Goal: Task Accomplishment & Management: Contribute content

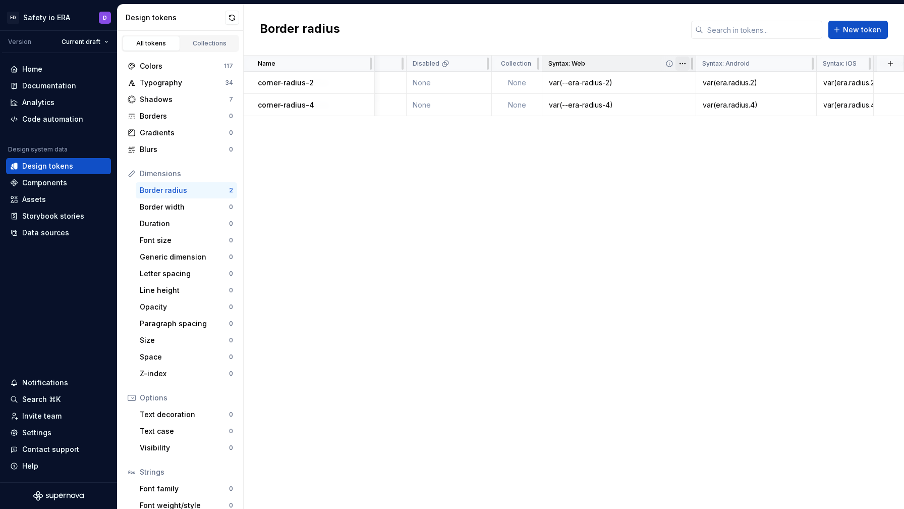
scroll to position [0, 502]
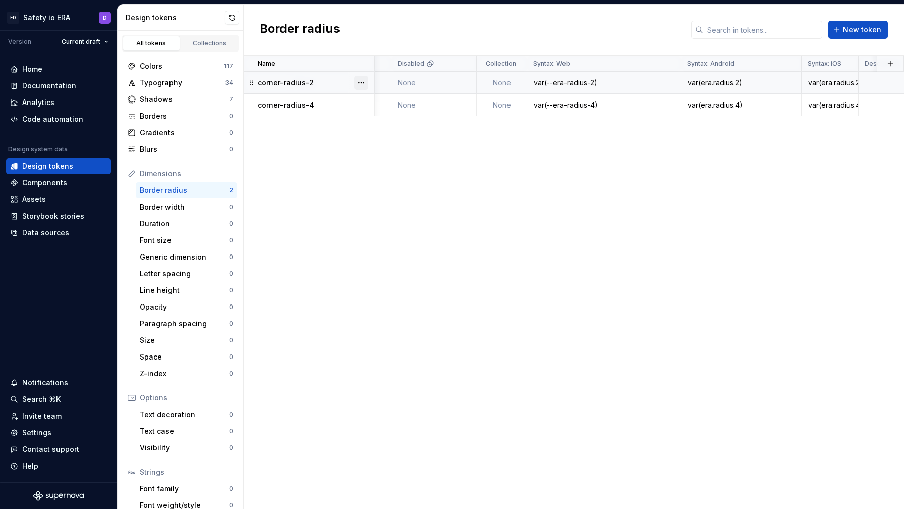
click at [362, 81] on button "button" at bounding box center [361, 83] width 14 height 14
click at [335, 130] on html "ED Safety io ERA D Version Current draft Home Documentation Analytics Code auto…" at bounding box center [452, 254] width 904 height 509
click at [855, 30] on span "New token" at bounding box center [862, 30] width 38 height 10
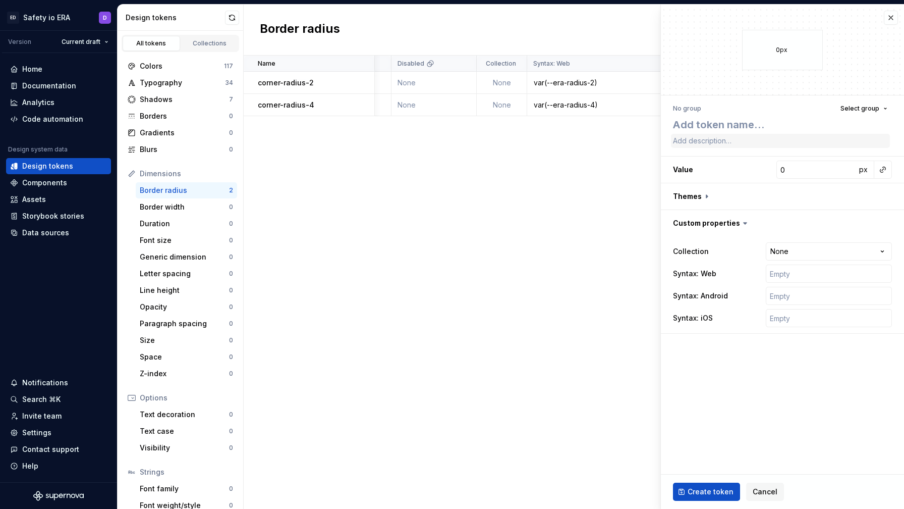
type textarea "*"
type textarea "c"
type textarea "*"
type textarea "cr"
type textarea "*"
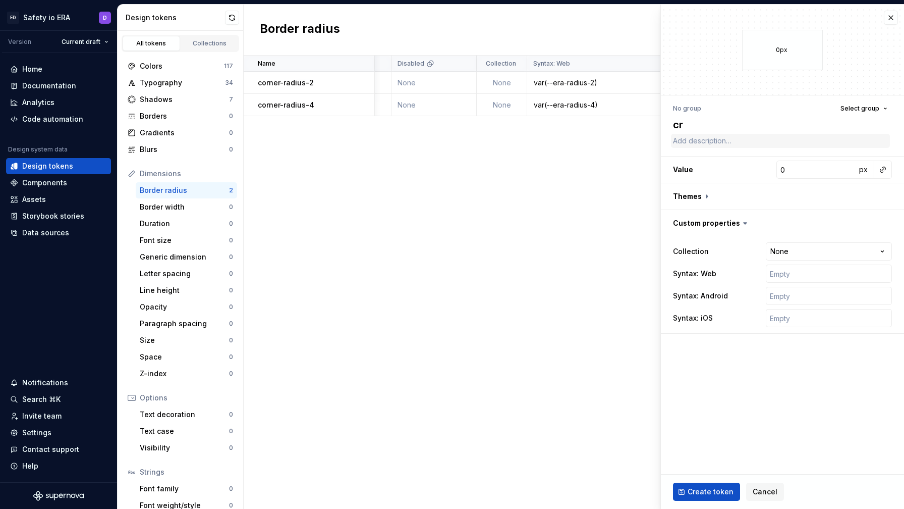
type textarea "crn"
type textarea "*"
type textarea "crne"
type textarea "*"
type textarea "crner"
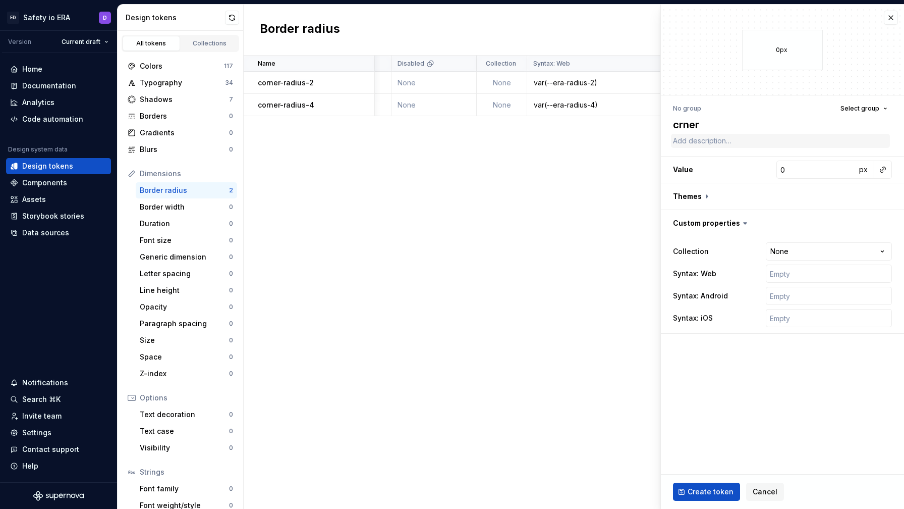
type textarea "*"
type textarea "crne"
type textarea "*"
type textarea "crn"
type textarea "*"
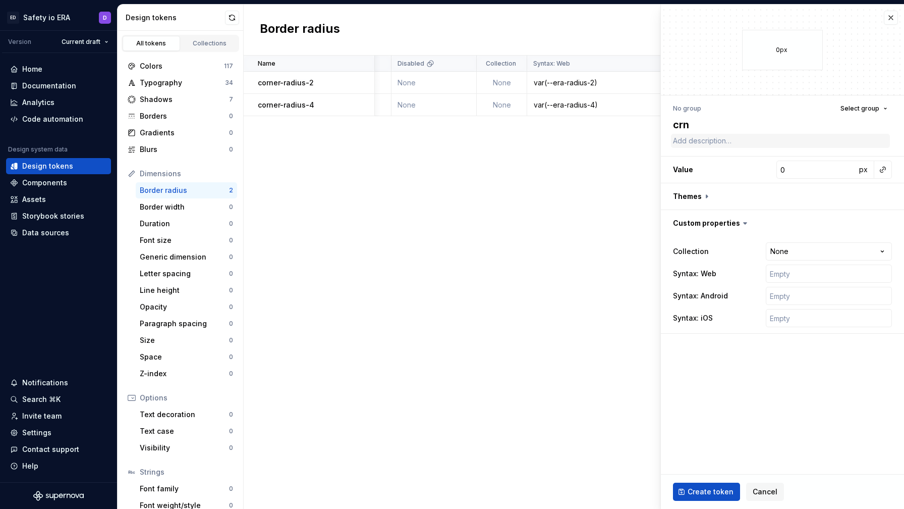
type textarea "cr"
type textarea "*"
type textarea "c"
type textarea "*"
type textarea "co"
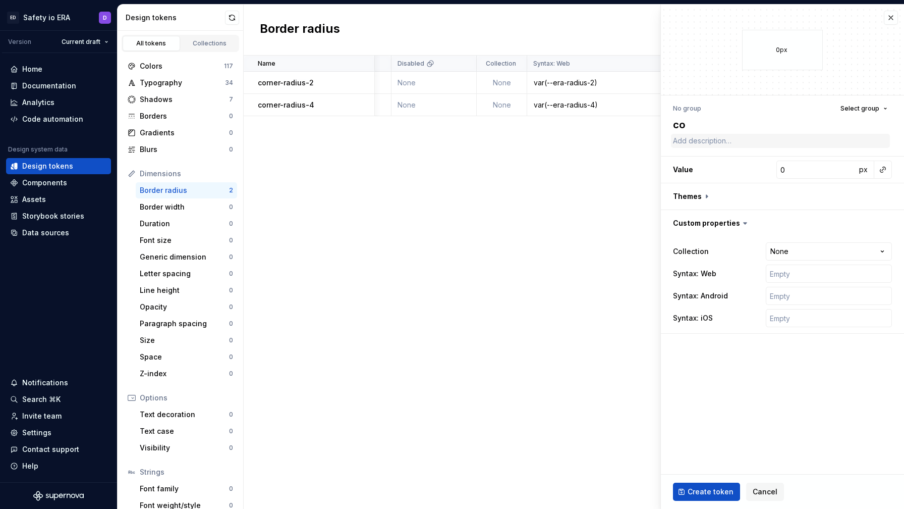
type textarea "*"
type textarea "cor"
type textarea "*"
type textarea "corn"
type textarea "*"
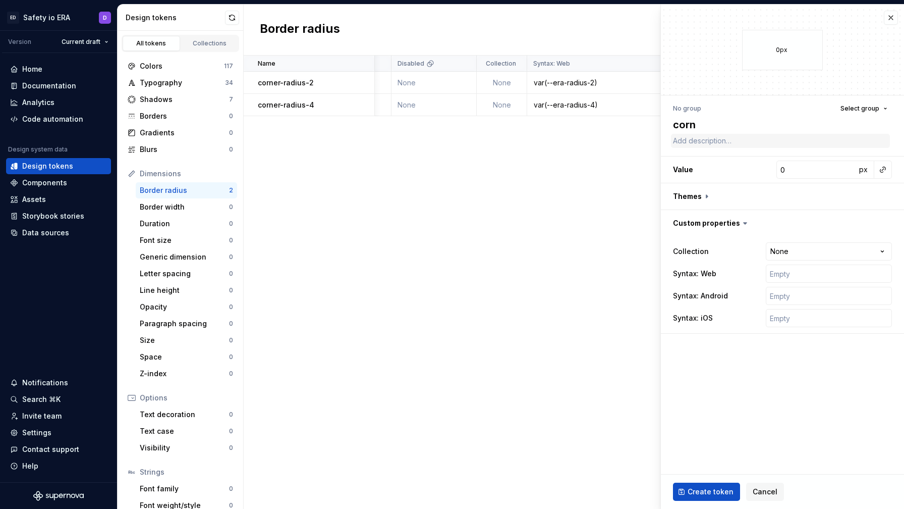
type textarea "corne"
type textarea "*"
type textarea "corner"
type textarea "*"
type textarea "corner-"
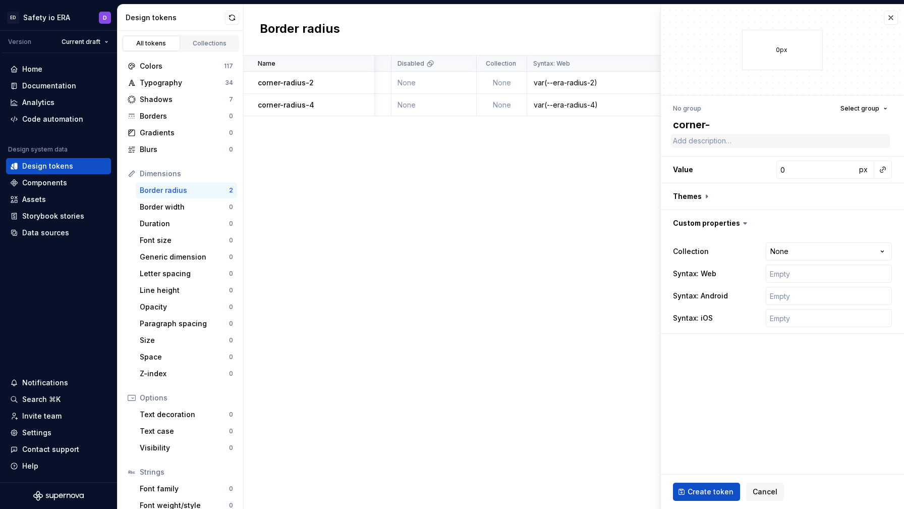
type textarea "*"
type textarea "corner-r"
type textarea "*"
type textarea "corner-ra"
type textarea "*"
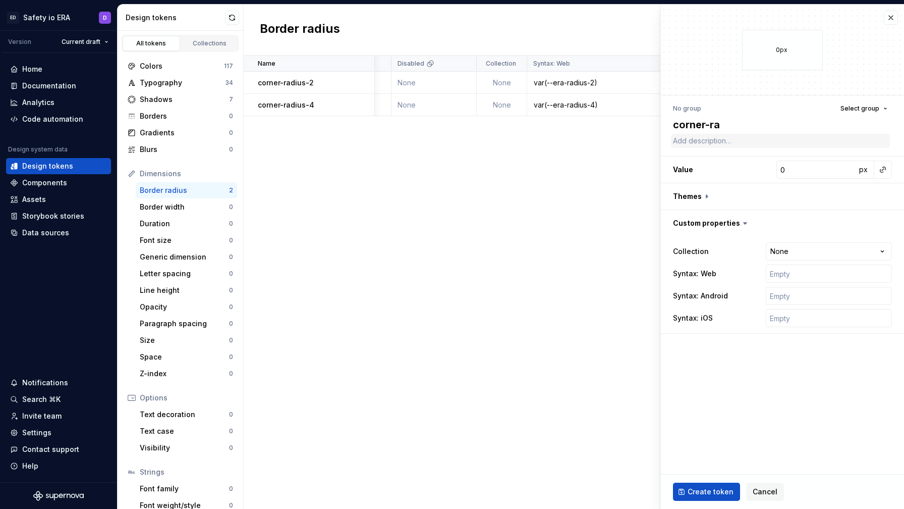
type textarea "corner-rad"
type textarea "*"
type textarea "corner-radi"
type textarea "*"
type textarea "corner-radiu"
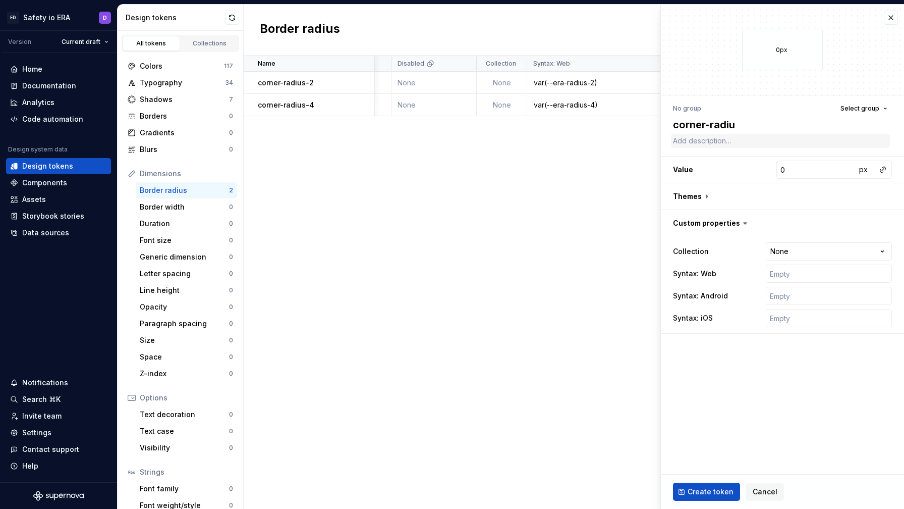
type textarea "*"
type textarea "corner-radius"
type textarea "*"
type textarea "corner-radius-"
type textarea "*"
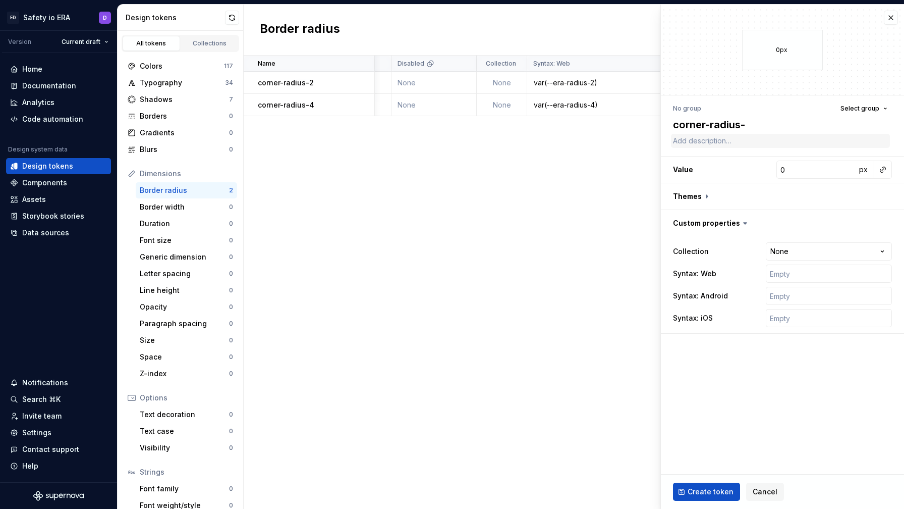
type textarea "corner-radius-6"
type textarea "*"
type textarea "corner-radius-"
type textarea "*"
type textarea "corner-radius-8"
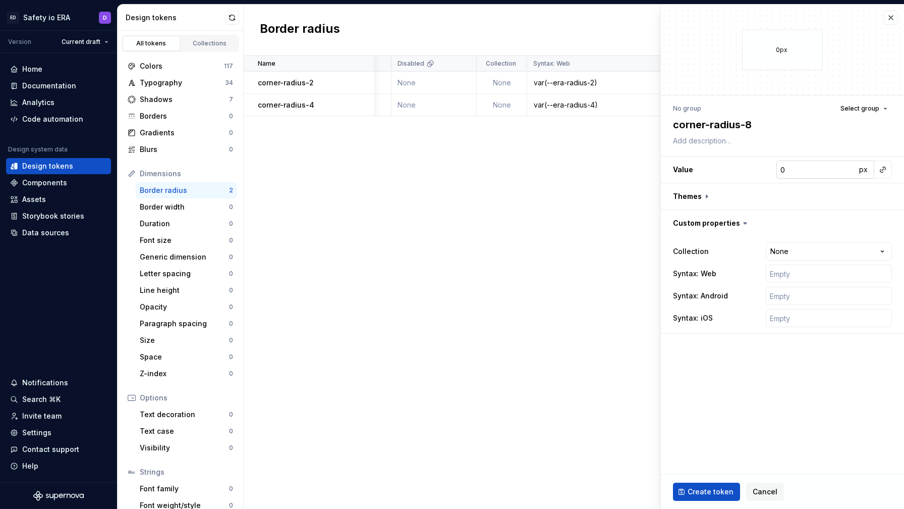
click at [797, 172] on input "0" at bounding box center [817, 169] width 80 height 18
type textarea "*"
type input "8"
click at [794, 272] on input "text" at bounding box center [829, 273] width 126 height 18
paste input "var(era.radius.2)"
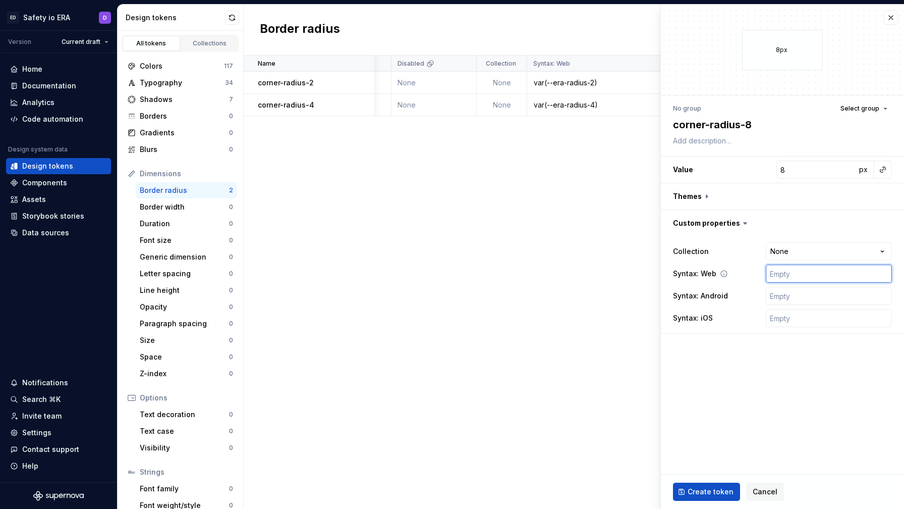
type textarea "*"
type input "var(era.radius.2)"
click at [785, 275] on input "var(era.radius.2)" at bounding box center [829, 273] width 126 height 18
type textarea "*"
type input "var(-era.radius.2)"
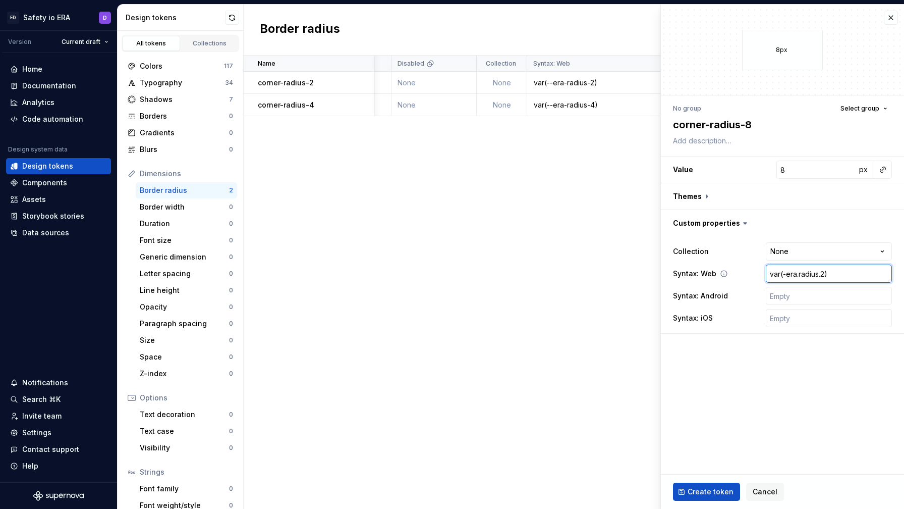
type textarea "*"
type input "var(--era.radius.2)"
type textarea "*"
type input "var(--eraradius.2)"
type textarea "*"
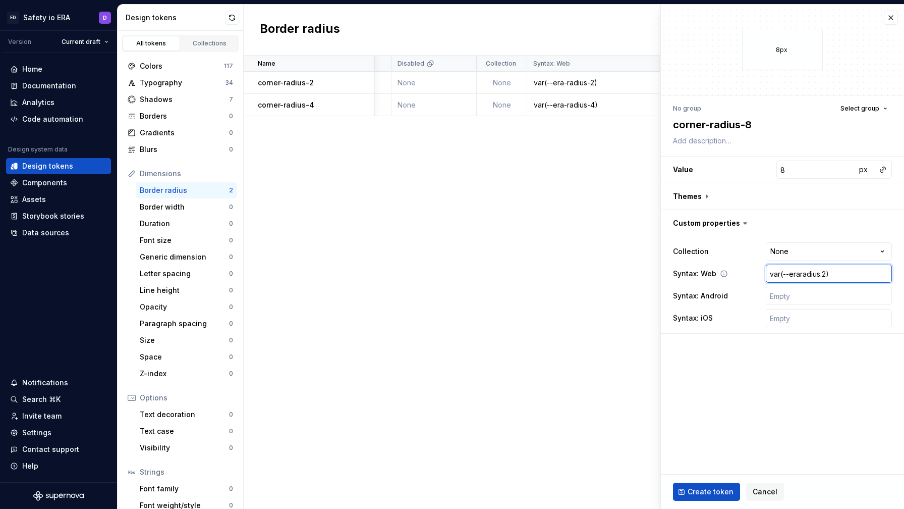
type input "var(--era-radius.2)"
type textarea "*"
type input "var(--era-radius.)"
type textarea "*"
type input "var(--era-radius)"
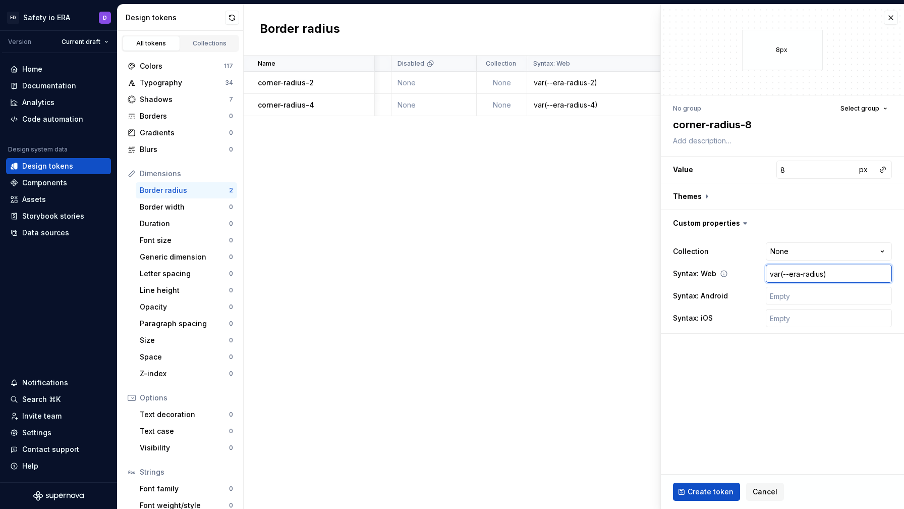
type textarea "*"
type input "var(--era-radius-)"
type textarea "*"
type input "var(--era-radius-8)"
click at [783, 299] on input "text" at bounding box center [829, 296] width 126 height 18
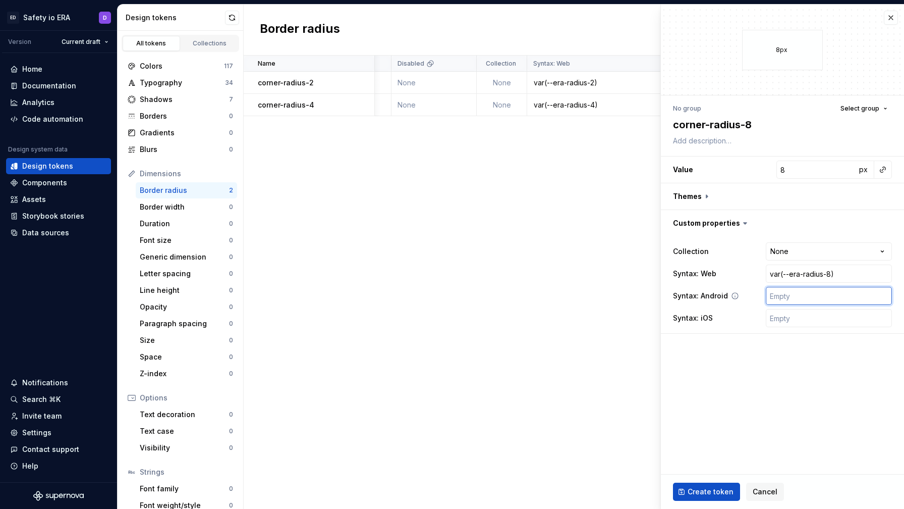
paste input "var(era.radius.2)"
type textarea "*"
type input "var(era.radius.2)"
click at [789, 324] on input "text" at bounding box center [829, 318] width 126 height 18
paste input "var(era.radius.2)"
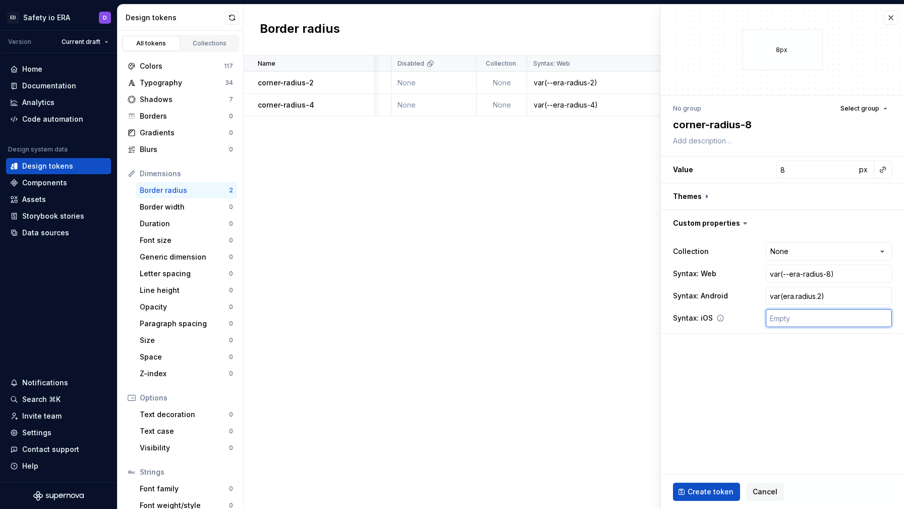
type textarea "*"
type input "var(era.radius.2)"
click at [822, 296] on input "var(era.radius.2)" at bounding box center [829, 296] width 126 height 18
click at [822, 294] on input "var(era.radius.2)" at bounding box center [829, 296] width 126 height 18
type textarea "*"
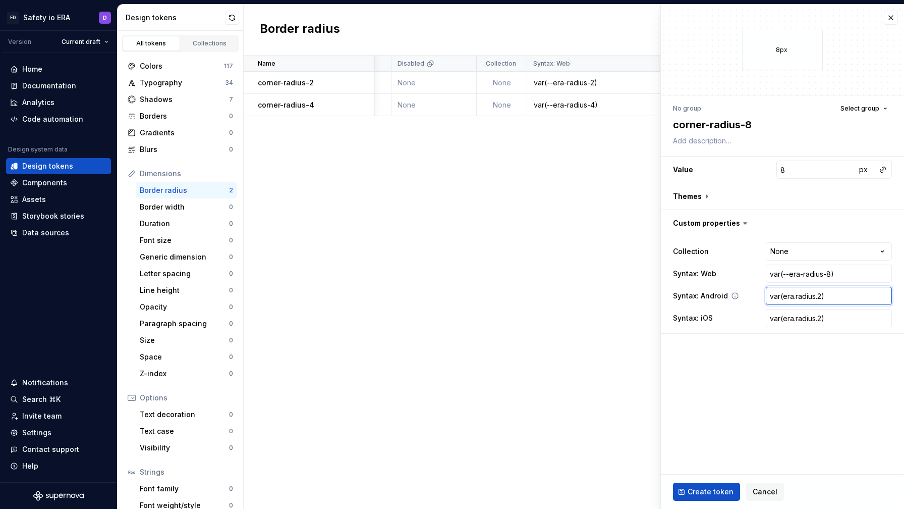
type input "var(era.radius.)"
type textarea "*"
type input "var(era.radius.8)"
click at [822, 317] on input "var(era.radius.2)" at bounding box center [829, 318] width 126 height 18
click at [822, 316] on input "var(era.radius.2)" at bounding box center [829, 318] width 126 height 18
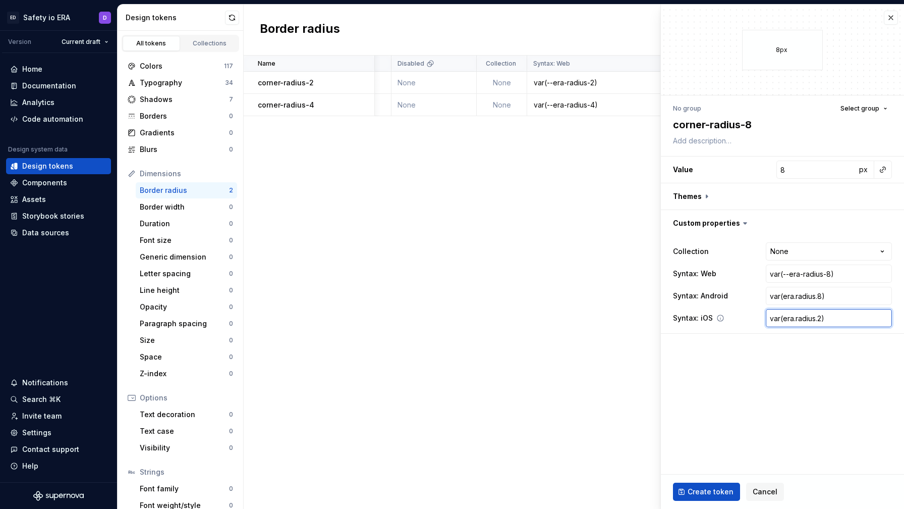
type textarea "*"
type input "var(era.radius.)"
type textarea "*"
type input "var(era.radius.8)"
click at [714, 490] on span "Create token" at bounding box center [711, 492] width 46 height 10
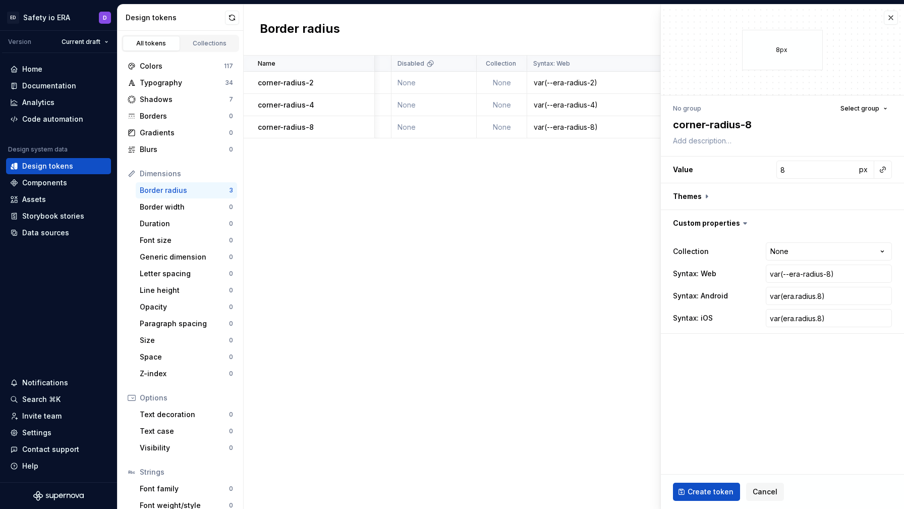
type textarea "*"
type input "0"
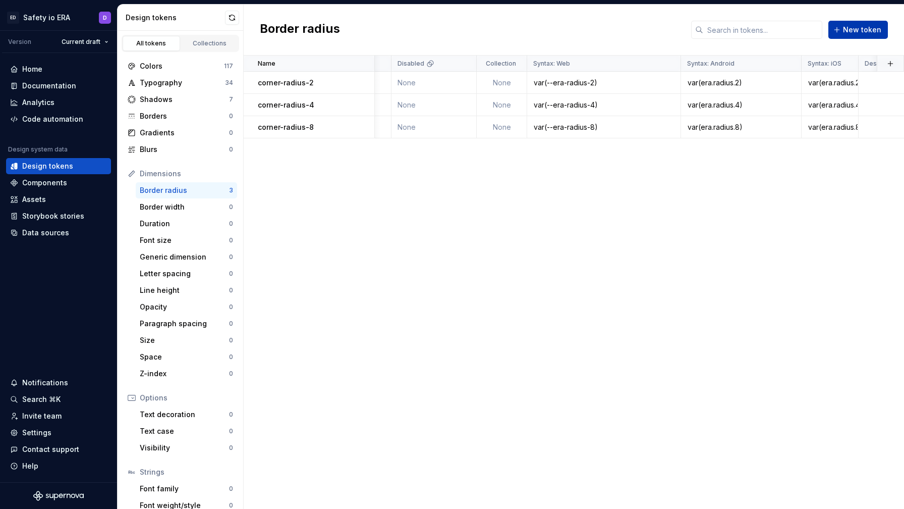
click at [855, 31] on span "New token" at bounding box center [862, 30] width 38 height 10
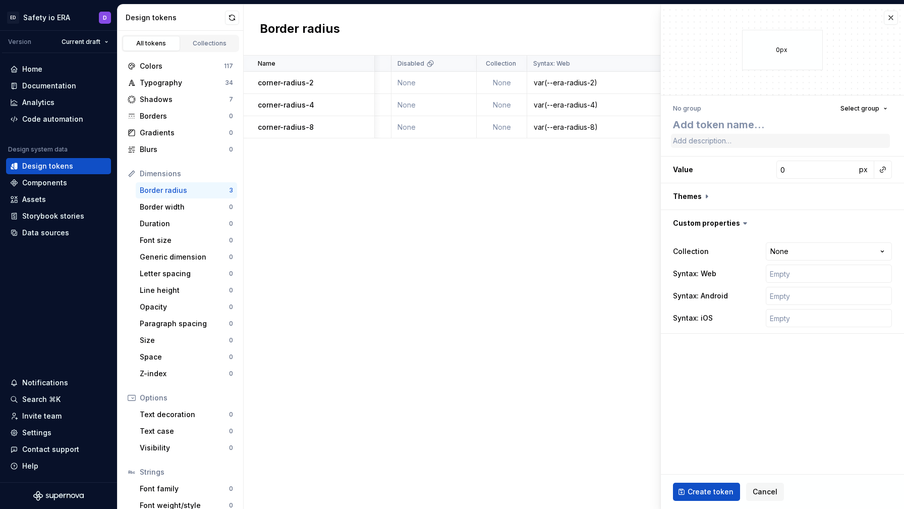
type textarea "*"
type textarea "c"
type textarea "*"
type textarea "co"
type textarea "*"
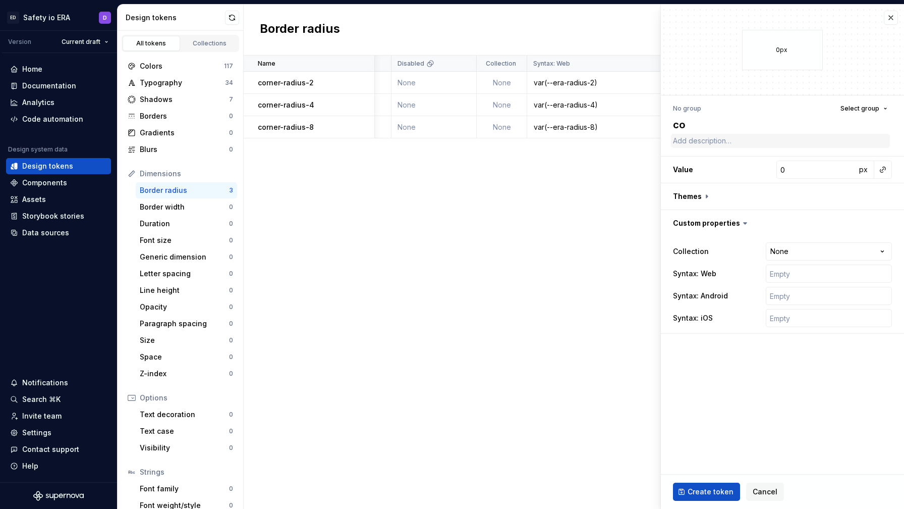
type textarea "cor"
type textarea "*"
type textarea "corn"
type textarea "*"
type textarea "corne"
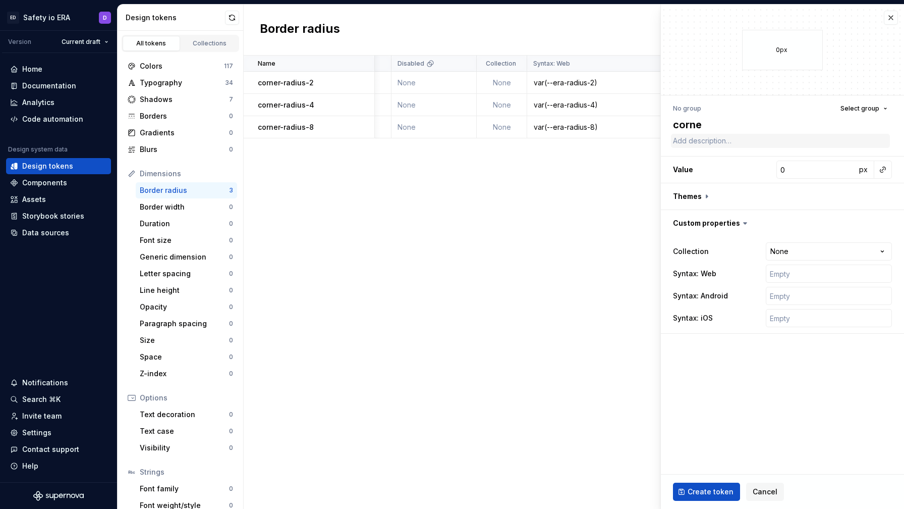
type textarea "*"
type textarea "corner"
type textarea "*"
type textarea "corner-"
type textarea "*"
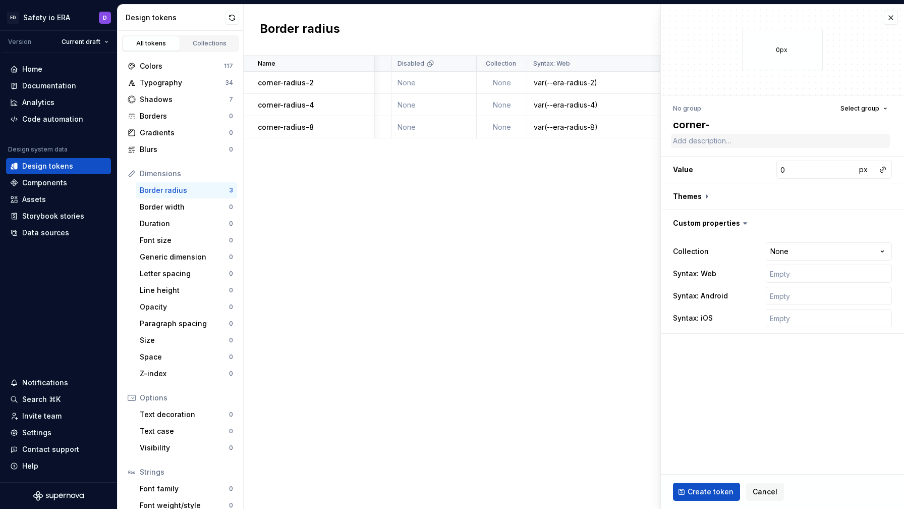
type textarea "corner-r"
type textarea "*"
type textarea "corner-ra"
type textarea "*"
type textarea "corner-rad"
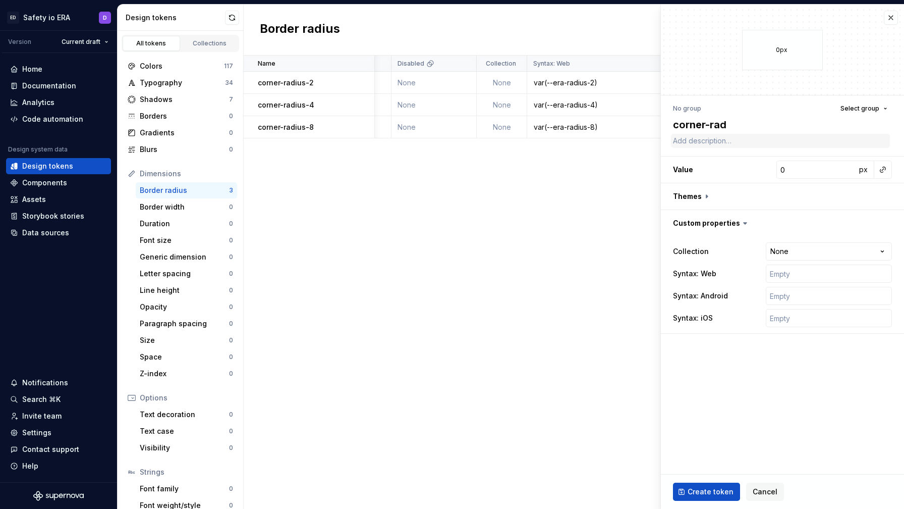
type textarea "*"
type textarea "corner-radi"
type textarea "*"
type textarea "corner-radiu"
type textarea "*"
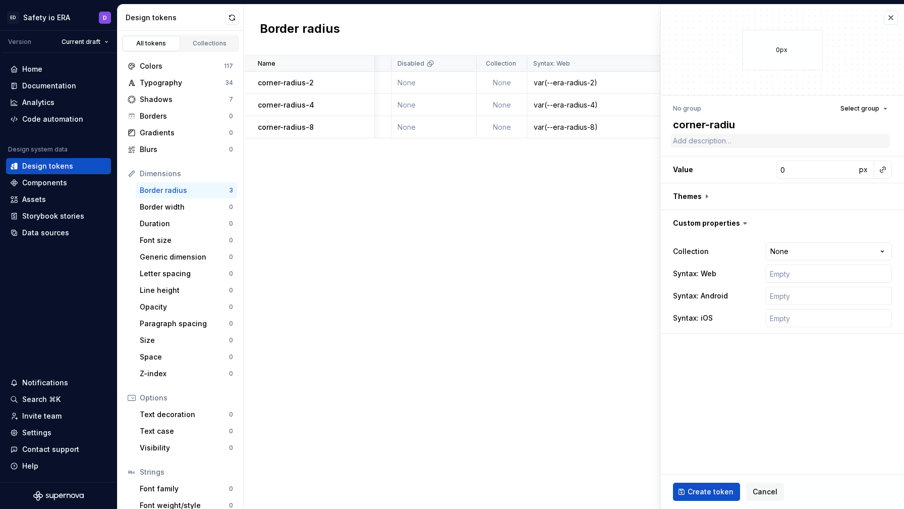
type textarea "corner-radius"
type textarea "*"
type textarea "corner-radius-"
type textarea "*"
type textarea "corner-radius-1"
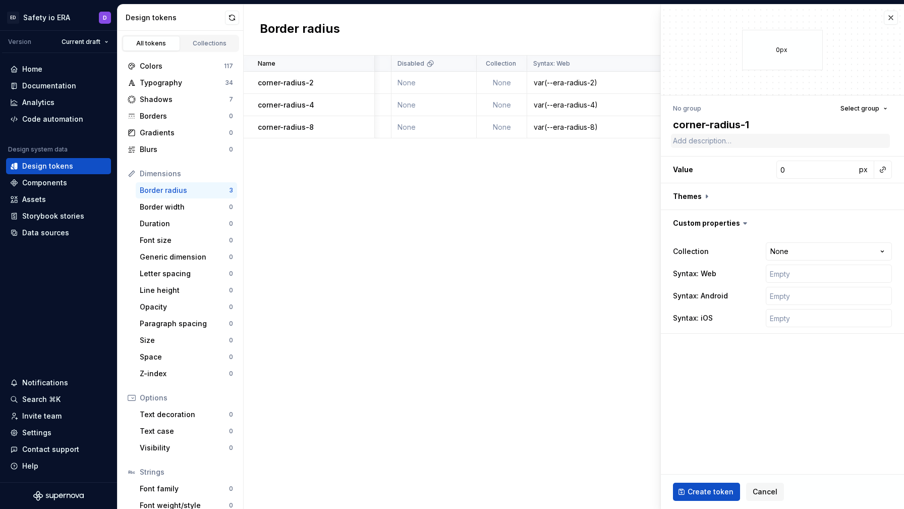
type textarea "*"
type textarea "corner-radius-12"
click at [783, 164] on input "0" at bounding box center [817, 169] width 80 height 18
type textarea "*"
type input "1"
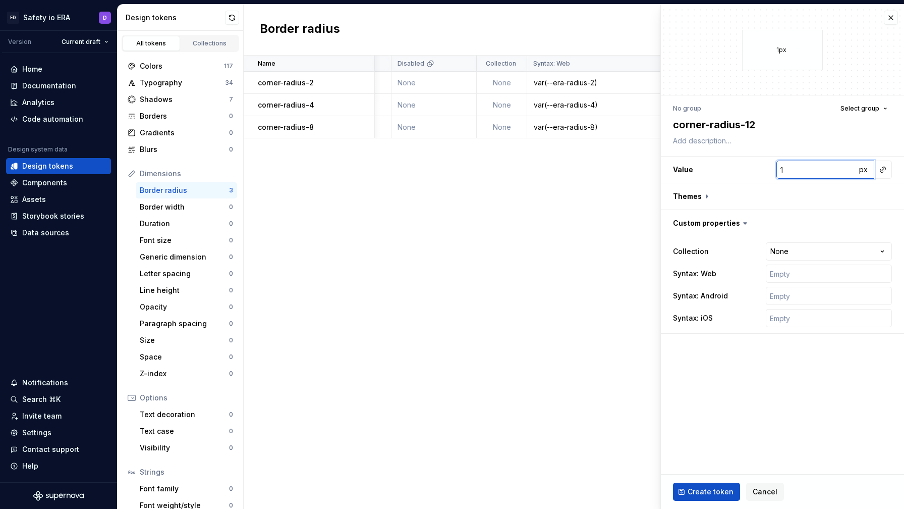
type textarea "*"
type input "12"
click at [784, 275] on input "text" at bounding box center [829, 273] width 126 height 18
paste input "var(era.radius.2)"
type textarea "*"
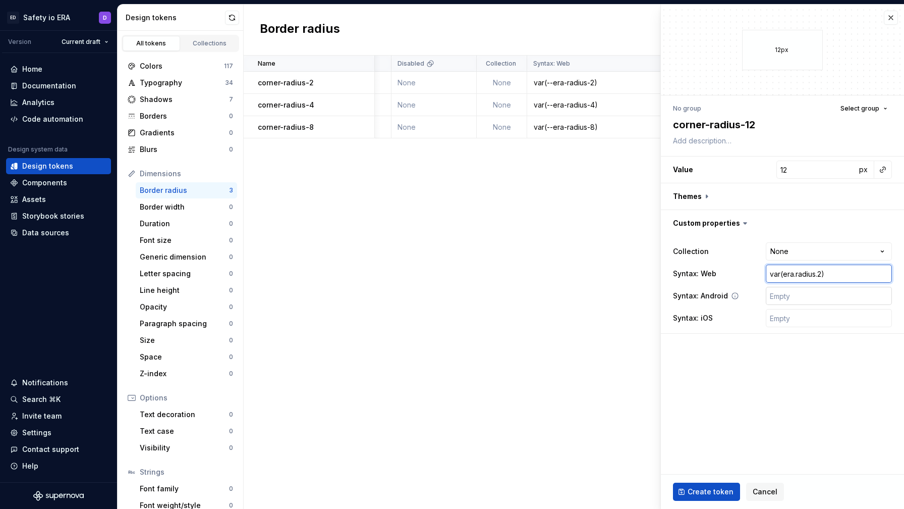
type input "var(era.radius.2)"
click at [784, 294] on input "text" at bounding box center [829, 296] width 126 height 18
paste input "var(era.radius.2)"
type textarea "*"
type input "var(era.radius.2)"
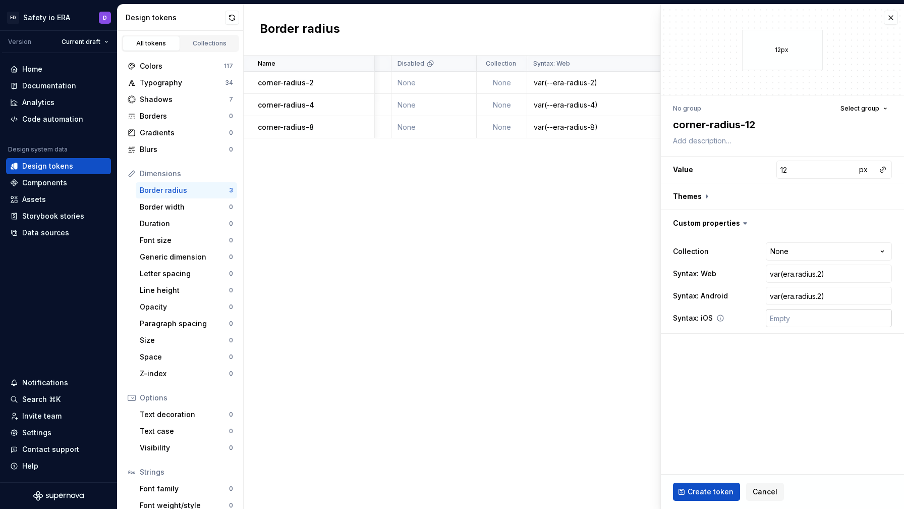
click at [791, 323] on input "text" at bounding box center [829, 318] width 126 height 18
paste input "var(era.radius.2)"
type textarea "*"
type input "var(era.radius.2)"
click at [796, 276] on input "var(era.radius.2)" at bounding box center [829, 273] width 126 height 18
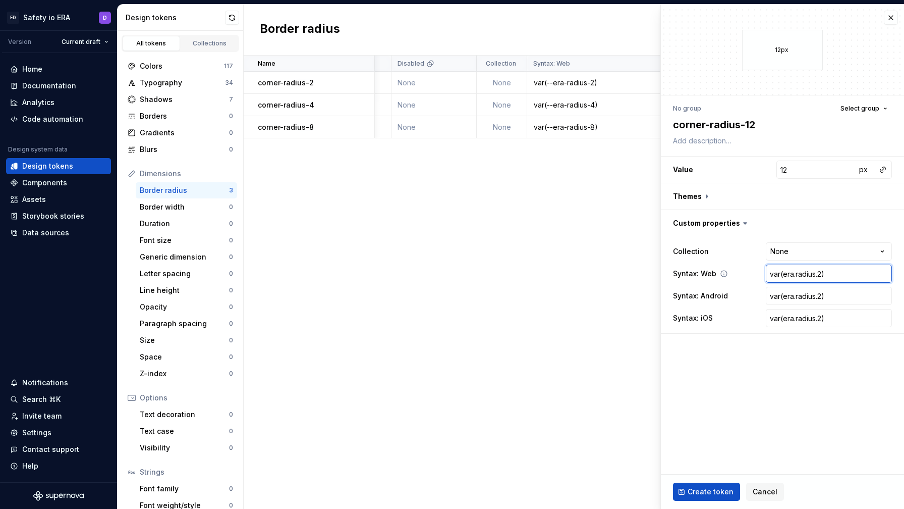
click at [785, 273] on input "var(era.radius.2)" at bounding box center [829, 273] width 126 height 18
type textarea "*"
type input "var(-era.radius.2)"
type textarea "*"
type input "var(--era.radius.2)"
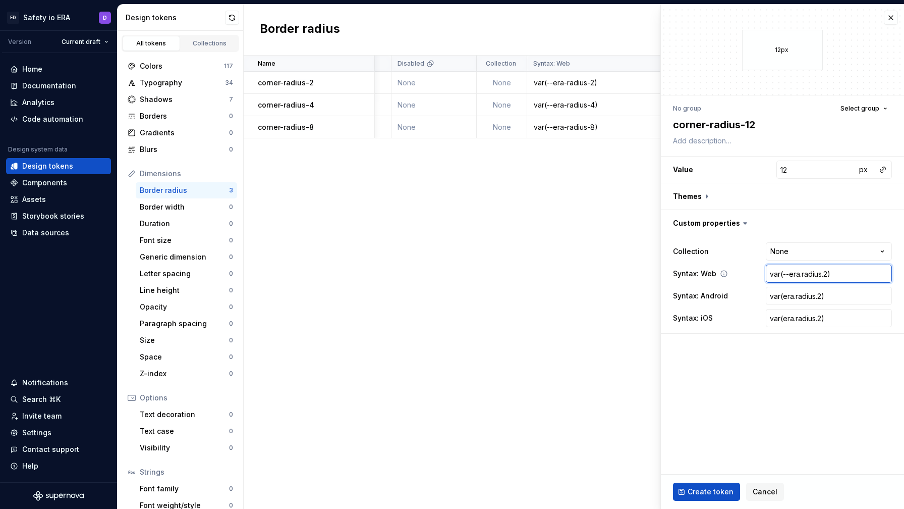
click at [801, 273] on input "var(--era.radius.2)" at bounding box center [829, 273] width 126 height 18
type textarea "*"
type input "var(--eraradius.2)"
type textarea "*"
type input "var(--era-radius.2)"
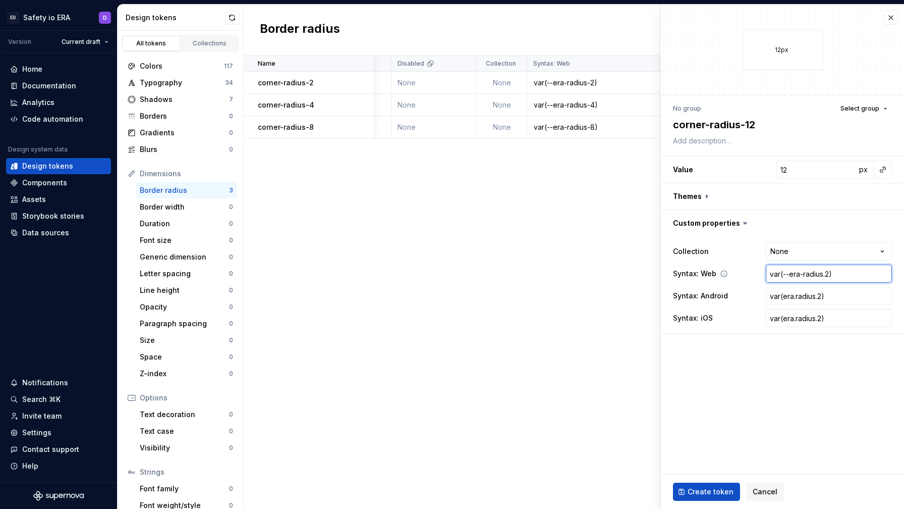
click at [826, 272] on input "var(--era-radius.2)" at bounding box center [829, 273] width 126 height 18
type textarea "*"
type input "var(--era-radius2)"
type textarea "*"
type input "var(--era-radius-2)"
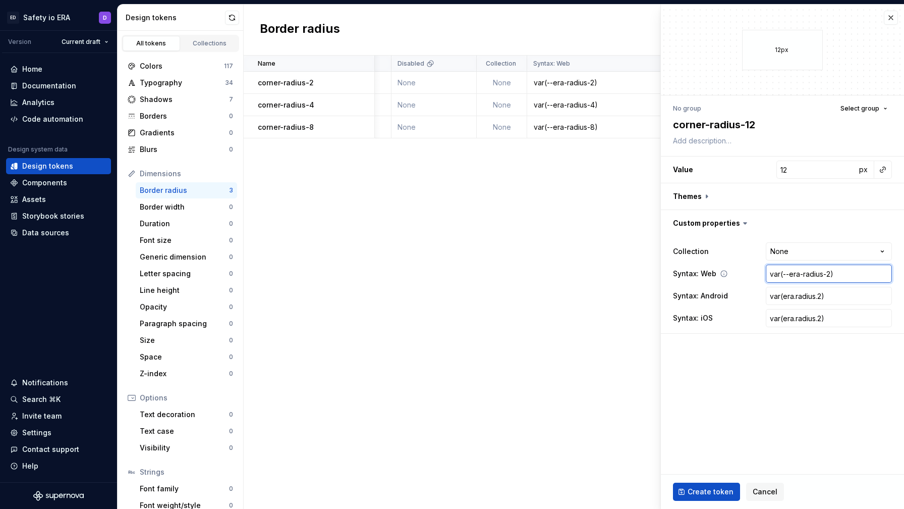
type textarea "*"
type input "var(--era-radius-12)"
click at [817, 295] on input "var(era.radius.2)" at bounding box center [829, 296] width 126 height 18
click at [819, 295] on input "var(era.radius.2)" at bounding box center [829, 296] width 126 height 18
type textarea "*"
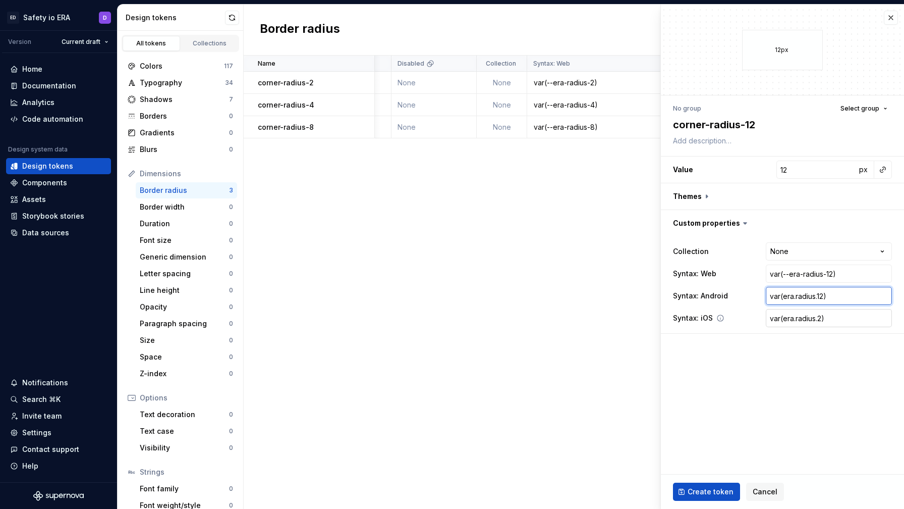
type input "var(era.radius.12)"
click at [819, 318] on input "var(era.radius.2)" at bounding box center [829, 318] width 126 height 18
type textarea "*"
type input "var(era.radius.12)"
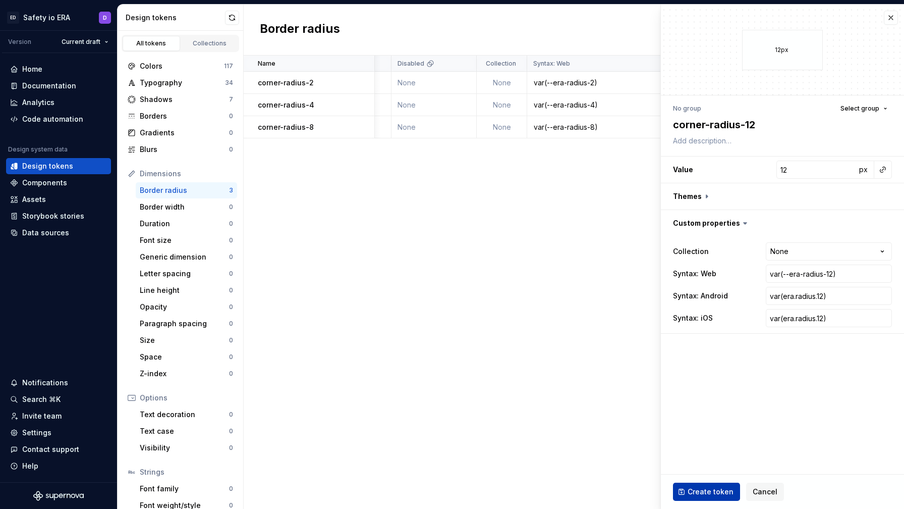
click at [704, 487] on span "Create token" at bounding box center [711, 492] width 46 height 10
type textarea "*"
type input "0"
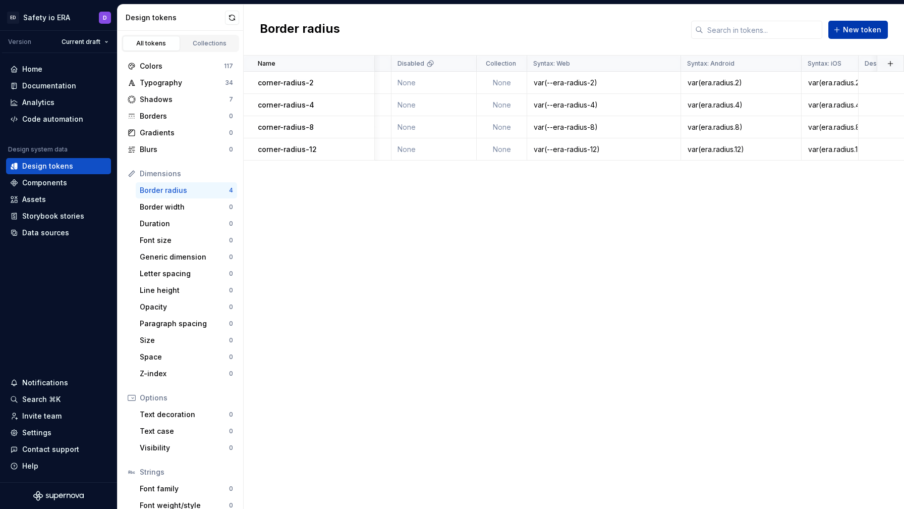
click at [857, 34] on span "New token" at bounding box center [862, 30] width 38 height 10
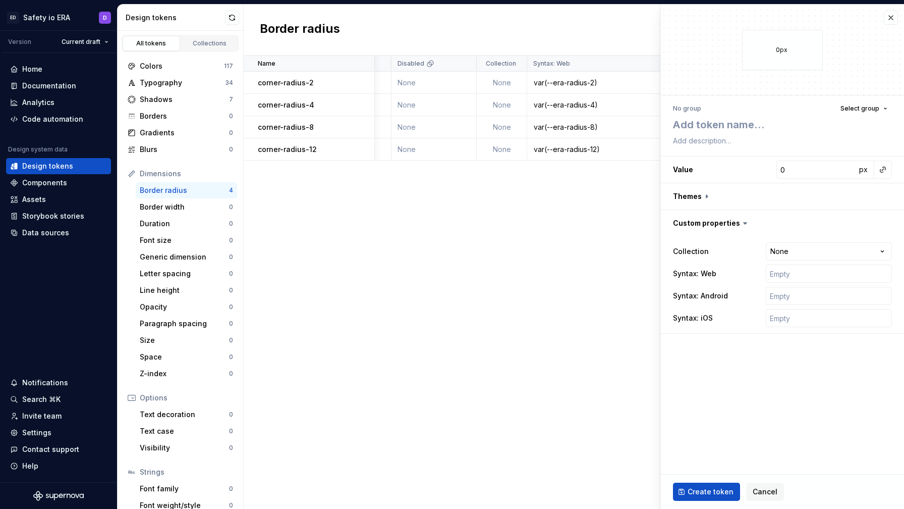
type textarea "*"
type textarea "o"
type textarea "*"
type textarea "c"
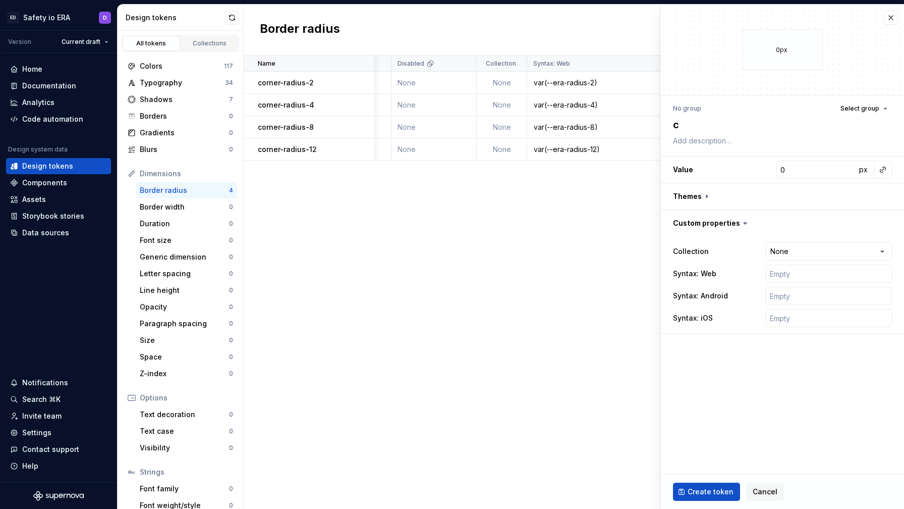
type textarea "*"
type textarea "co"
type textarea "*"
type textarea "cor"
type textarea "*"
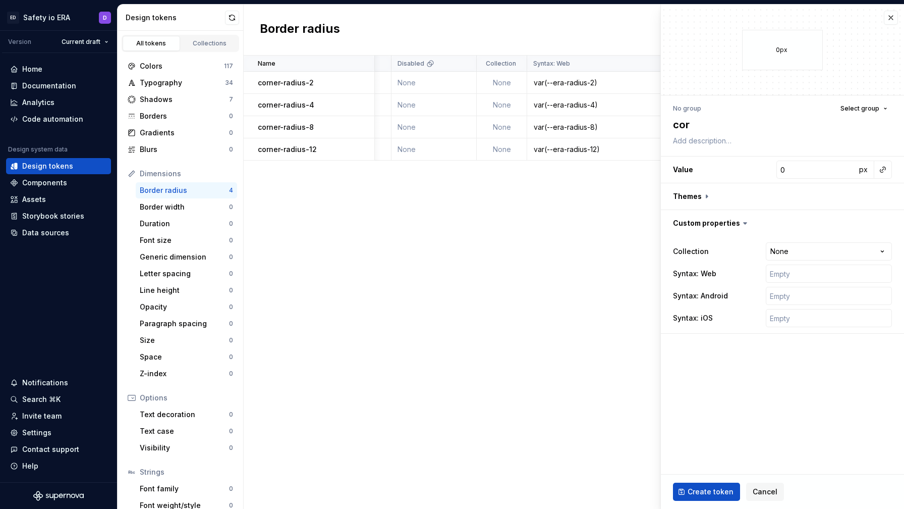
type textarea "corn"
type textarea "*"
type textarea "corne"
type textarea "*"
type textarea "corner"
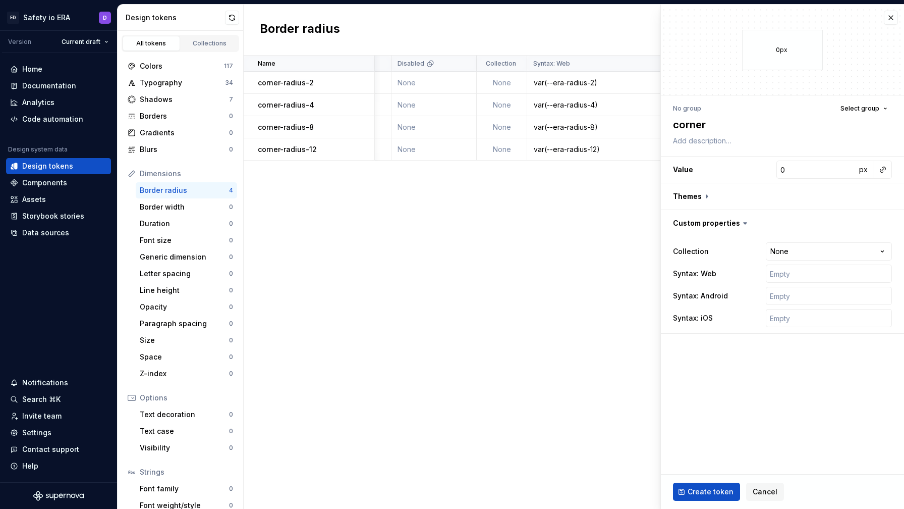
type textarea "*"
type textarea "corner-"
type textarea "*"
type textarea "corner-r"
type textarea "*"
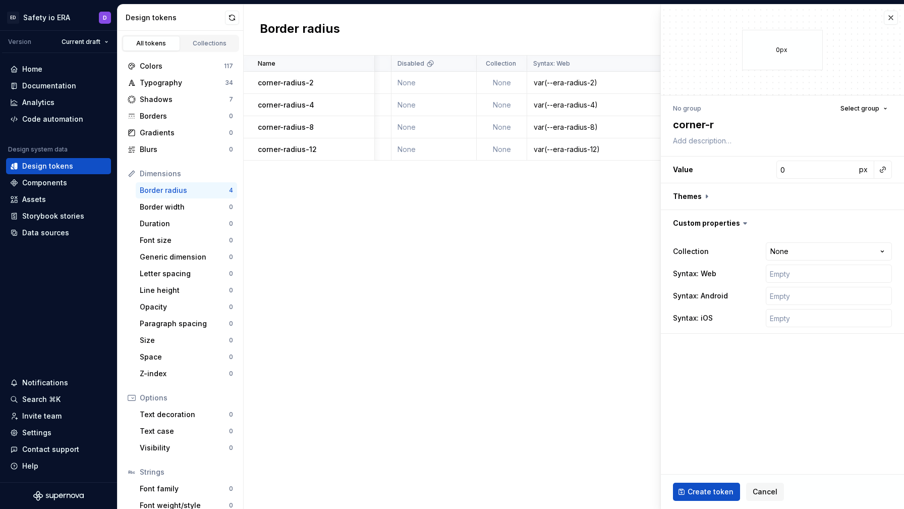
type textarea "corner-ra"
type textarea "*"
type textarea "corner-rad"
type textarea "*"
type textarea "corner-radi"
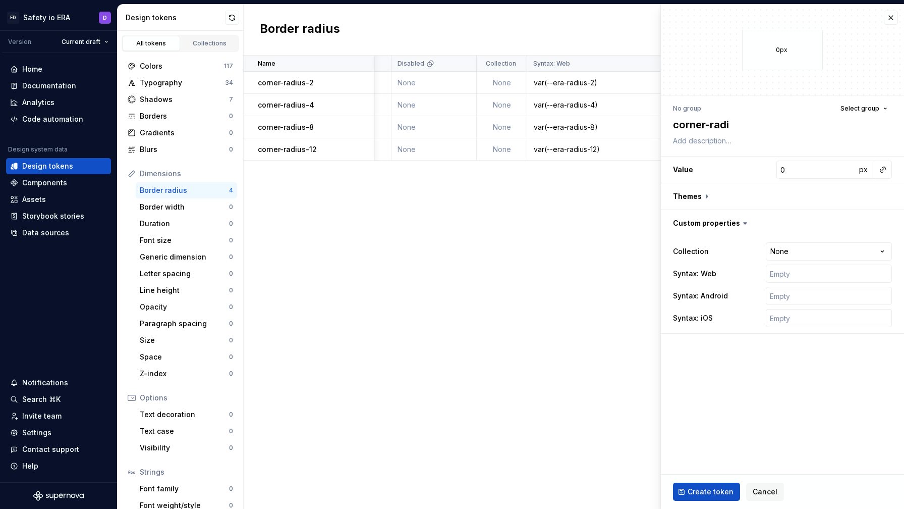
type textarea "*"
type textarea "corner-radiu"
type textarea "*"
type textarea "corner-radius"
type textarea "*"
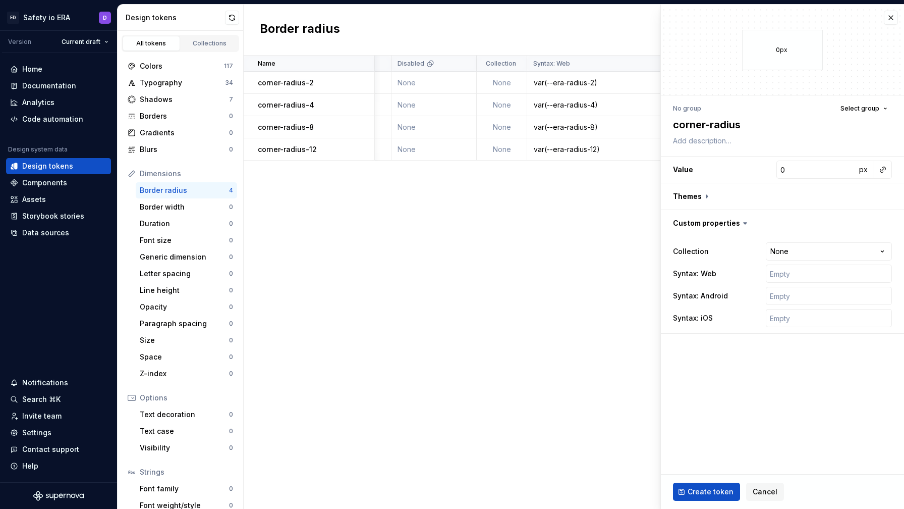
type textarea "corner-radius-"
type textarea "*"
type textarea "corner-radius-1"
type textarea "*"
type textarea "corner-radius-16"
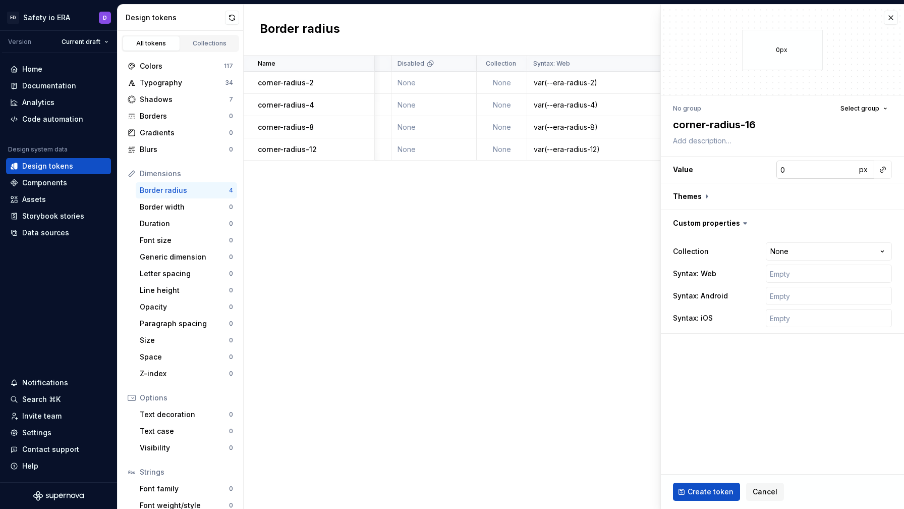
click at [788, 165] on input "0" at bounding box center [817, 169] width 80 height 18
type textarea "*"
type input "1"
type textarea "*"
type input "16"
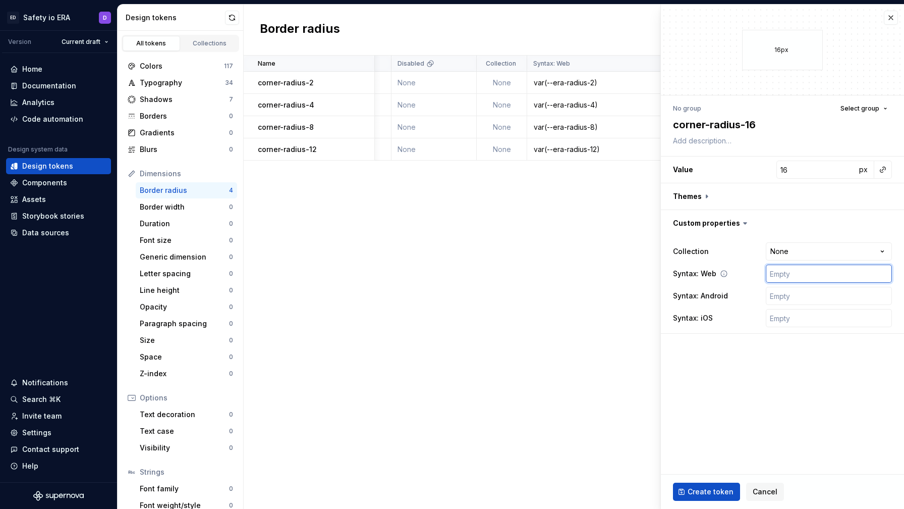
click at [792, 278] on input "text" at bounding box center [829, 273] width 126 height 18
paste input "var(era.radius.2)"
type textarea "*"
type input "var(era.radius.2)"
click at [792, 299] on input "text" at bounding box center [829, 296] width 126 height 18
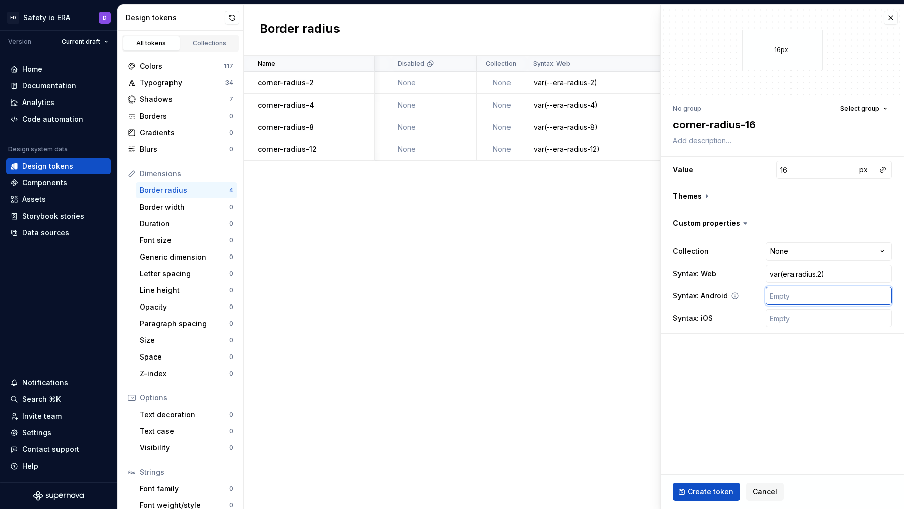
paste input "var(era.radius.2)"
type textarea "*"
type input "var(era.radius.2)"
click at [787, 316] on input "text" at bounding box center [829, 318] width 126 height 18
paste input "var(era.radius.2)"
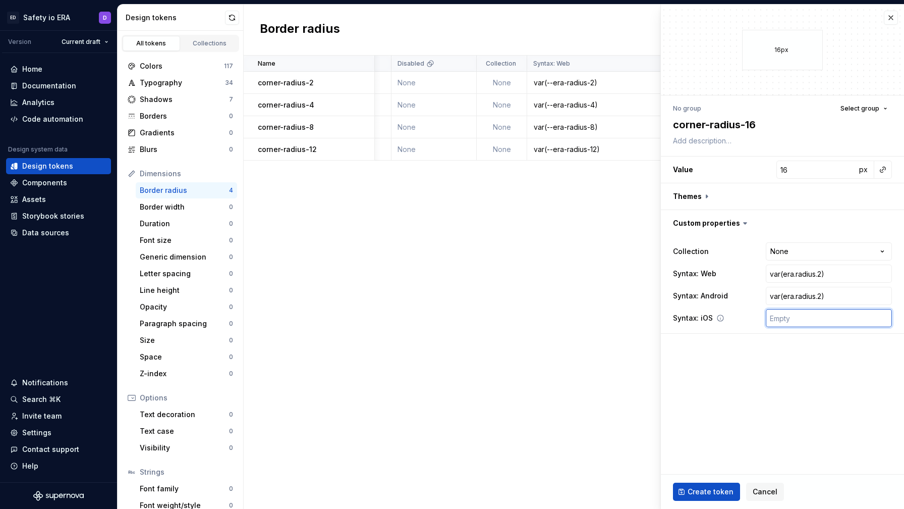
type textarea "*"
type input "var(era.radius.2)"
click at [784, 275] on input "var(era.radius.2)" at bounding box center [829, 273] width 126 height 18
click at [784, 270] on input "var(era.radius.2)" at bounding box center [829, 273] width 126 height 18
type textarea "*"
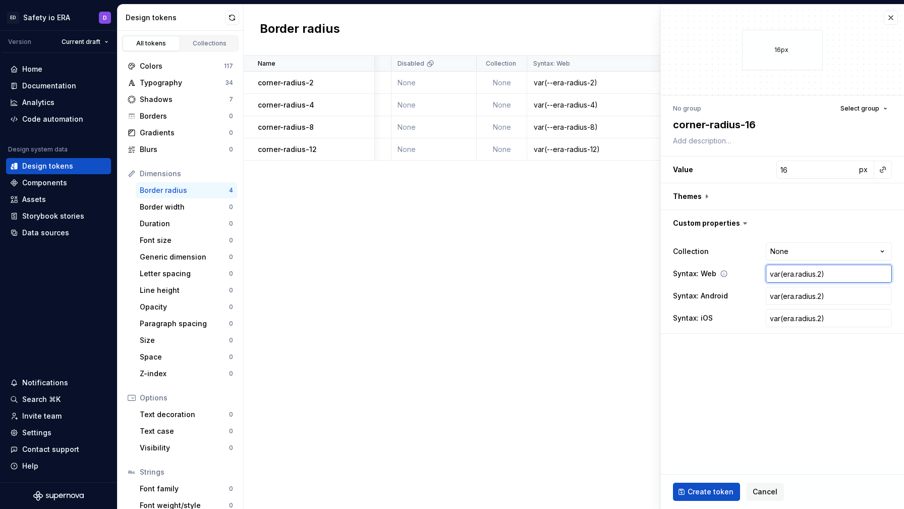
type input "var(-era.radius.2)"
type textarea "*"
type input "var(--era.radius.2)"
type textarea "*"
type input "var(--eraradius.2)"
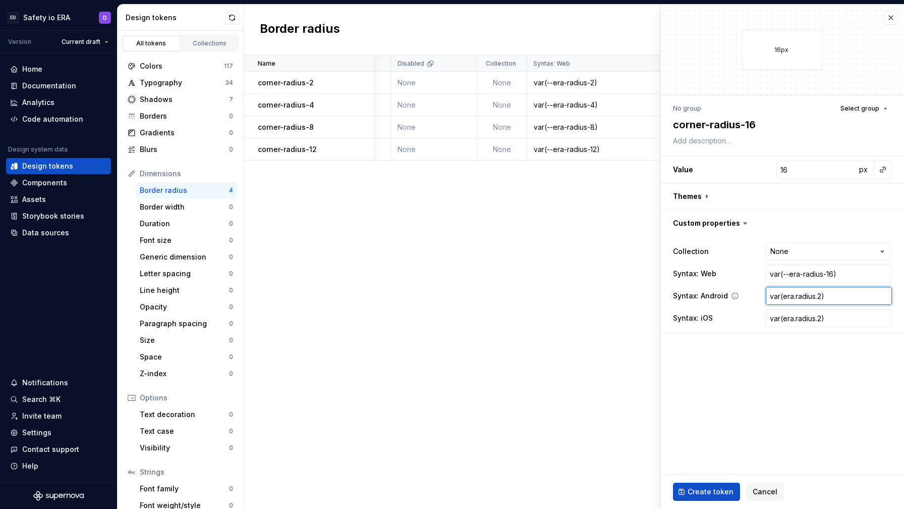
click at [821, 295] on input "var(era.radius.2)" at bounding box center [829, 296] width 126 height 18
click at [820, 295] on input "var(era.radius.2)" at bounding box center [829, 296] width 126 height 18
click at [822, 316] on input "var(era.radius.2)" at bounding box center [829, 318] width 126 height 18
click at [711, 490] on span "Create token" at bounding box center [711, 492] width 46 height 10
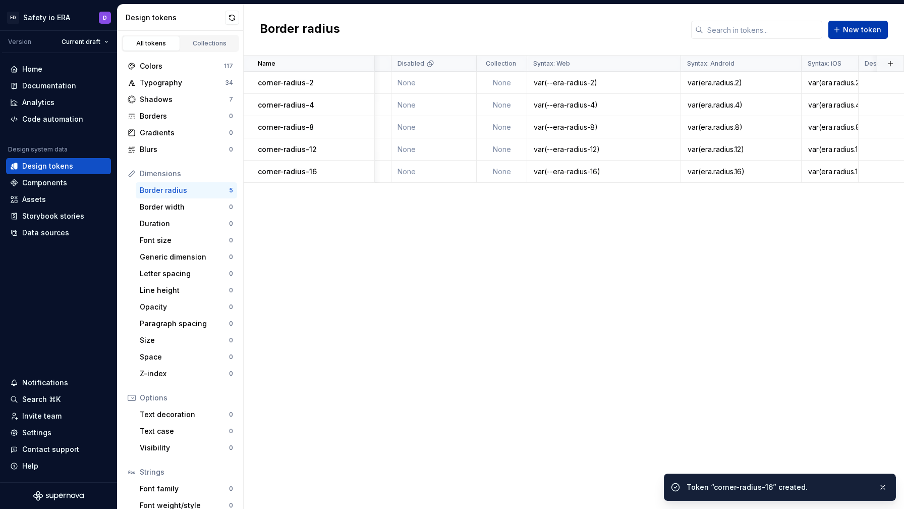
click at [854, 33] on span "New token" at bounding box center [862, 30] width 38 height 10
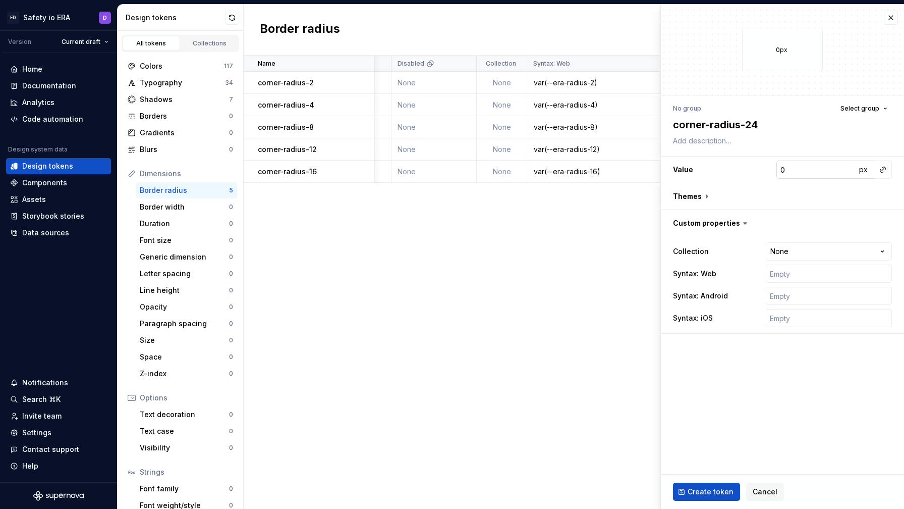
click at [804, 170] on input "0" at bounding box center [817, 169] width 80 height 18
click at [791, 274] on input "text" at bounding box center [829, 273] width 126 height 18
paste input "var(era.radius.2)"
click at [787, 302] on input "text" at bounding box center [829, 296] width 126 height 18
paste input "var(era.radius.2)"
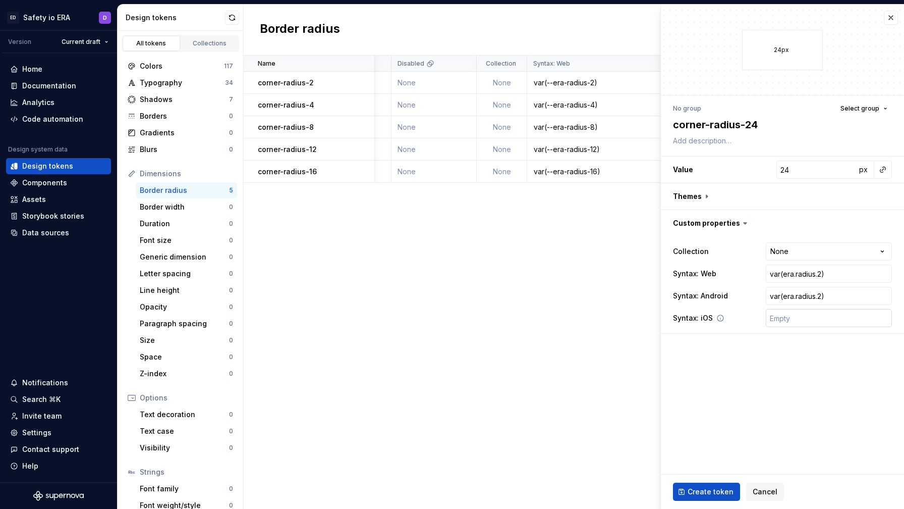
click at [789, 319] on input "text" at bounding box center [829, 318] width 126 height 18
paste input "var(era.radius.2)"
click at [784, 273] on input "var(era.radius.2)" at bounding box center [829, 273] width 126 height 18
click at [785, 273] on input "var(era.radius.2)" at bounding box center [829, 273] width 126 height 18
click at [823, 293] on input "var(era.radius.2)" at bounding box center [829, 296] width 126 height 18
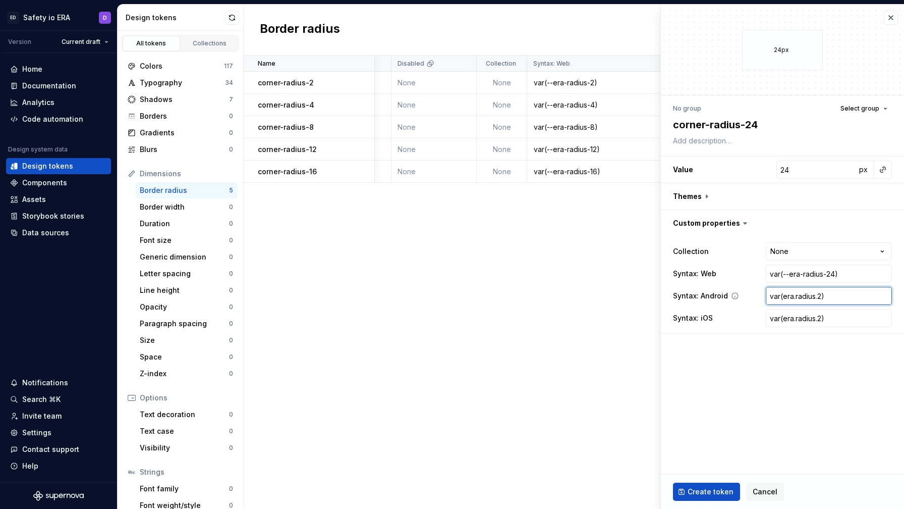
click at [823, 294] on input "var(era.radius.2)" at bounding box center [829, 296] width 126 height 18
click at [822, 313] on input "var(era.radius.2)" at bounding box center [829, 318] width 126 height 18
click at [823, 315] on input "var(era.radius.2)" at bounding box center [829, 318] width 126 height 18
click at [705, 491] on span "Create token" at bounding box center [711, 492] width 46 height 10
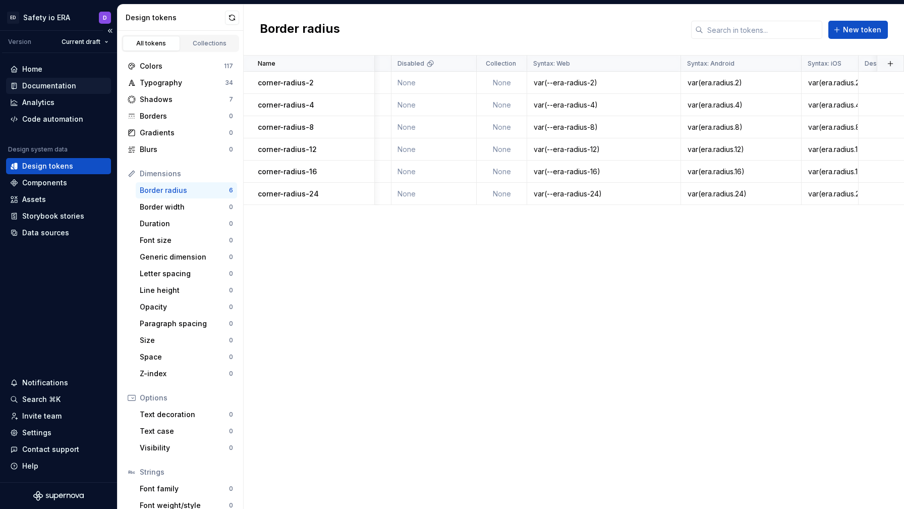
click at [61, 87] on div "Documentation" at bounding box center [49, 86] width 54 height 10
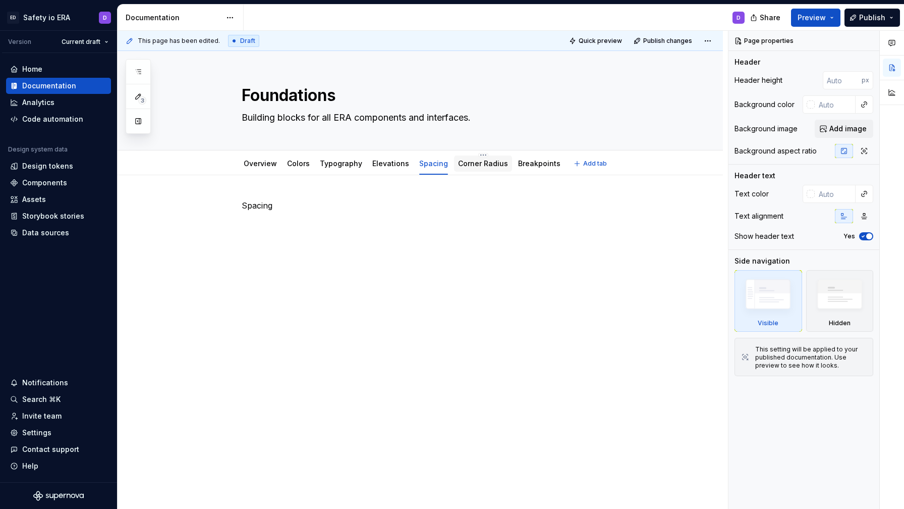
click at [472, 161] on link "Corner Radius" at bounding box center [483, 163] width 50 height 9
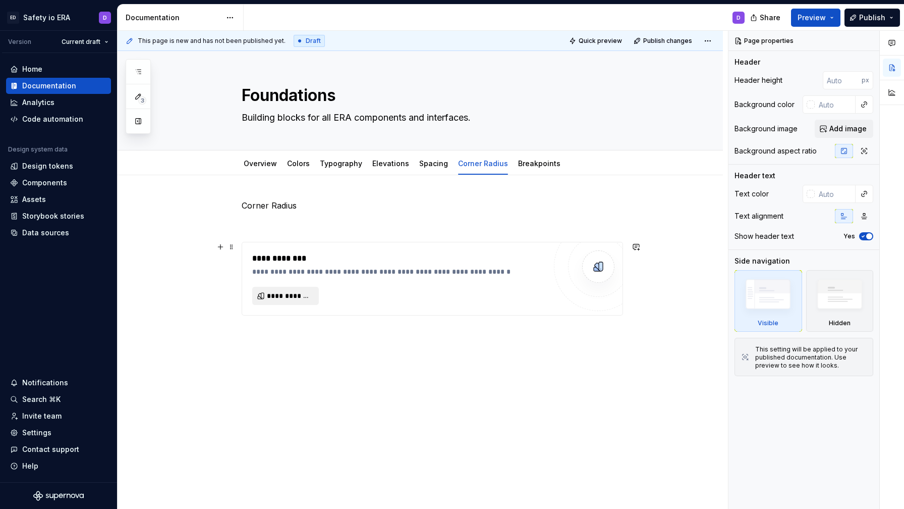
click at [287, 296] on span "**********" at bounding box center [289, 296] width 45 height 10
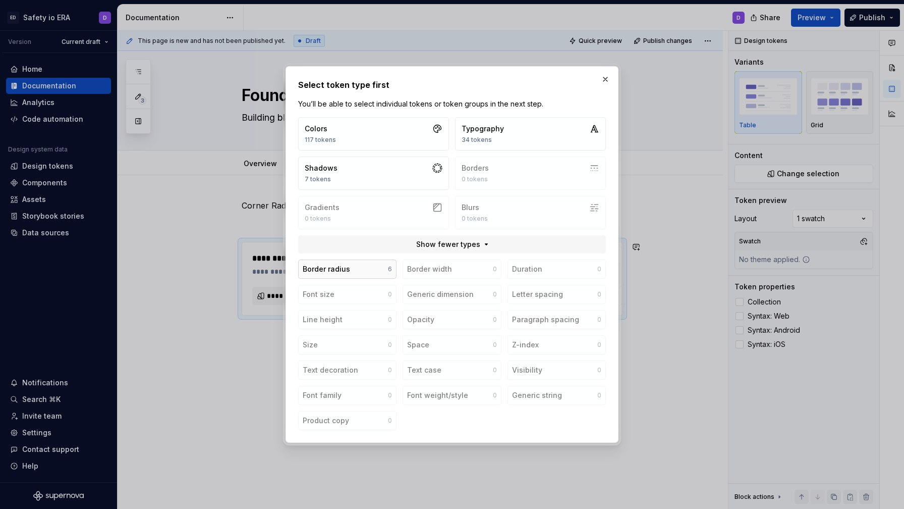
click at [363, 273] on button "Border radius 6" at bounding box center [347, 268] width 98 height 19
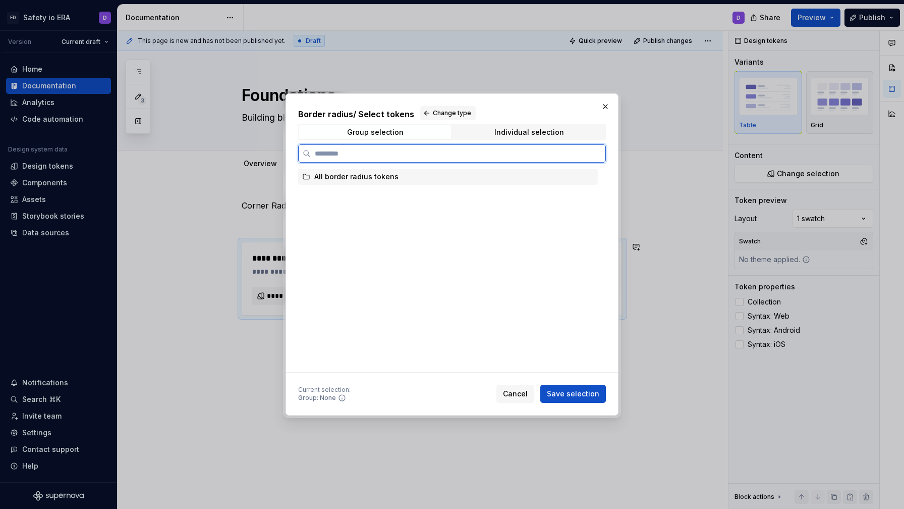
click at [363, 177] on div "All border radius tokens" at bounding box center [356, 177] width 84 height 10
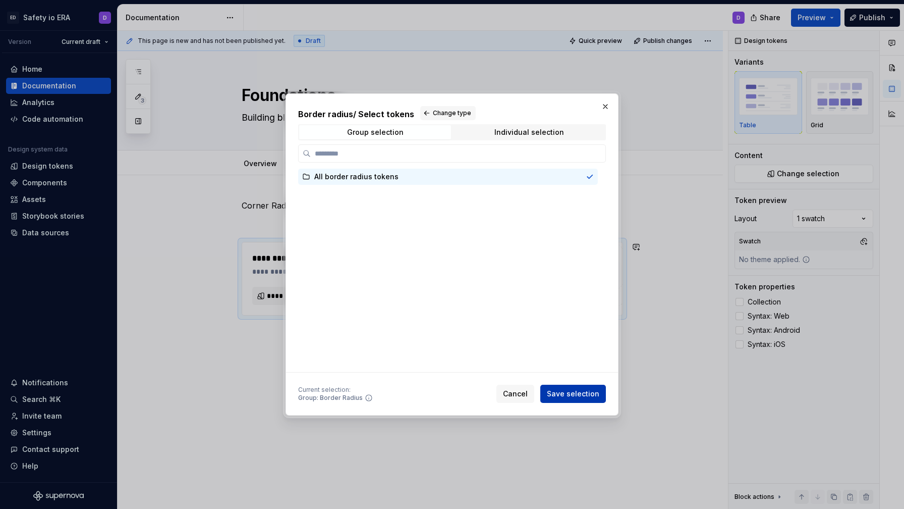
click at [583, 395] on span "Save selection" at bounding box center [573, 394] width 52 height 10
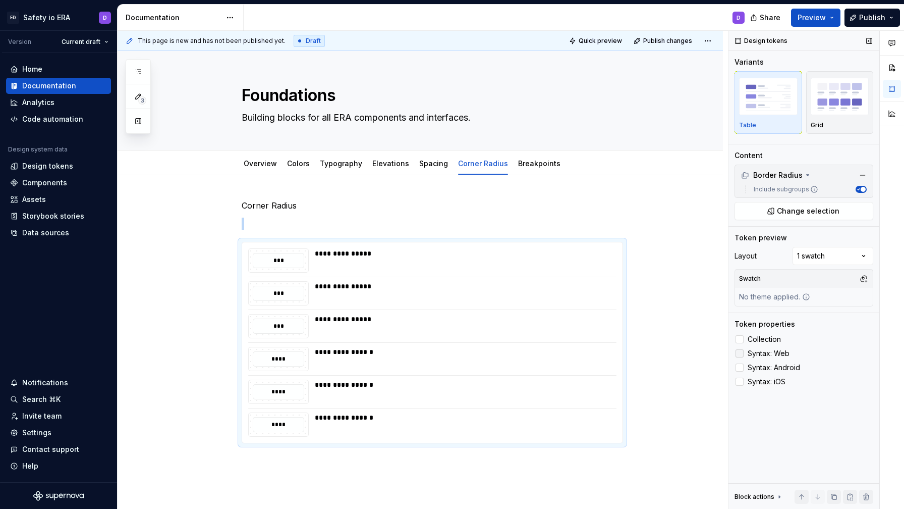
click at [773, 350] on span "Syntax: Web" at bounding box center [769, 353] width 42 height 8
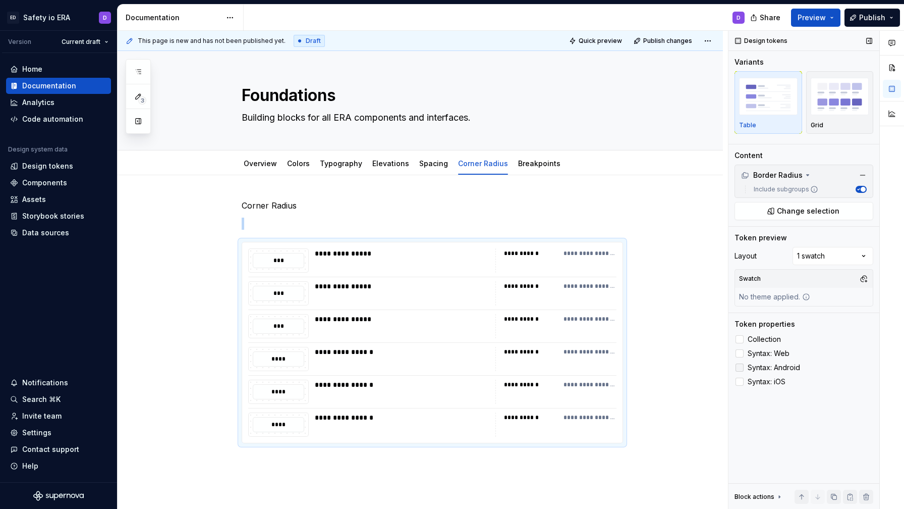
click at [770, 368] on span "Syntax: Android" at bounding box center [774, 367] width 52 height 8
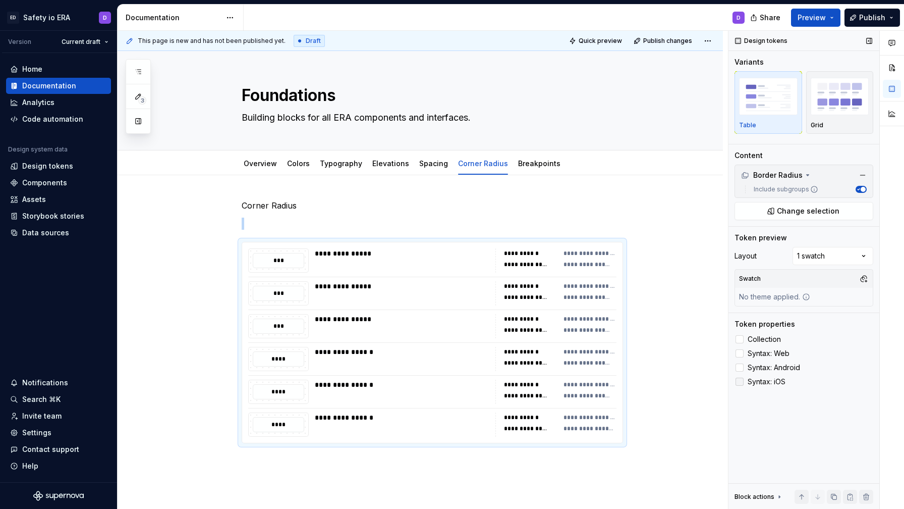
click at [767, 379] on span "Syntax: iOS" at bounding box center [767, 381] width 38 height 8
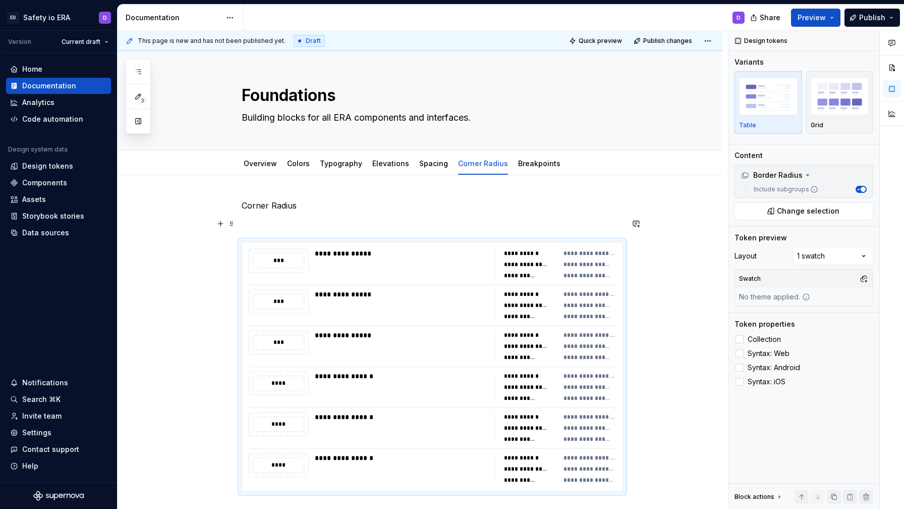
click at [370, 221] on p at bounding box center [433, 224] width 382 height 12
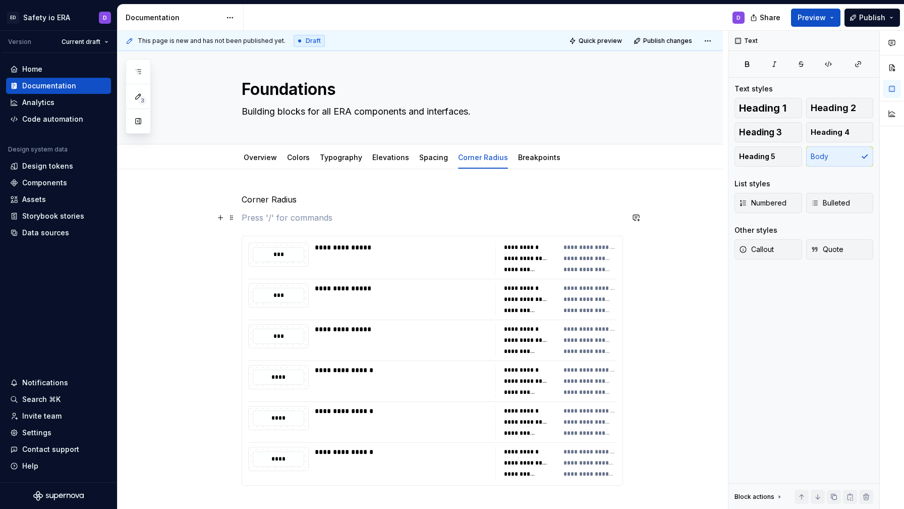
scroll to position [2, 0]
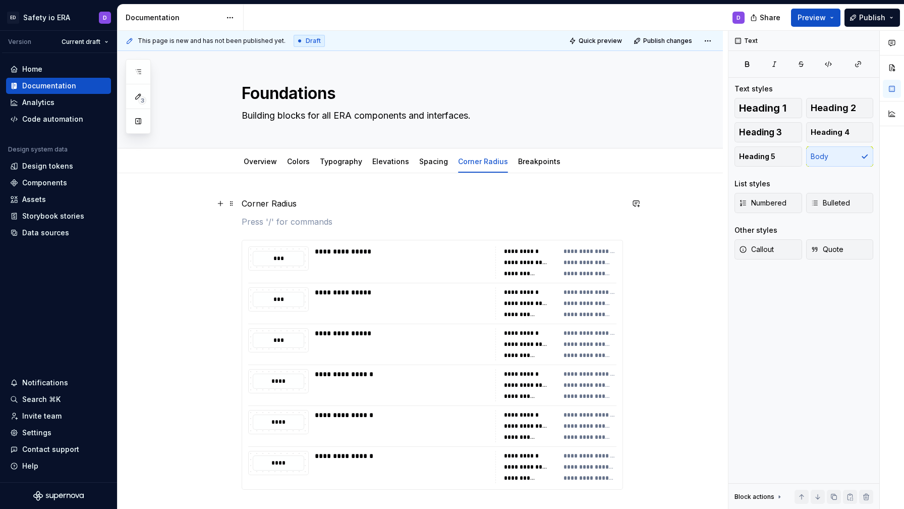
click at [263, 203] on p "Corner Radius" at bounding box center [433, 203] width 382 height 12
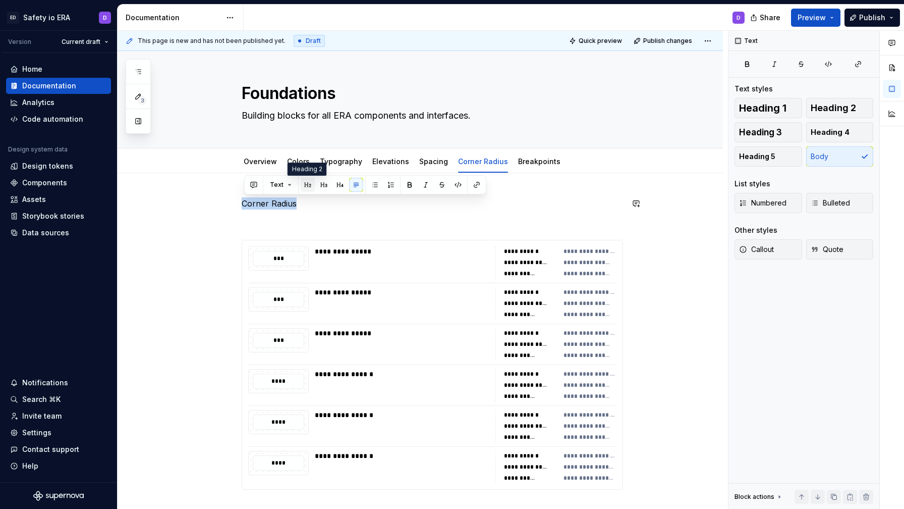
click at [311, 184] on button "button" at bounding box center [308, 185] width 14 height 14
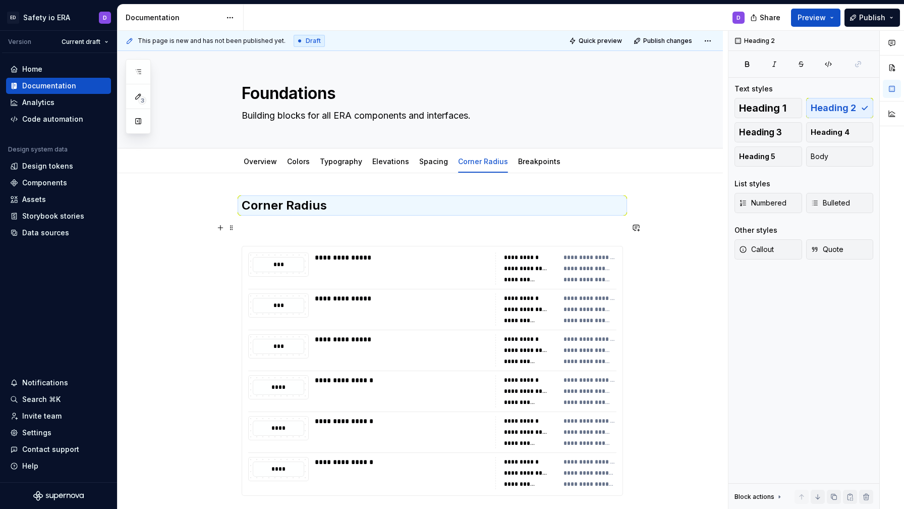
click at [281, 224] on p at bounding box center [433, 228] width 382 height 12
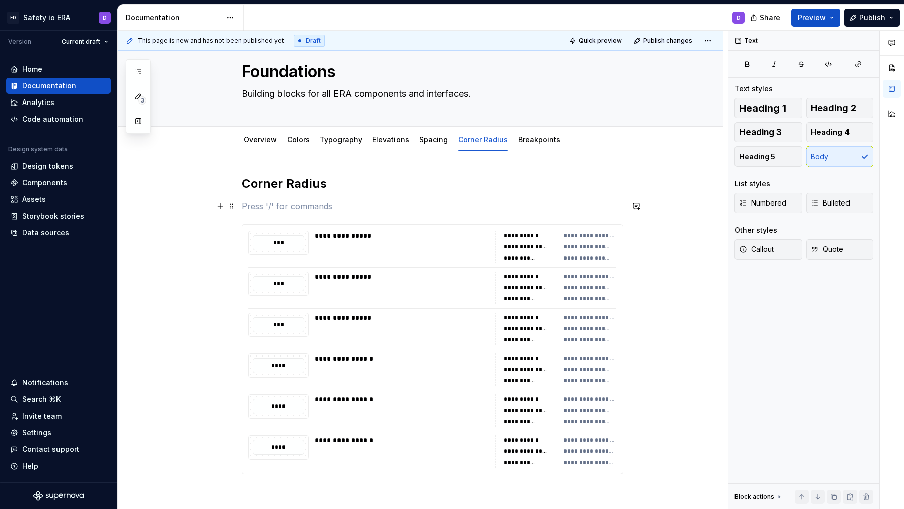
scroll to position [0, 0]
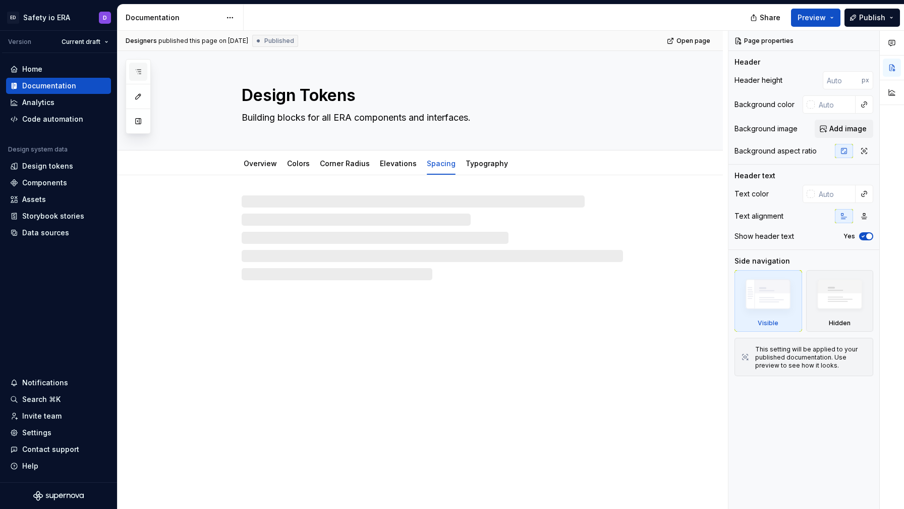
click at [137, 70] on icon "button" at bounding box center [138, 72] width 5 height 4
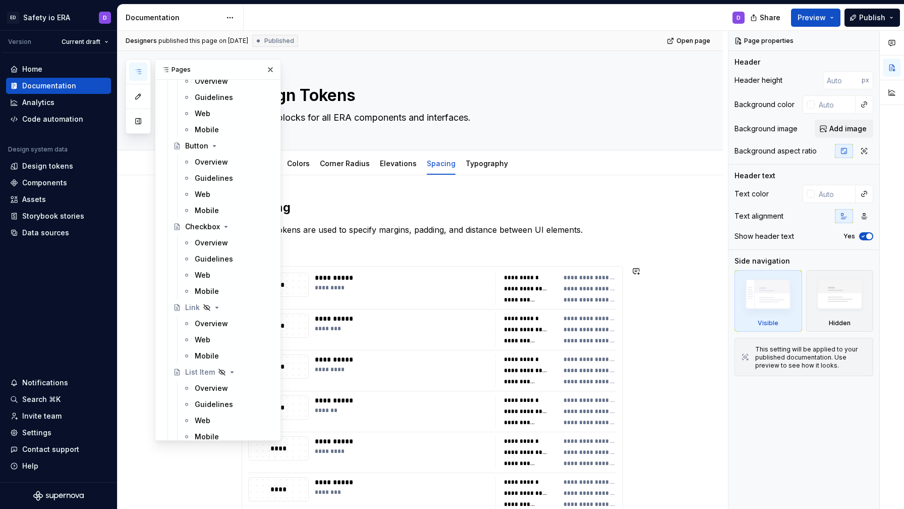
scroll to position [323, 0]
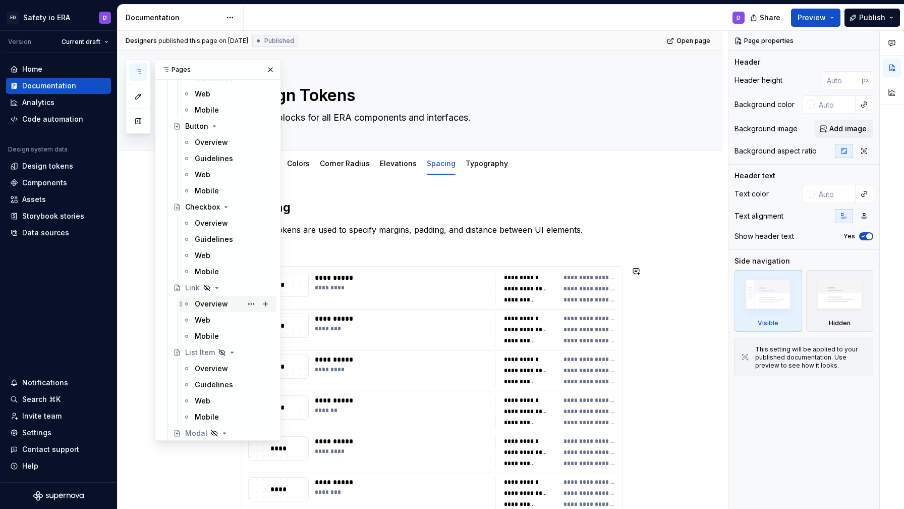
click at [218, 307] on div "Overview" at bounding box center [211, 304] width 33 height 10
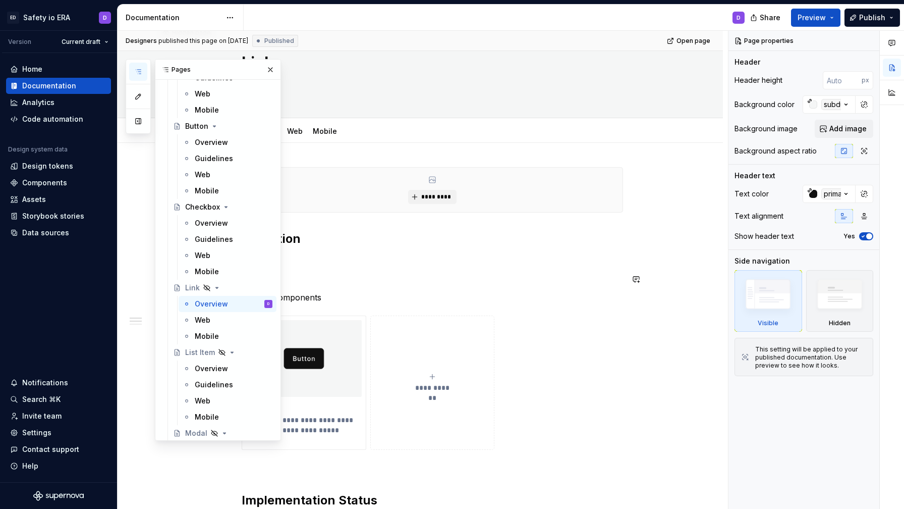
scroll to position [35, 0]
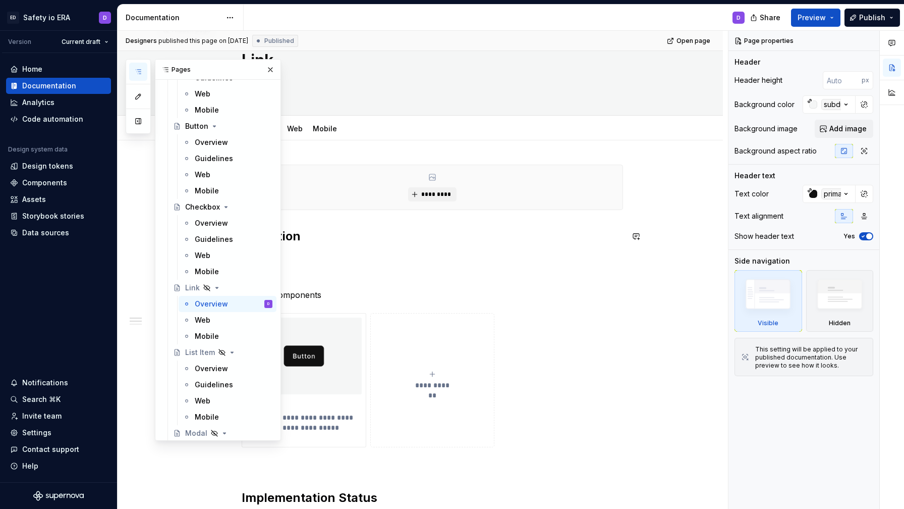
click at [384, 239] on h2 "Definition" at bounding box center [433, 236] width 382 height 16
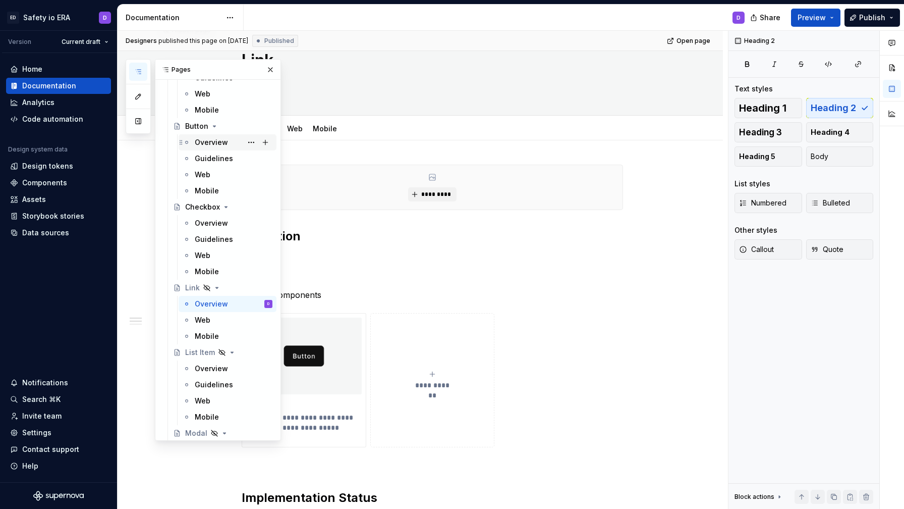
click at [211, 138] on div "Overview" at bounding box center [211, 142] width 33 height 10
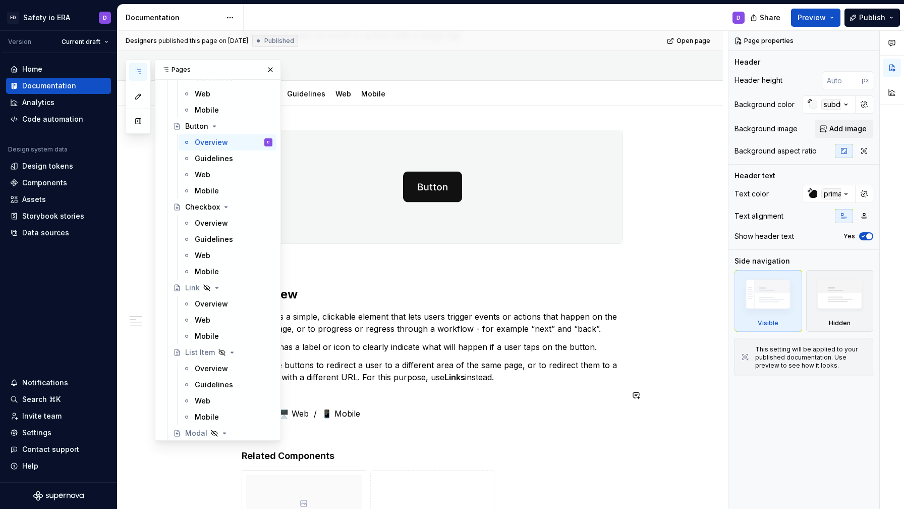
scroll to position [112, 0]
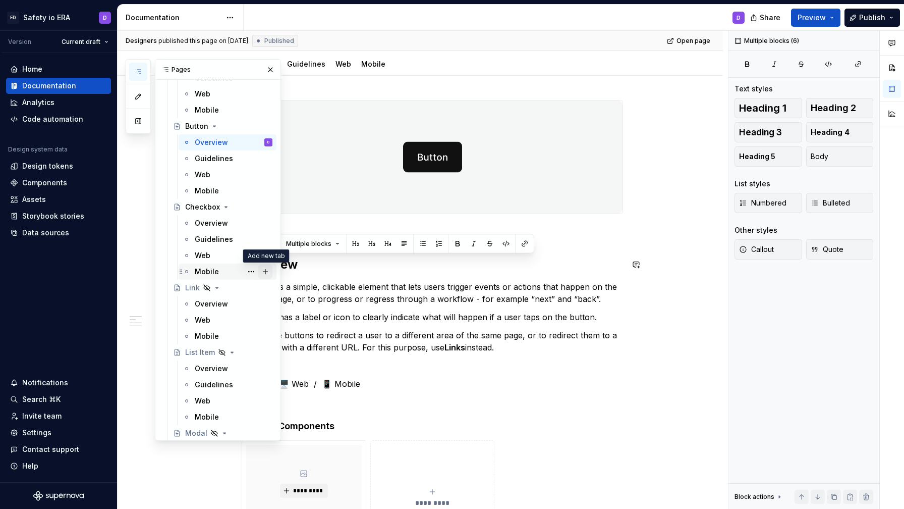
drag, startPoint x: 375, startPoint y: 387, endPoint x: 260, endPoint y: 266, distance: 166.3
click at [260, 266] on div "Pages Add Accessibility guide for tree Page tree. Navigate the tree with the ar…" at bounding box center [511, 270] width 787 height 478
copy div "erview A button is a simple, clickable element that lets users trigger events o…"
click at [218, 302] on div "Overview" at bounding box center [211, 304] width 33 height 10
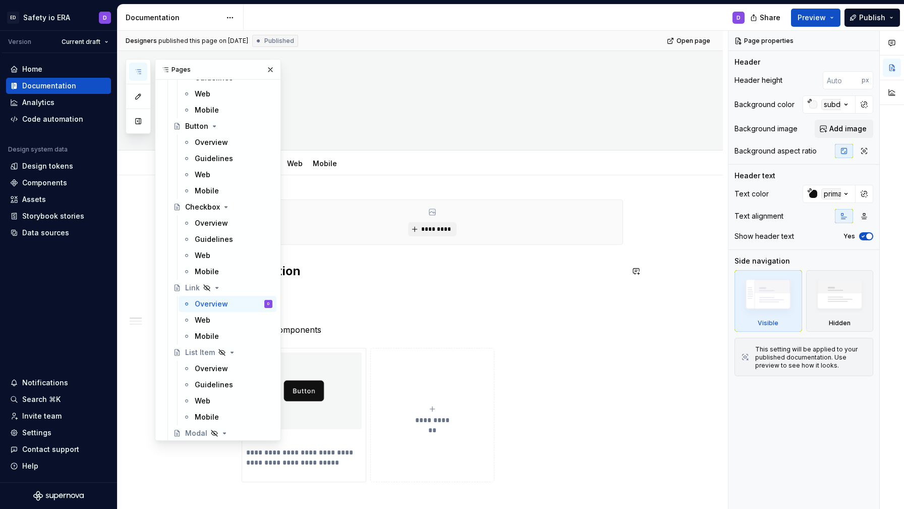
click at [317, 278] on h2 "Definition" at bounding box center [433, 271] width 382 height 16
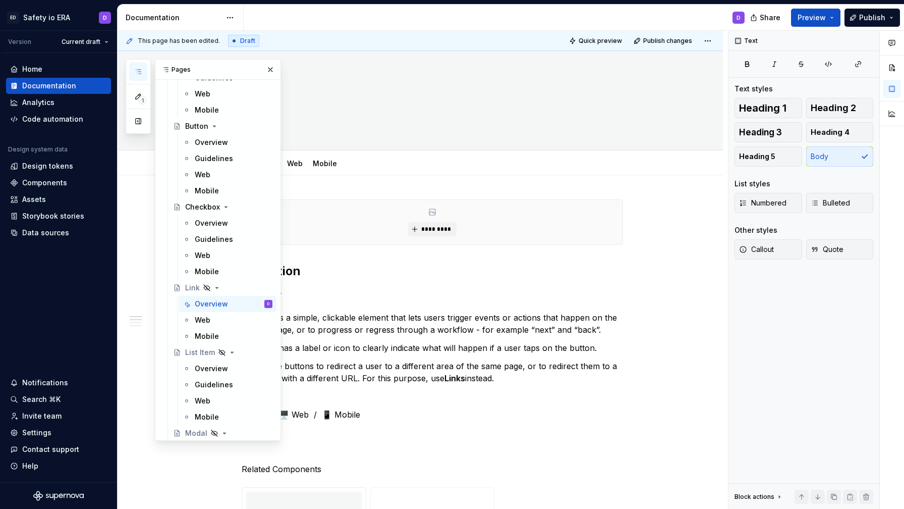
click at [268, 61] on div "Pages" at bounding box center [217, 70] width 125 height 20
click at [268, 68] on button "button" at bounding box center [270, 70] width 14 height 14
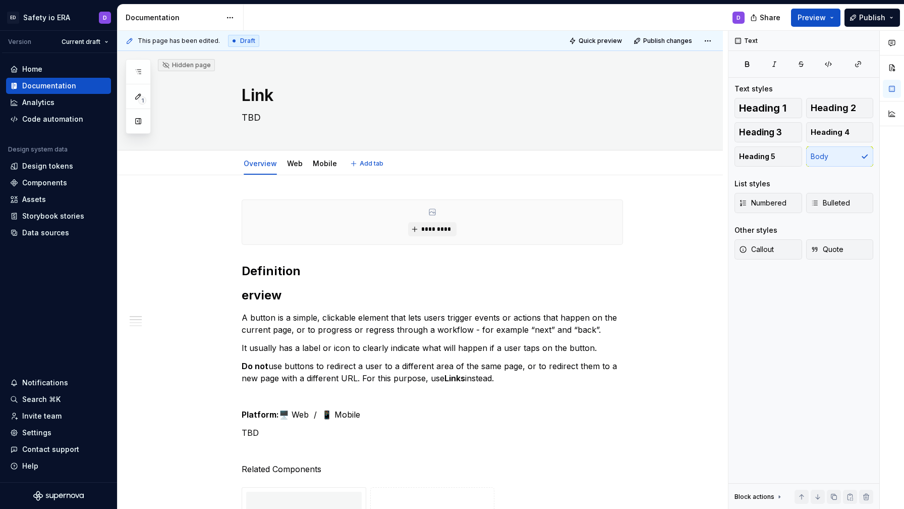
type textarea "*"
click at [264, 298] on h2 "erview" at bounding box center [433, 295] width 382 height 16
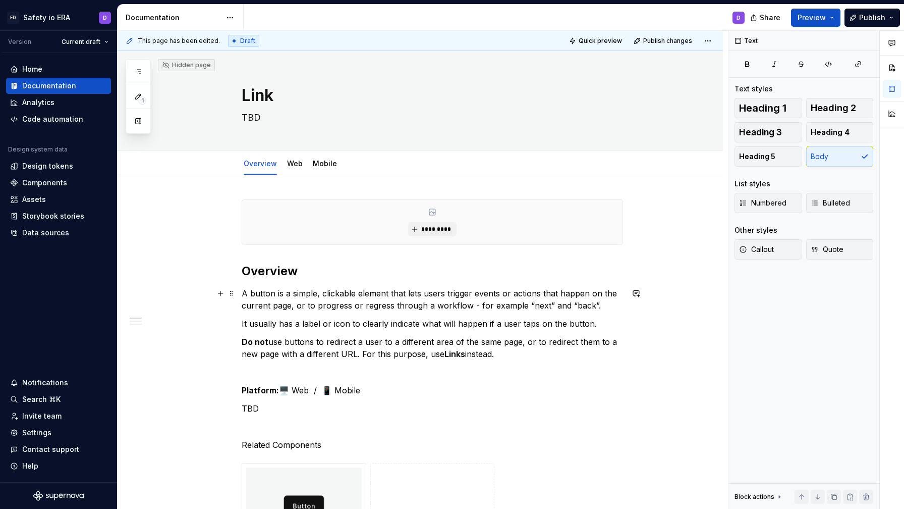
click at [268, 294] on p "A button is a simple, clickable element that lets users trigger events or actio…" at bounding box center [433, 299] width 382 height 24
click at [488, 293] on p "A Link is a simple, clickable element that lets users trigger events or actions…" at bounding box center [433, 299] width 382 height 24
click at [445, 298] on p "A Link is a simple, clickable element that lets users trigger events or actions…" at bounding box center [433, 299] width 382 height 24
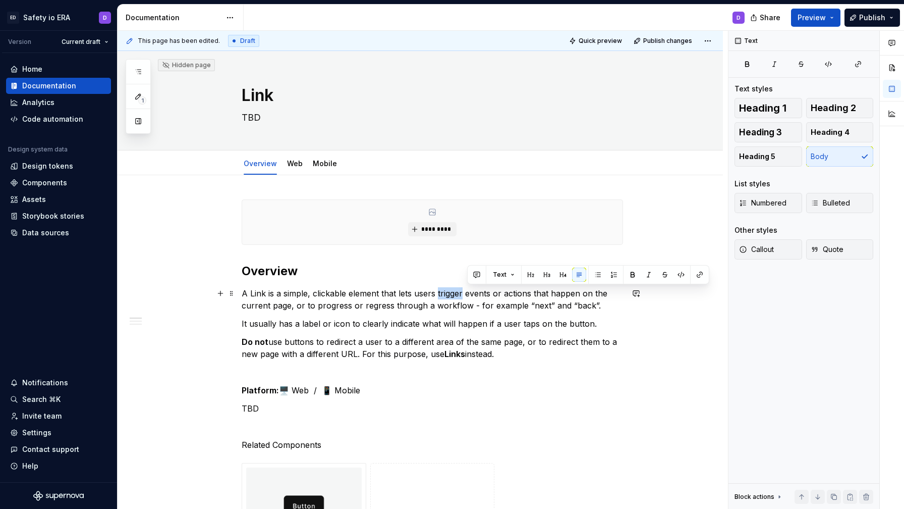
click at [445, 298] on p "A Link is a simple, clickable element that lets users trigger events or actions…" at bounding box center [433, 299] width 382 height 24
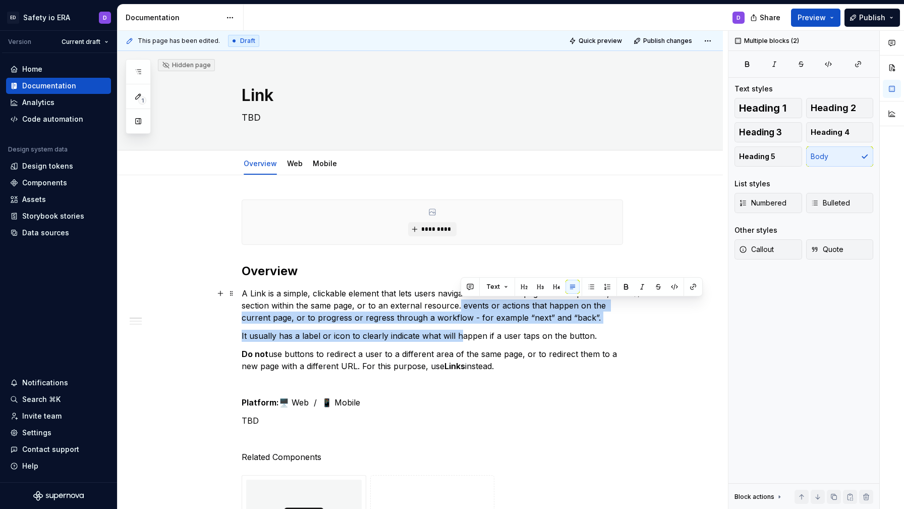
click at [450, 321] on p "A Link is a simple, clickable element that lets users navigate to a different p…" at bounding box center [433, 305] width 382 height 36
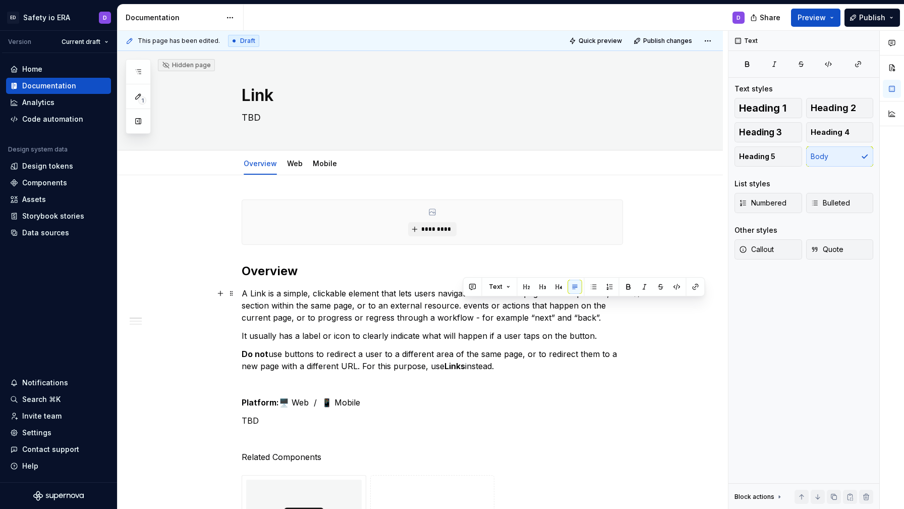
drag, startPoint x: 463, startPoint y: 302, endPoint x: 598, endPoint y: 321, distance: 136.5
click at [598, 321] on p "A Link is a simple, clickable element that lets users navigate to a different p…" at bounding box center [433, 305] width 382 height 36
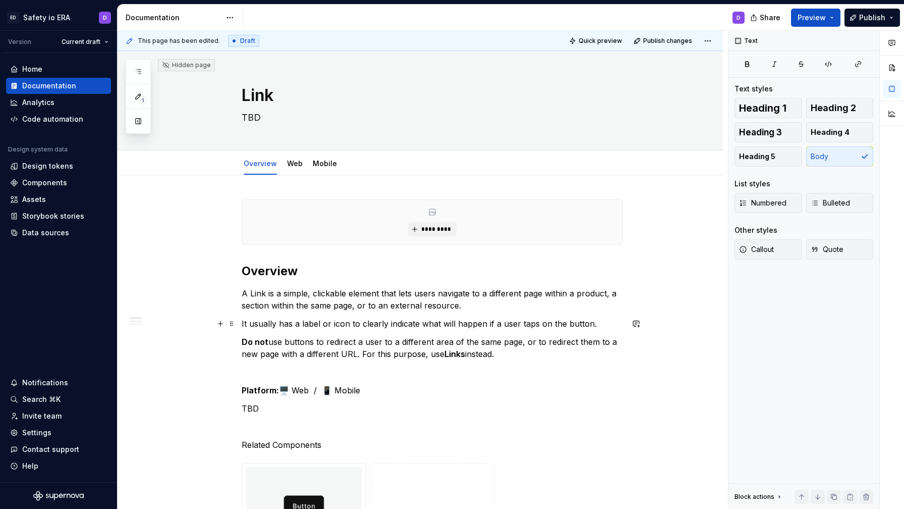
click at [253, 324] on p "It usually has a label or icon to clearly indicate what will happen if a user t…" at bounding box center [433, 323] width 382 height 12
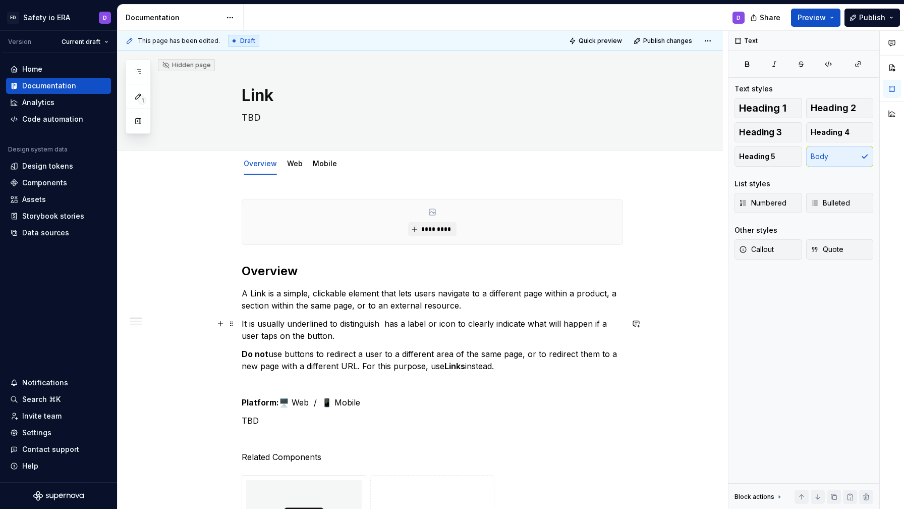
click at [342, 323] on p "It is usually underlined to distinguish has a label or icon to clearly indicate…" at bounding box center [433, 329] width 382 height 24
click at [417, 323] on p "It is usually underlined to visually distinguish has a label or icon to clearly…" at bounding box center [433, 329] width 382 height 24
click at [485, 326] on p "It is usually underlined to visually distinguish it from regular text, and can …" at bounding box center [433, 329] width 382 height 24
click at [491, 326] on p "It is usually underlined to visually distinguish it from regular text, and can …" at bounding box center [433, 329] width 382 height 24
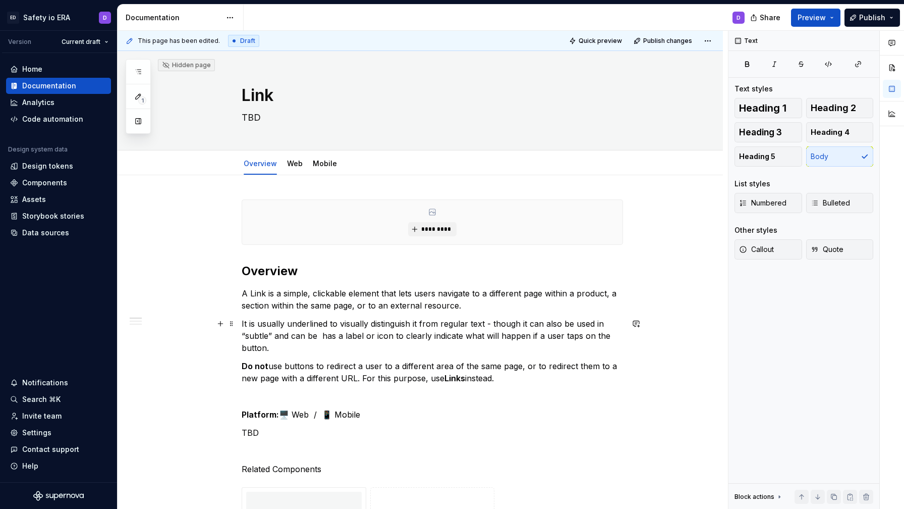
click at [598, 326] on p "It is usually underlined to visually distinguish it from regular text - though …" at bounding box center [433, 335] width 382 height 36
click at [529, 323] on p "It is usually underlined to visually distinguish it from regular text - though …" at bounding box center [433, 335] width 382 height 36
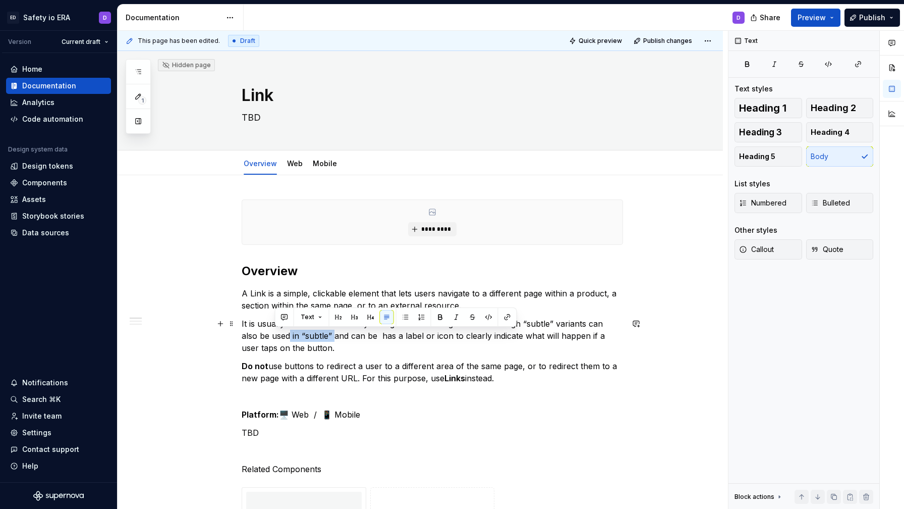
drag, startPoint x: 275, startPoint y: 334, endPoint x: 320, endPoint y: 336, distance: 46.0
click at [320, 336] on p "It is usually underlined to visually distinguish it from regular text - though …" at bounding box center [433, 335] width 382 height 36
drag, startPoint x: 301, startPoint y: 337, endPoint x: 344, endPoint y: 338, distance: 42.4
click at [344, 338] on p "It is usually underlined to visually distinguish it from regular text - though …" at bounding box center [433, 335] width 382 height 36
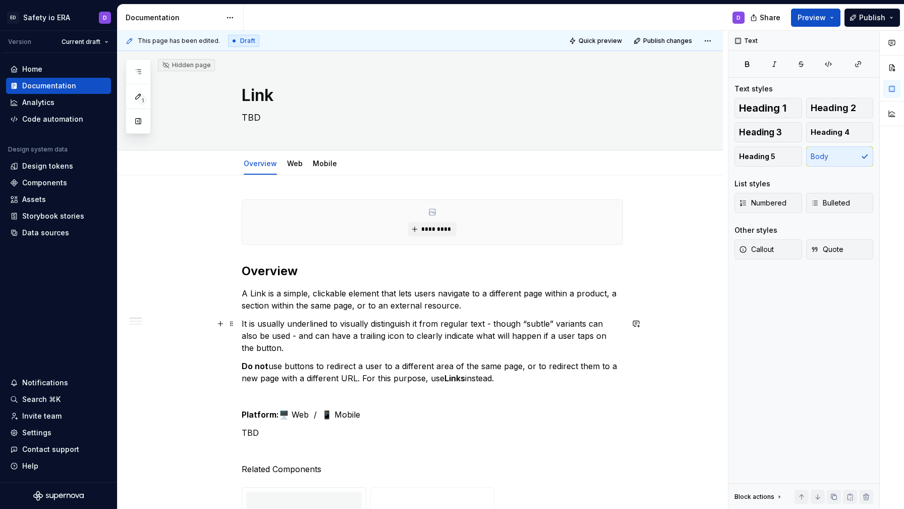
click at [459, 335] on p "It is usually underlined to visually distinguish it from regular text - though …" at bounding box center [433, 335] width 382 height 36
click at [565, 335] on p "It is usually underlined to visually distinguish it from regular text - though …" at bounding box center [433, 335] width 382 height 36
click at [301, 360] on p "Do not use buttons to redirect a user to a different area of the same page, or …" at bounding box center [433, 372] width 382 height 24
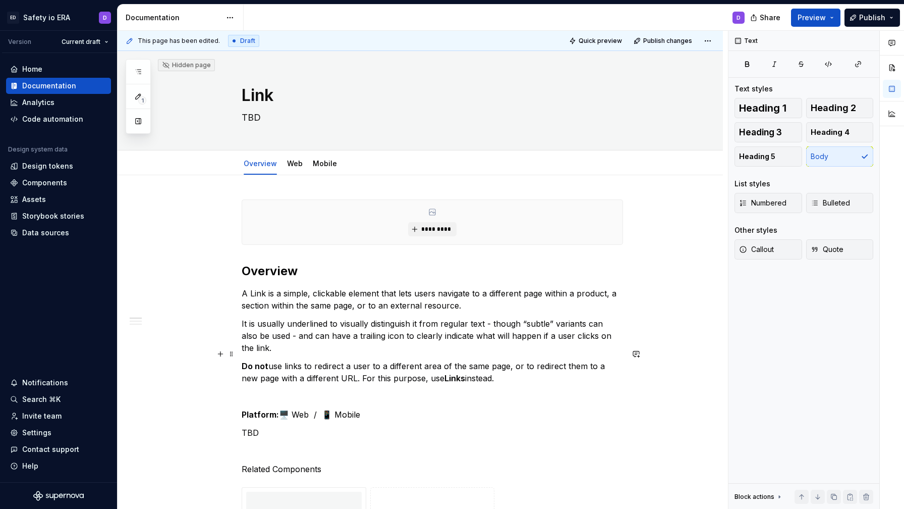
click at [336, 360] on p "Do not use links to redirect a user to a different area of the same page, or to…" at bounding box center [433, 372] width 382 height 24
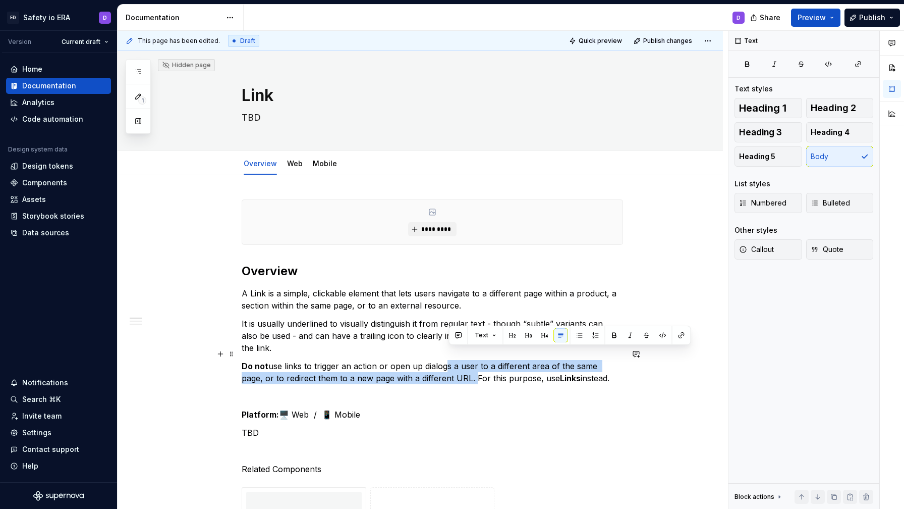
drag, startPoint x: 451, startPoint y: 353, endPoint x: 455, endPoint y: 366, distance: 13.7
click at [455, 366] on p "Do not use links to trigger an action or open up dialogs a user to a different …" at bounding box center [433, 372] width 382 height 24
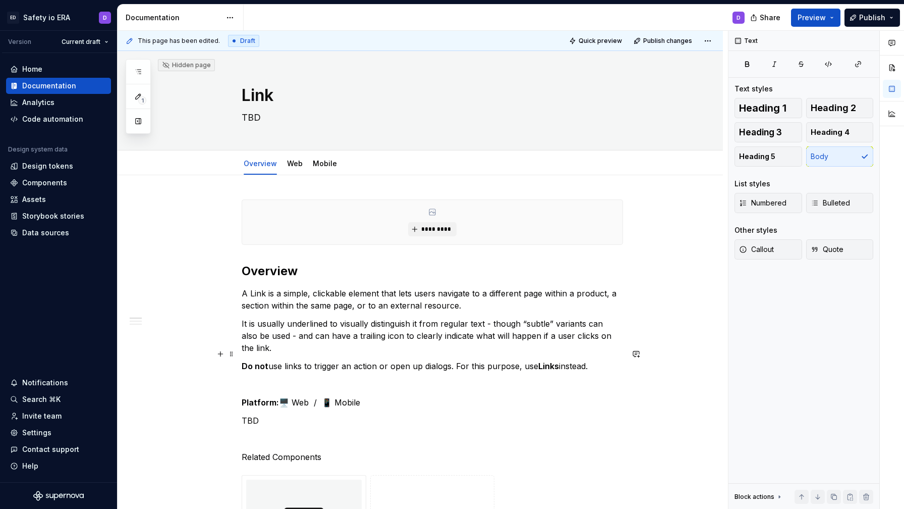
click at [545, 361] on strong "Links" at bounding box center [548, 366] width 21 height 10
click at [480, 331] on p "It is usually underlined to visually distinguish it from regular text - though …" at bounding box center [433, 335] width 382 height 36
click at [569, 361] on strong "Buttons" at bounding box center [554, 366] width 32 height 10
click at [456, 309] on p "A Link is a simple, clickable element that lets users navigate to a different p…" at bounding box center [433, 299] width 382 height 24
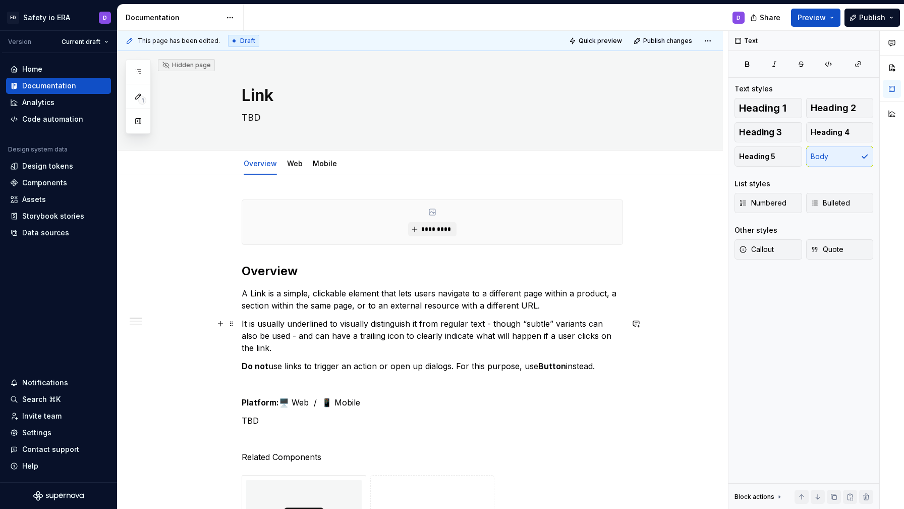
click at [473, 334] on p "It is usually underlined to visually distinguish it from regular text - though …" at bounding box center [433, 335] width 382 height 36
click at [461, 339] on p "It is usually underlined to visually distinguish it from regular text - though …" at bounding box center [433, 335] width 382 height 36
click at [459, 347] on p "It is usually underlined to visually distinguish it from regular text - though …" at bounding box center [433, 335] width 382 height 36
click at [259, 349] on p "It is usually underlined to visually distinguish it from regular text - though …" at bounding box center [433, 335] width 382 height 36
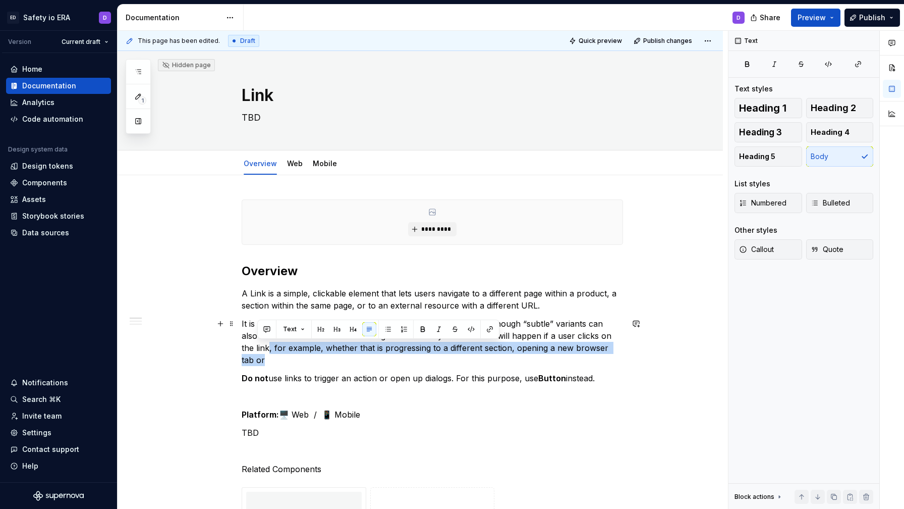
drag, startPoint x: 257, startPoint y: 347, endPoint x: 618, endPoint y: 353, distance: 360.4
click at [618, 353] on p "It is usually underlined to visually distinguish it from regular text - though …" at bounding box center [433, 341] width 382 height 48
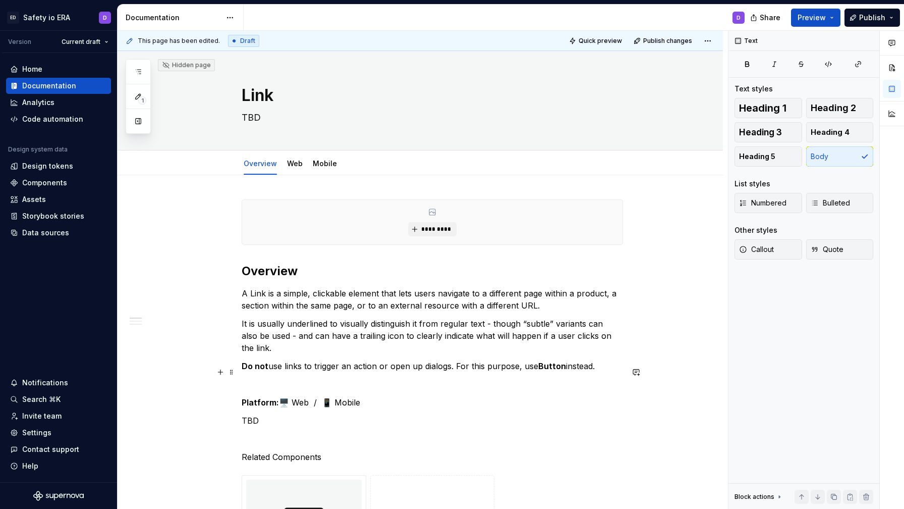
click at [484, 378] on p at bounding box center [433, 384] width 382 height 12
drag, startPoint x: 313, startPoint y: 392, endPoint x: 362, endPoint y: 392, distance: 49.0
click at [362, 396] on p "Platform: 🖥️ Web / 📱 Mobile" at bounding box center [433, 402] width 382 height 12
drag, startPoint x: 362, startPoint y: 392, endPoint x: 312, endPoint y: 392, distance: 50.0
click at [312, 396] on p "Platform: 🖥️ Web / 📱 Mobile" at bounding box center [433, 402] width 382 height 12
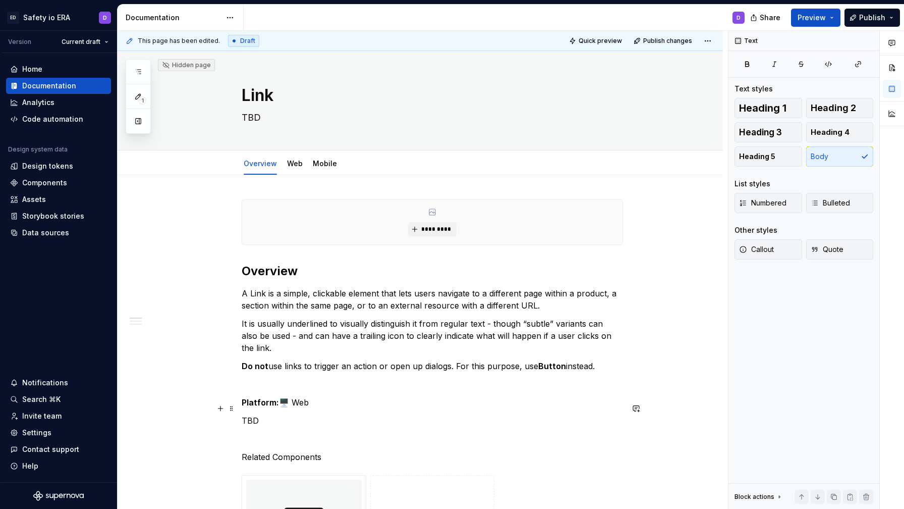
click at [255, 414] on p "TBD" at bounding box center [433, 420] width 382 height 12
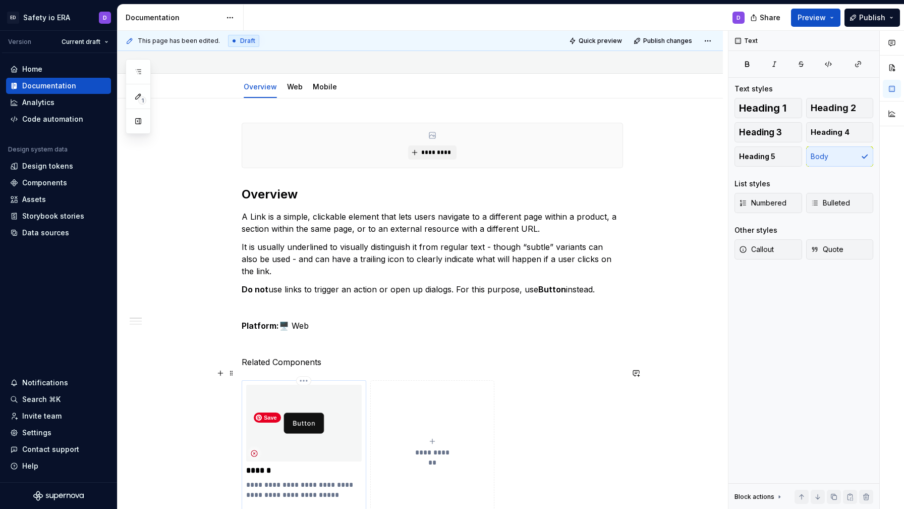
scroll to position [106, 0]
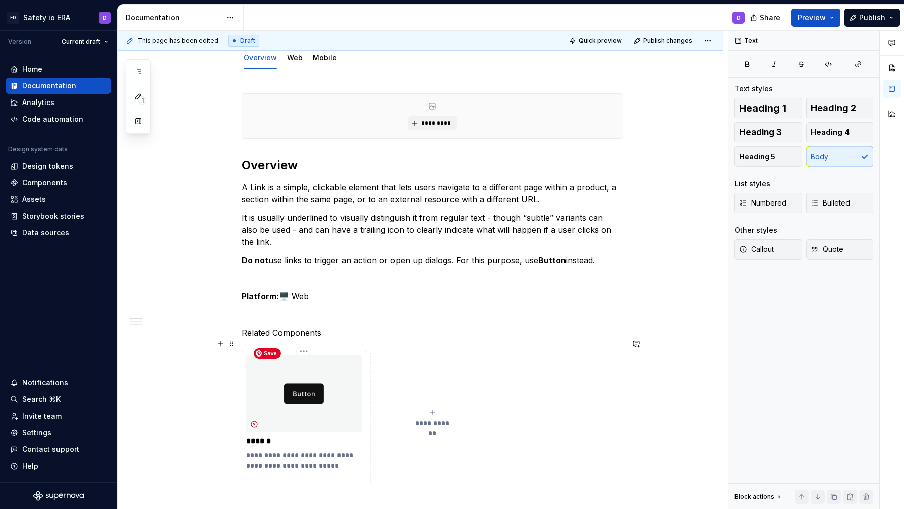
click at [321, 361] on img at bounding box center [304, 393] width 116 height 77
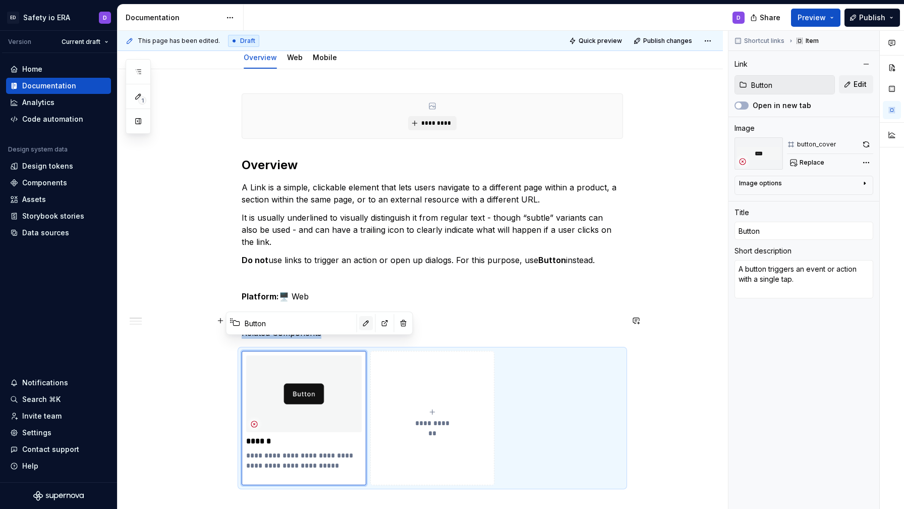
click at [359, 323] on button "button" at bounding box center [366, 323] width 14 height 14
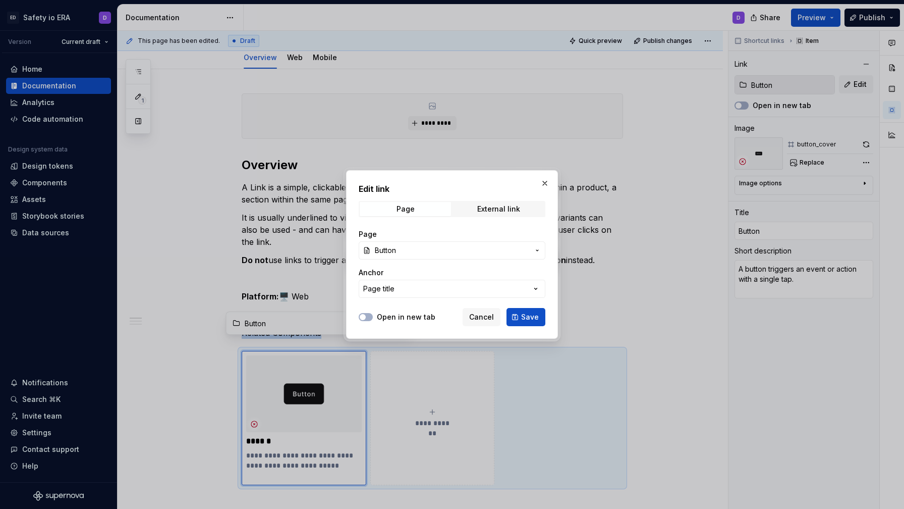
click at [400, 251] on span "Button" at bounding box center [452, 250] width 154 height 10
click at [400, 251] on div "Edit link Page External link Page Button Anchor Page title Open in new tab Canc…" at bounding box center [452, 254] width 904 height 509
click at [520, 312] on button "Save" at bounding box center [526, 317] width 39 height 18
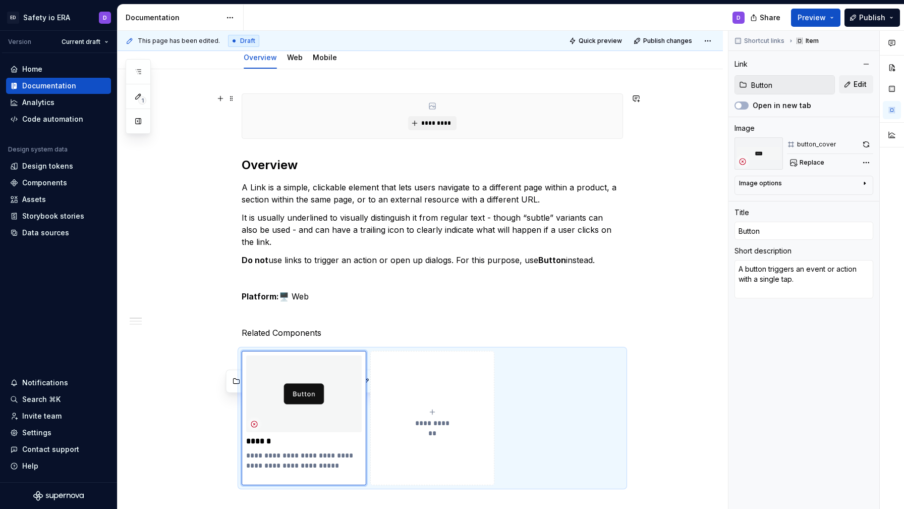
scroll to position [0, 0]
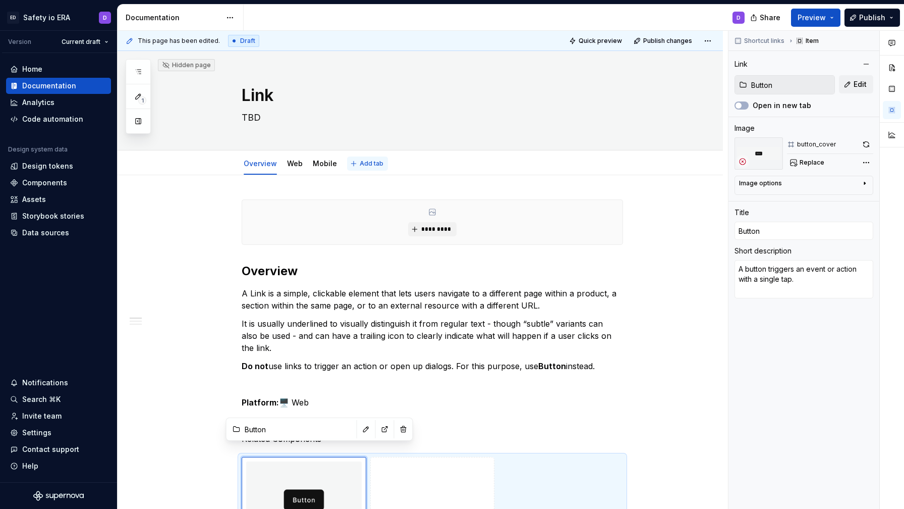
click at [373, 163] on span "Add tab" at bounding box center [372, 163] width 24 height 8
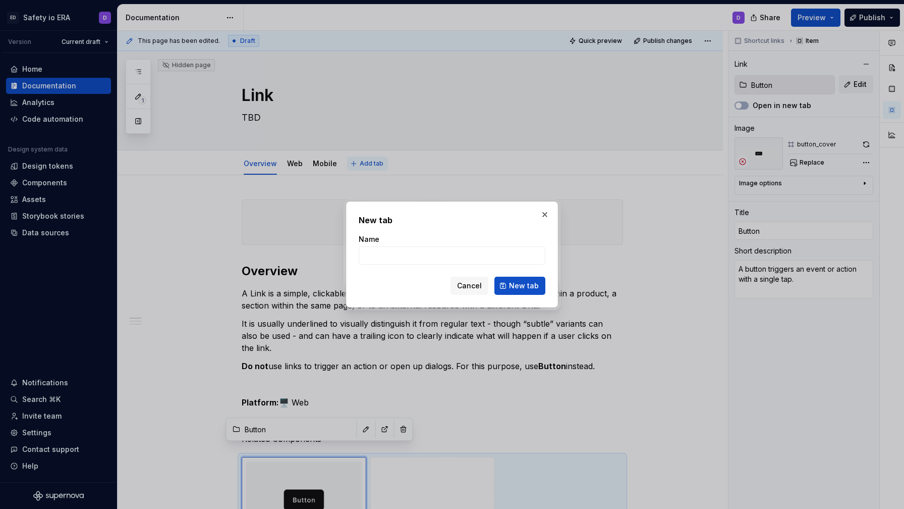
type textarea "*"
type input "C"
type input "Guidelines"
click at [518, 285] on span "New tab" at bounding box center [524, 286] width 30 height 10
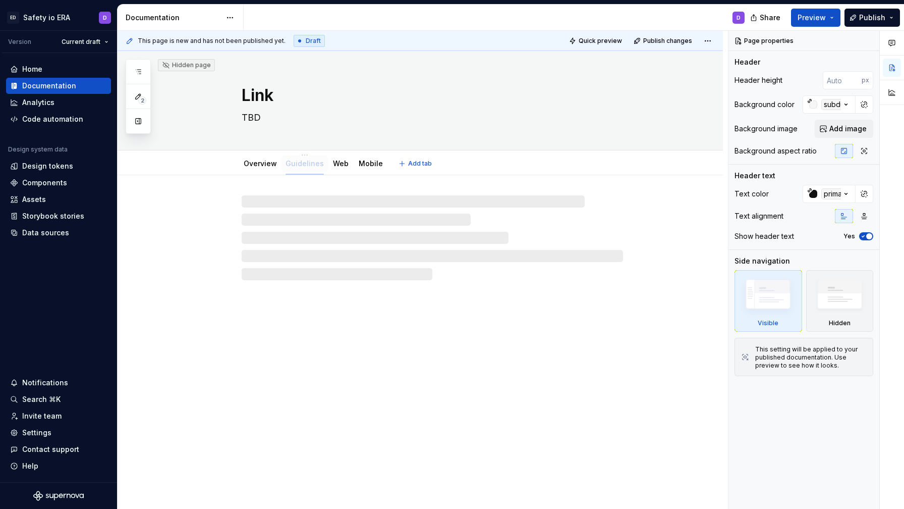
drag, startPoint x: 367, startPoint y: 163, endPoint x: 305, endPoint y: 163, distance: 62.1
click at [258, 164] on link "Overview" at bounding box center [260, 163] width 33 height 9
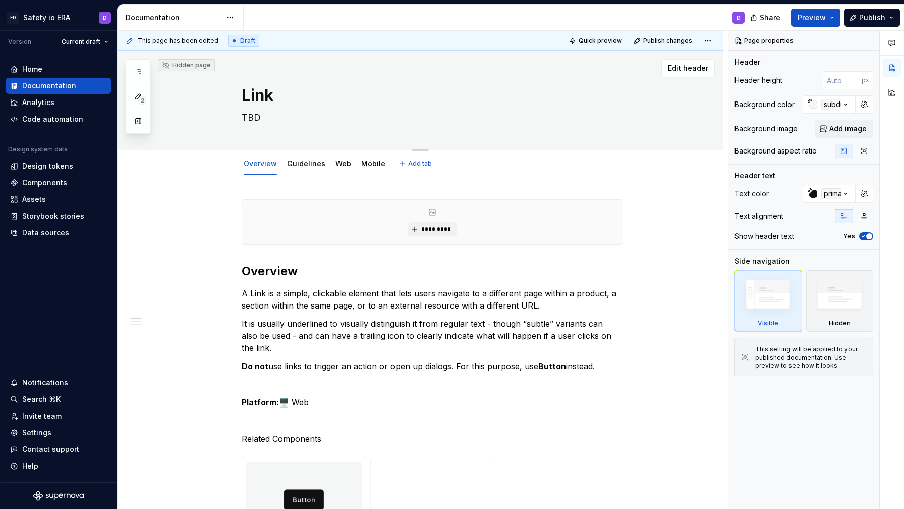
click at [251, 112] on textarea "TBD" at bounding box center [431, 118] width 382 height 16
paste textarea "Links navigate users to other pages, sections, or resources when clicked"
type textarea "*"
type textarea "Links navigate users to other pages, sections, or resources when clicked"
type textarea "*"
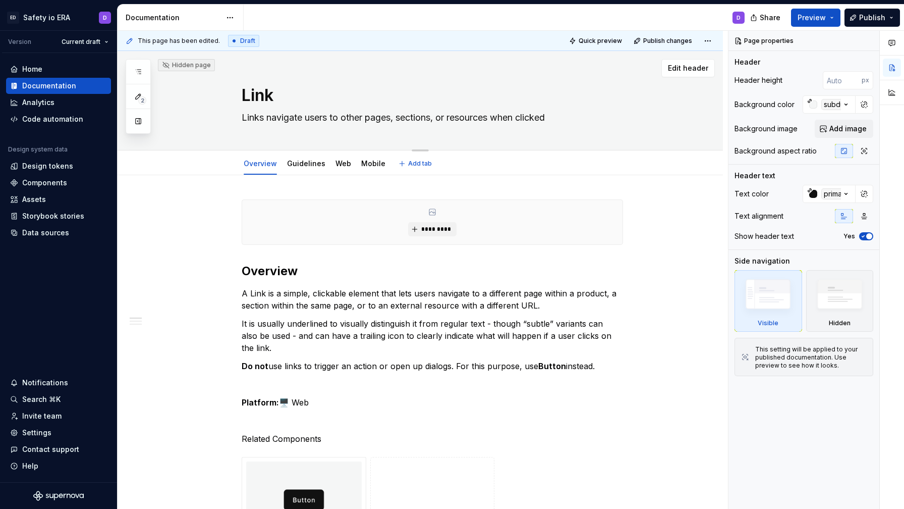
type textarea "Links navigate users to other pages, sections, or resources when clicked."
type textarea "*"
type textarea "Links navigate users to other pages, sections, or resources when clicked."
click at [495, 328] on p "It is usually underlined to visually distinguish it from regular text - though …" at bounding box center [433, 335] width 382 height 36
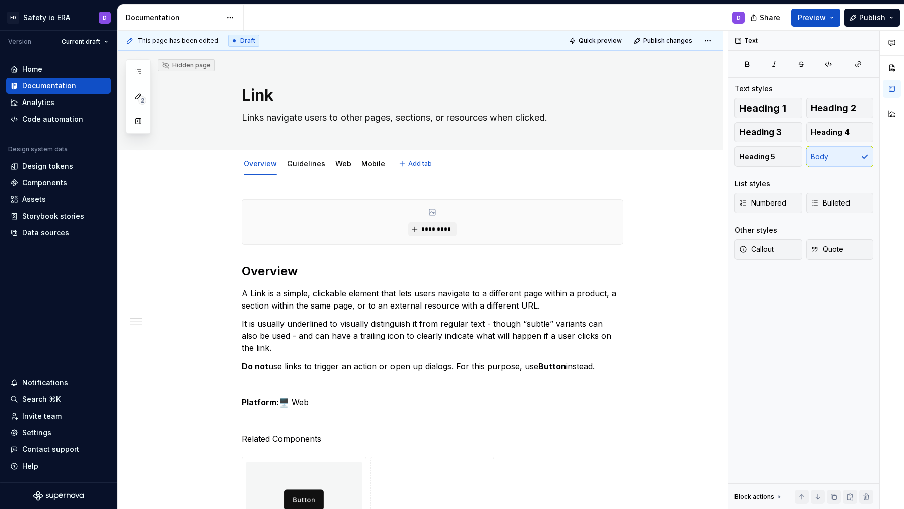
type textarea "*"
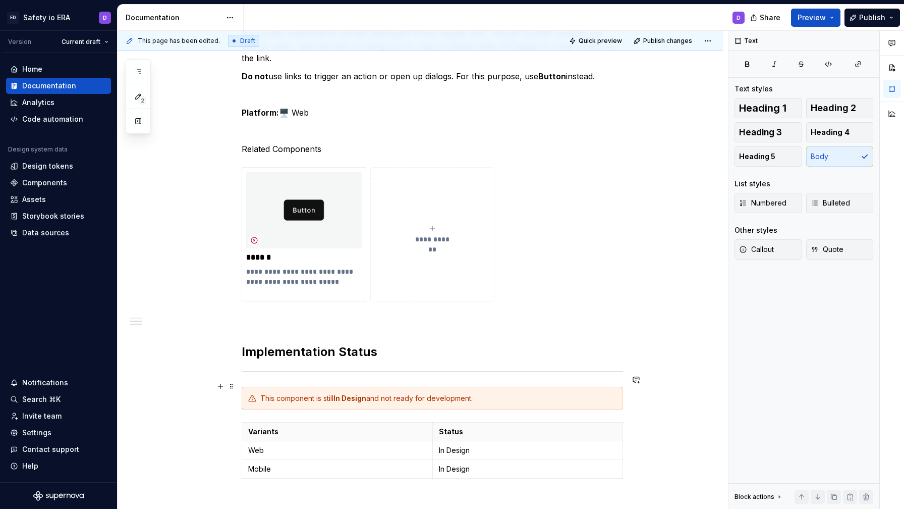
scroll to position [297, 0]
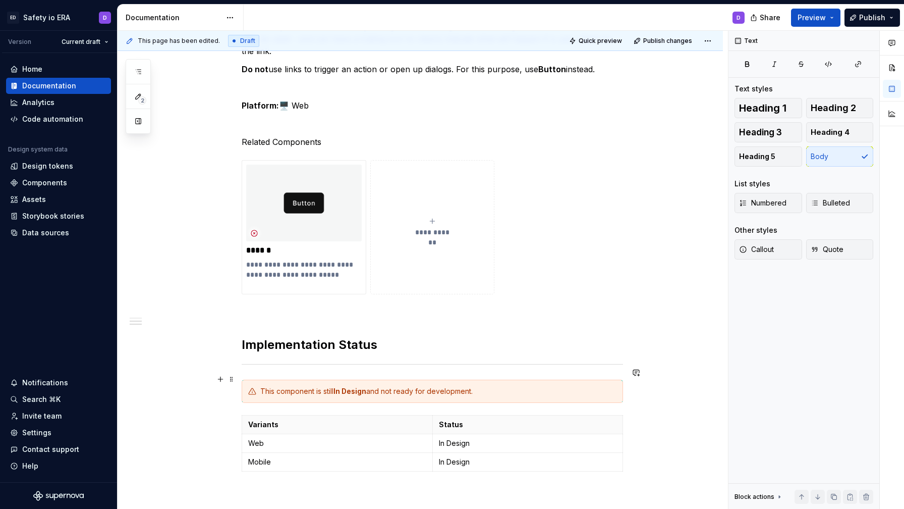
click at [353, 387] on strong "In Design" at bounding box center [350, 391] width 33 height 9
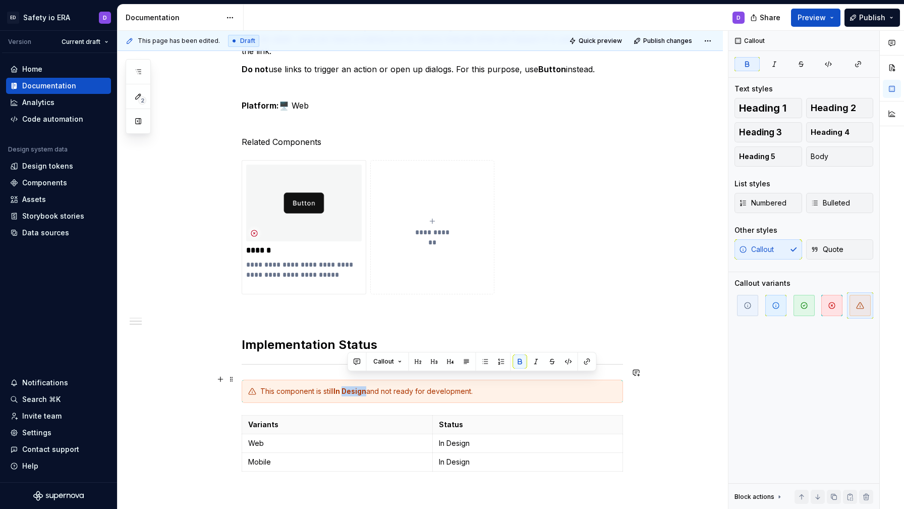
click at [353, 387] on strong "In Design" at bounding box center [350, 391] width 33 height 9
drag, startPoint x: 372, startPoint y: 379, endPoint x: 494, endPoint y: 392, distance: 122.3
click at [494, 392] on div "**********" at bounding box center [433, 290] width 382 height 775
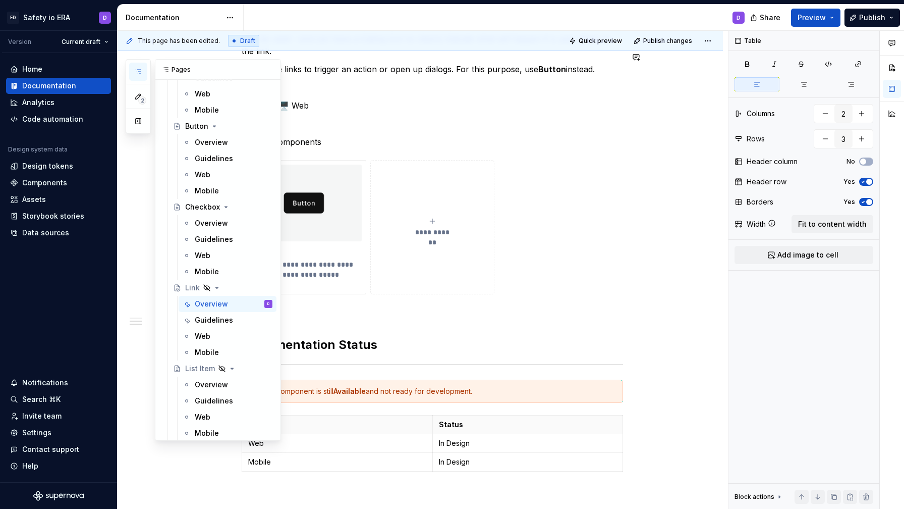
click at [142, 69] on icon "button" at bounding box center [138, 72] width 8 height 8
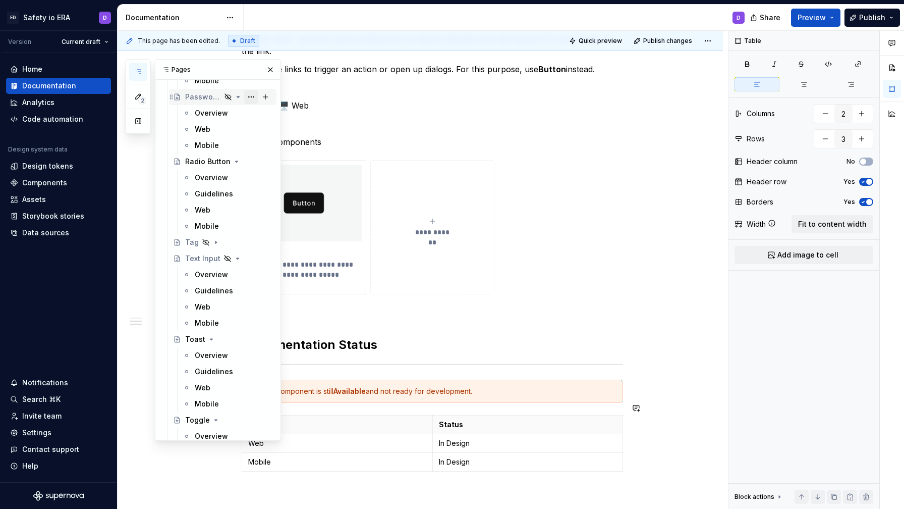
scroll to position [811, 0]
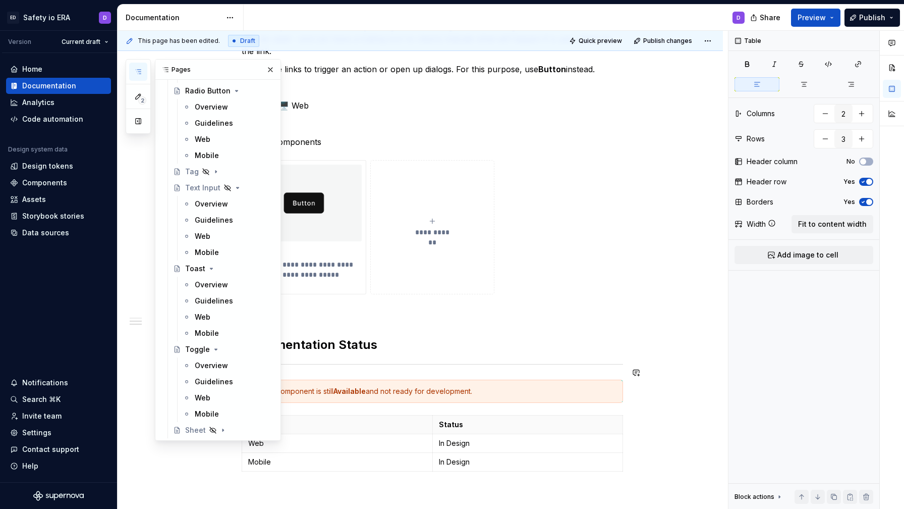
click at [416, 386] on div "This component is still Available and not ready for development." at bounding box center [438, 391] width 356 height 10
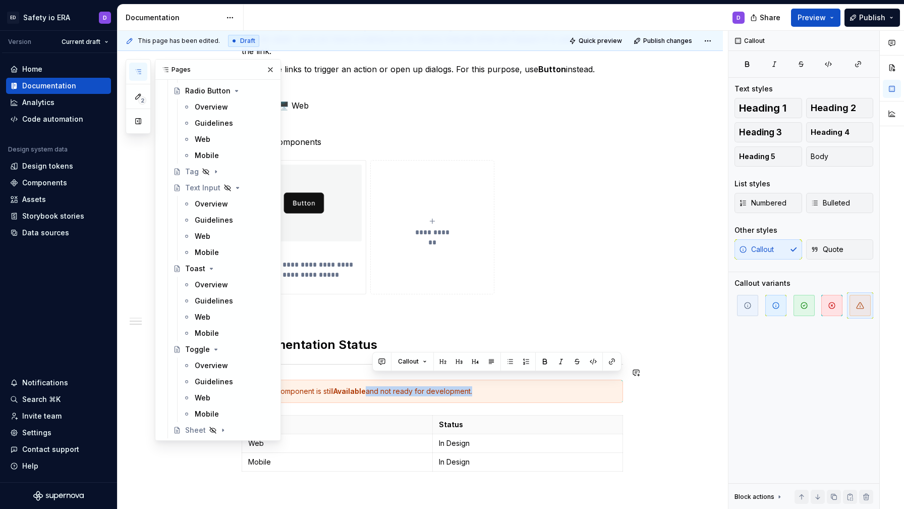
drag, startPoint x: 374, startPoint y: 380, endPoint x: 484, endPoint y: 389, distance: 110.9
click at [484, 389] on div "This component is still Available and not ready for development." at bounding box center [433, 391] width 382 height 23
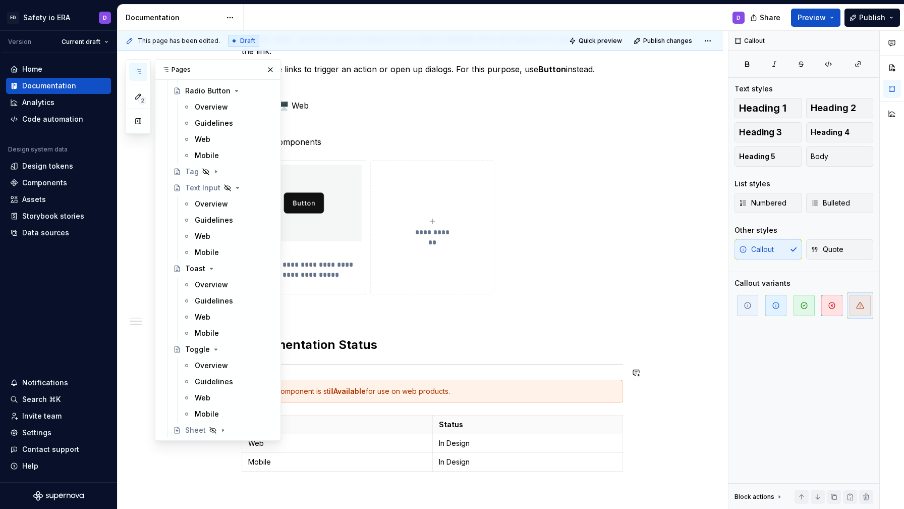
click at [576, 386] on div "This component is still Available for use on web products." at bounding box center [438, 391] width 356 height 10
click at [809, 305] on span "button" at bounding box center [804, 305] width 21 height 21
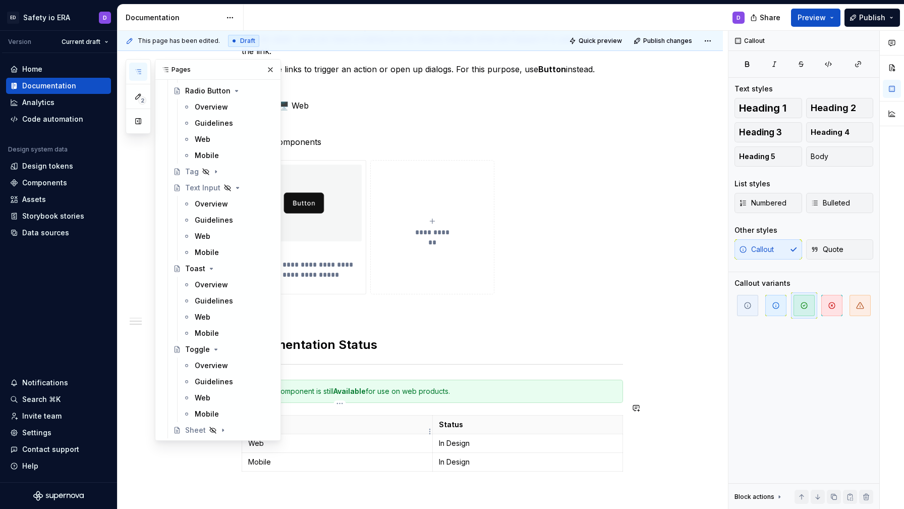
click at [408, 439] on td "Web" at bounding box center [337, 443] width 191 height 19
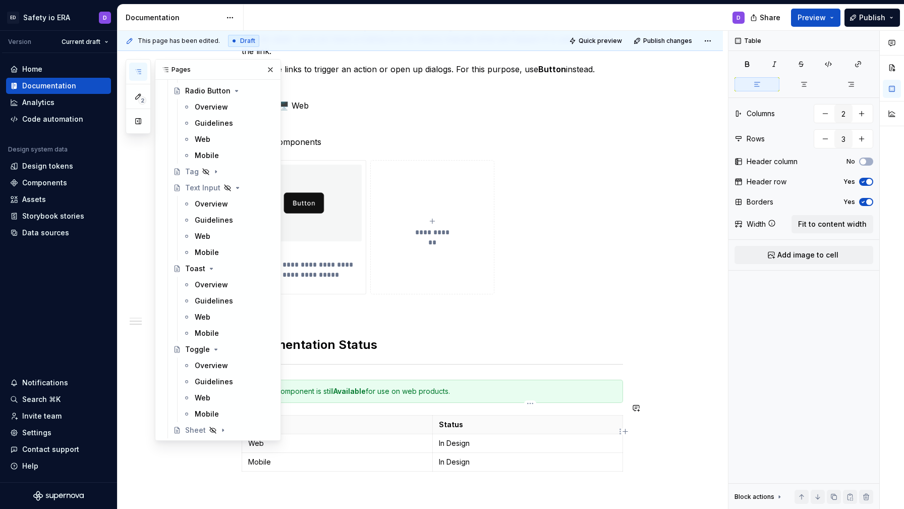
click at [460, 438] on p "In Design" at bounding box center [528, 443] width 178 height 10
click at [443, 438] on p "In Design" at bounding box center [528, 443] width 178 height 10
drag, startPoint x: 440, startPoint y: 431, endPoint x: 488, endPoint y: 433, distance: 48.0
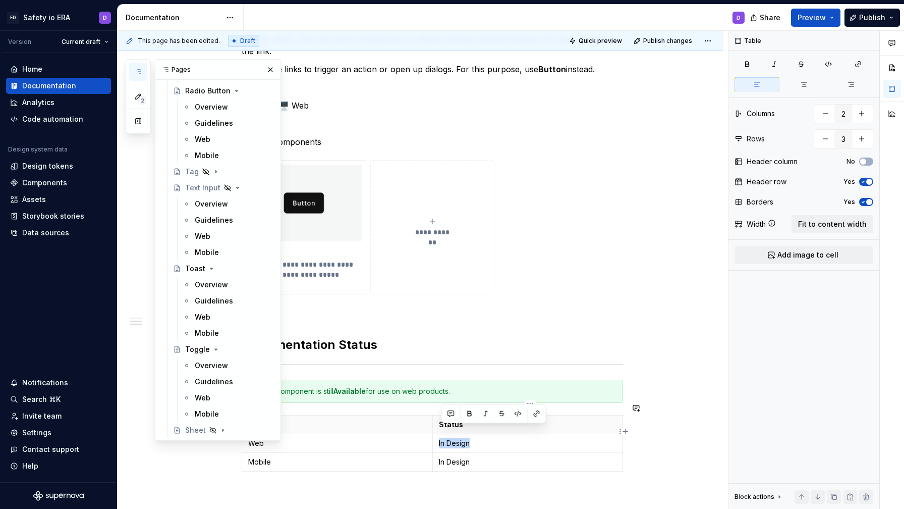
click at [488, 434] on td "In Design" at bounding box center [528, 443] width 191 height 19
click at [468, 266] on button "**********" at bounding box center [432, 227] width 125 height 134
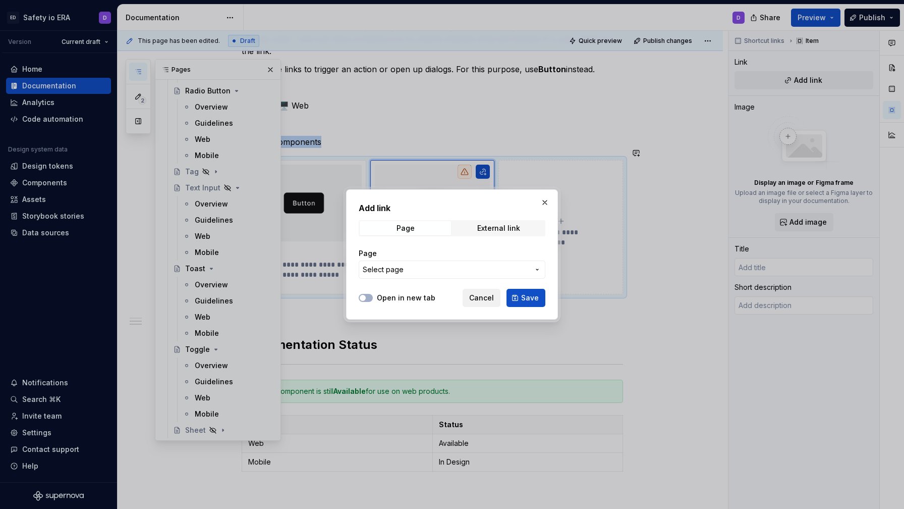
click at [490, 300] on span "Cancel" at bounding box center [481, 298] width 25 height 10
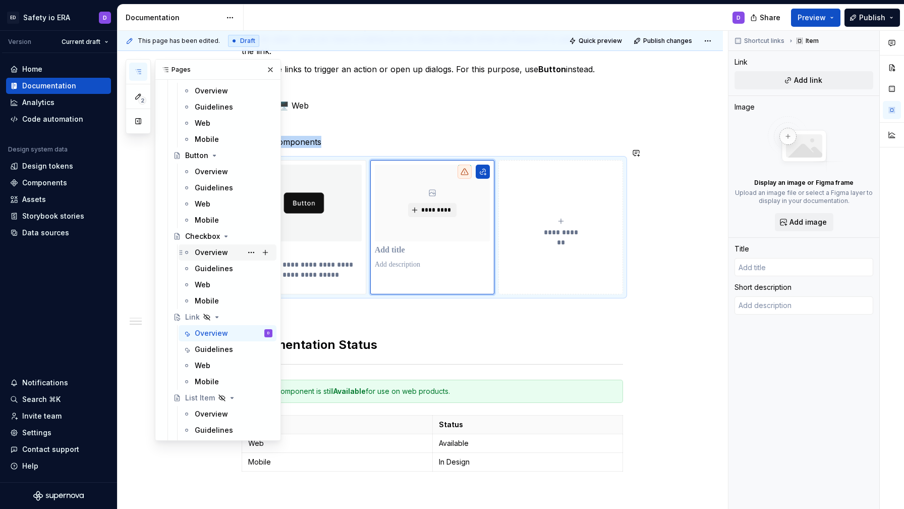
scroll to position [222, 0]
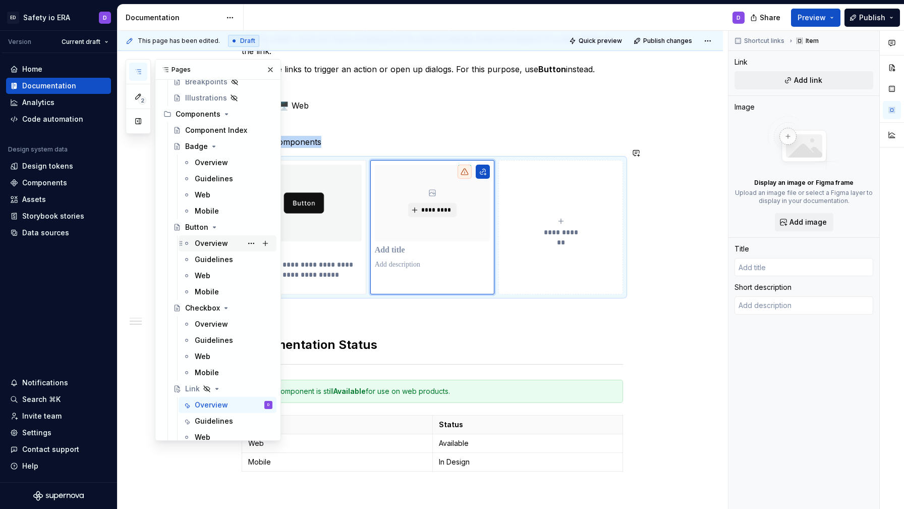
click at [206, 242] on div "Overview" at bounding box center [211, 243] width 33 height 10
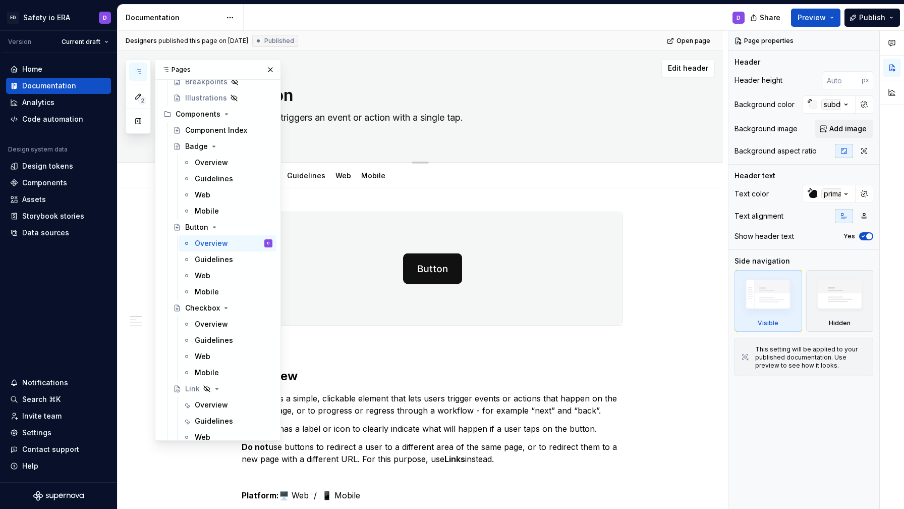
click at [272, 67] on button "button" at bounding box center [270, 70] width 14 height 14
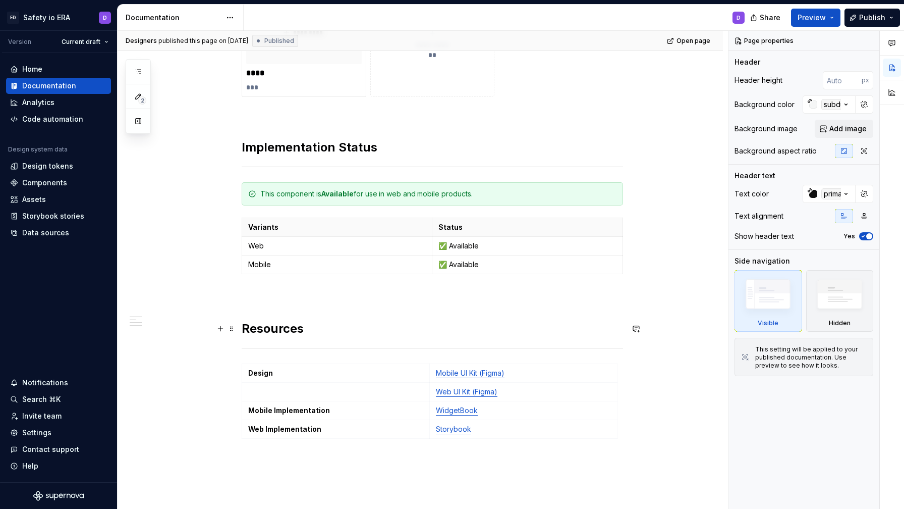
scroll to position [570, 0]
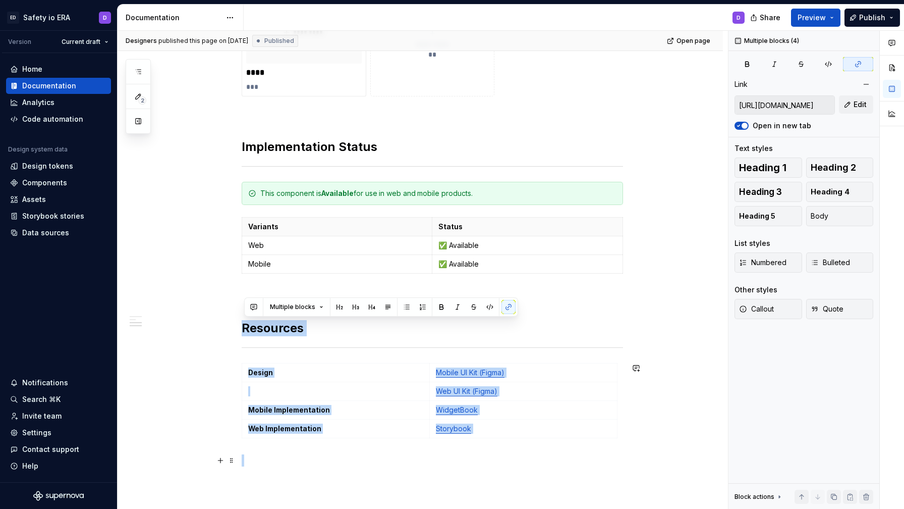
click at [623, 457] on div "**********" at bounding box center [433, 60] width 382 height 837
drag, startPoint x: 247, startPoint y: 325, endPoint x: 636, endPoint y: 455, distance: 410.5
click at [640, 457] on button "button" at bounding box center [636, 460] width 14 height 14
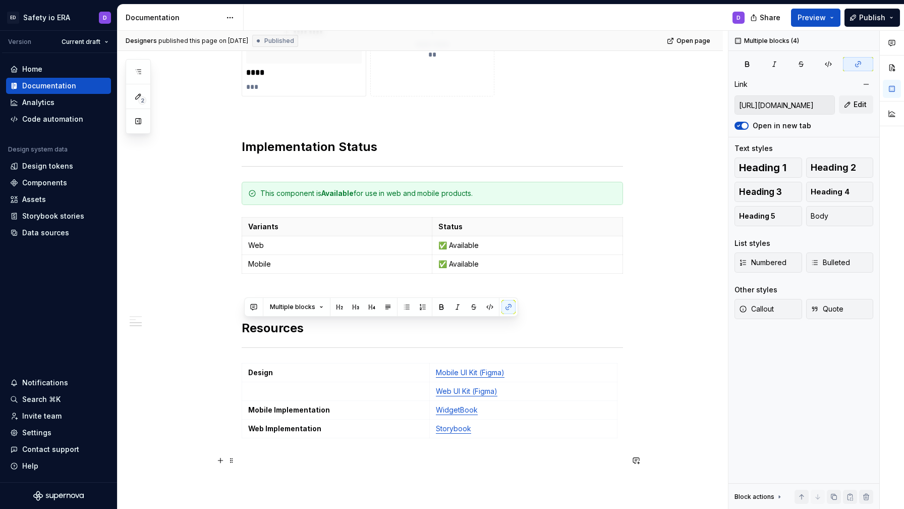
click at [676, 454] on div "**********" at bounding box center [421, 123] width 606 height 1013
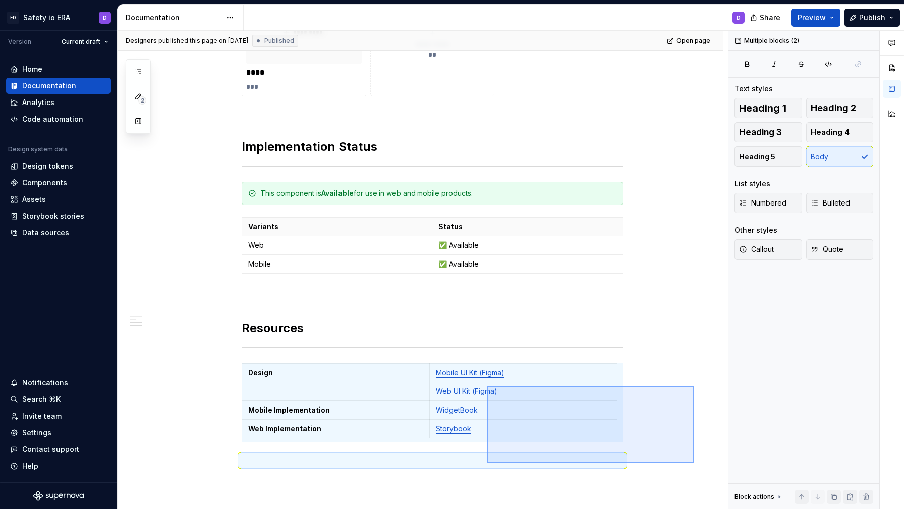
scroll to position [570, 0]
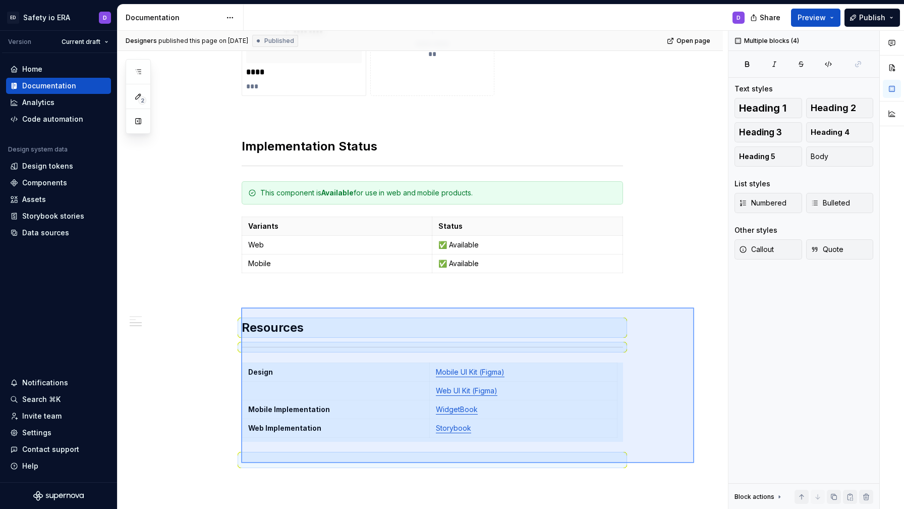
drag, startPoint x: 694, startPoint y: 463, endPoint x: 241, endPoint y: 307, distance: 479.3
click at [241, 307] on div "**********" at bounding box center [423, 270] width 611 height 478
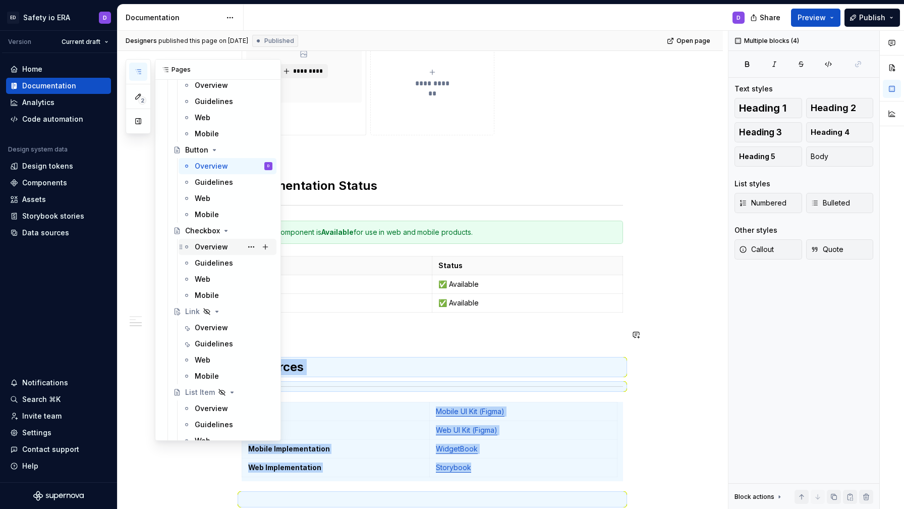
scroll to position [303, 0]
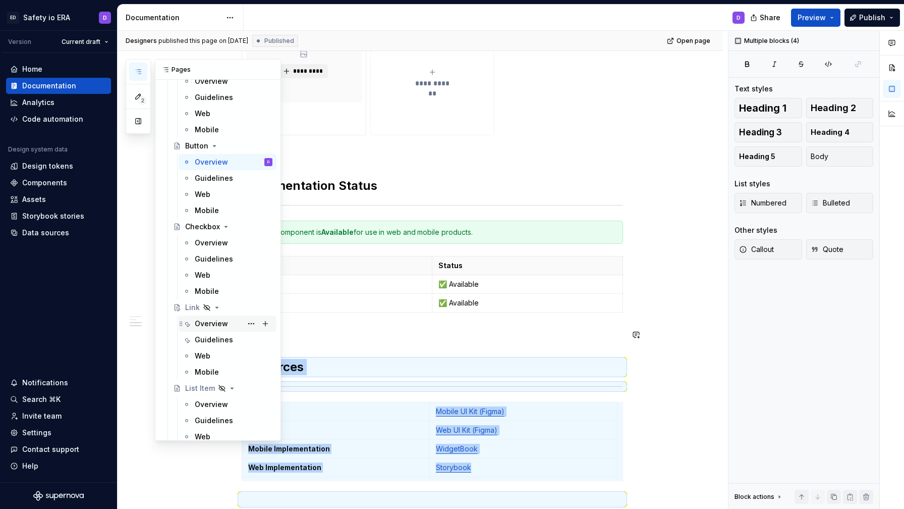
click at [226, 324] on div "Overview" at bounding box center [211, 323] width 33 height 10
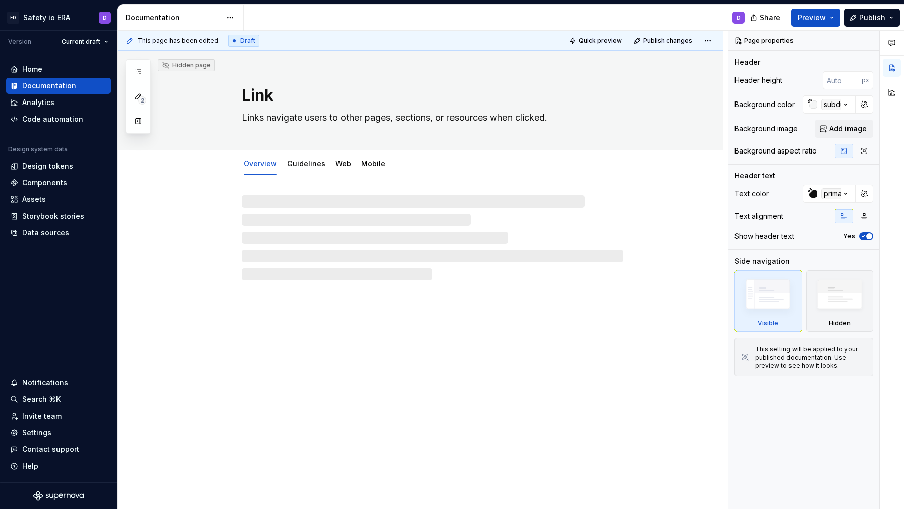
type textarea "*"
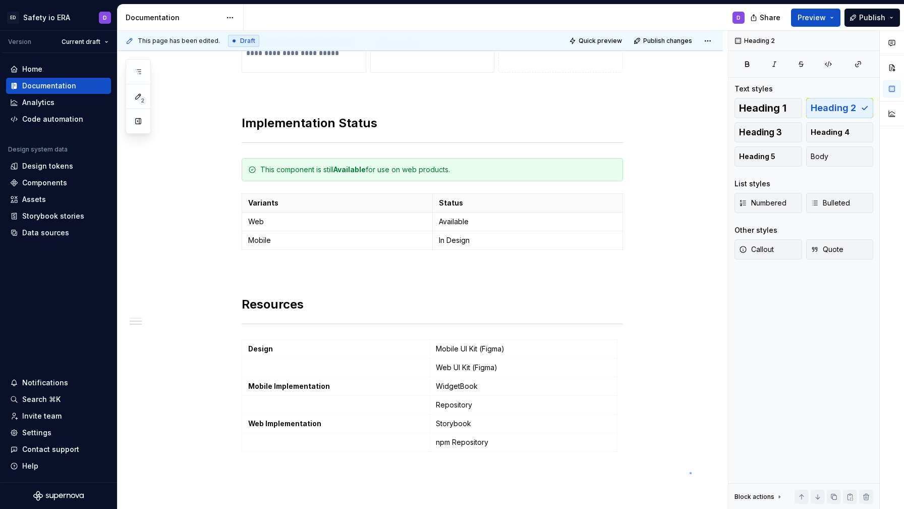
scroll to position [520, 0]
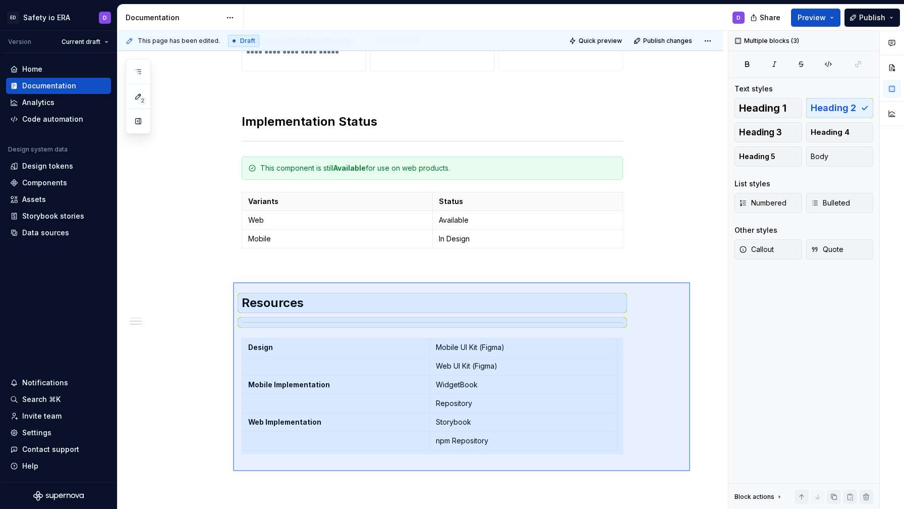
drag, startPoint x: 690, startPoint y: 472, endPoint x: 233, endPoint y: 282, distance: 495.2
click at [233, 282] on div "**********" at bounding box center [423, 270] width 611 height 478
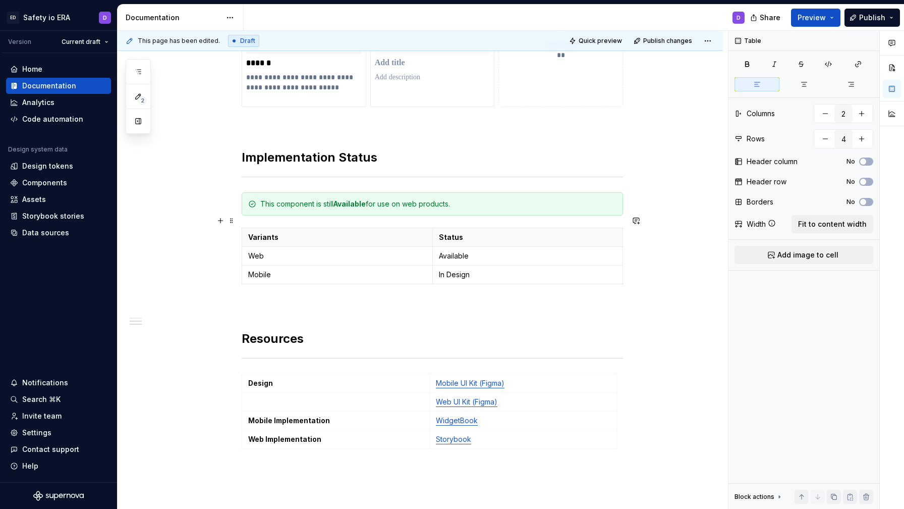
scroll to position [481, 0]
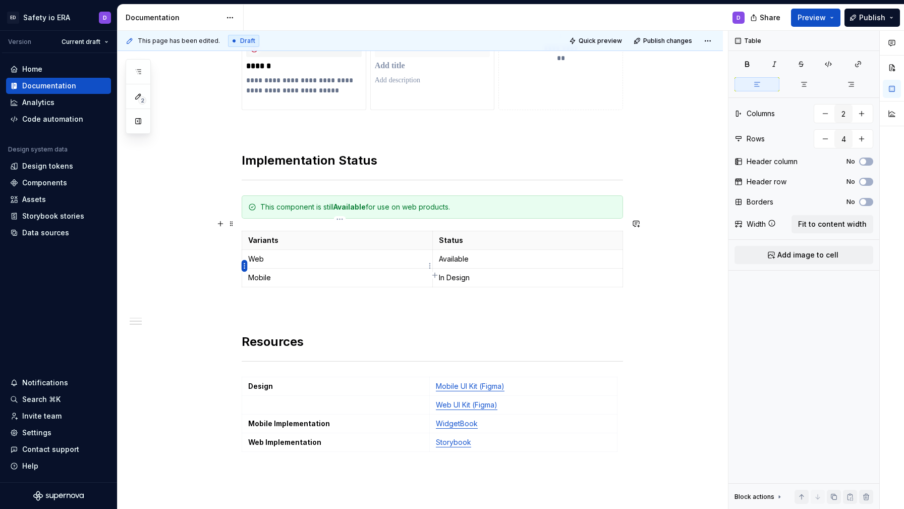
click at [247, 266] on html "ED Safety io ERA D Version Current draft Home Documentation Analytics Code auto…" at bounding box center [452, 254] width 904 height 509
type input "3"
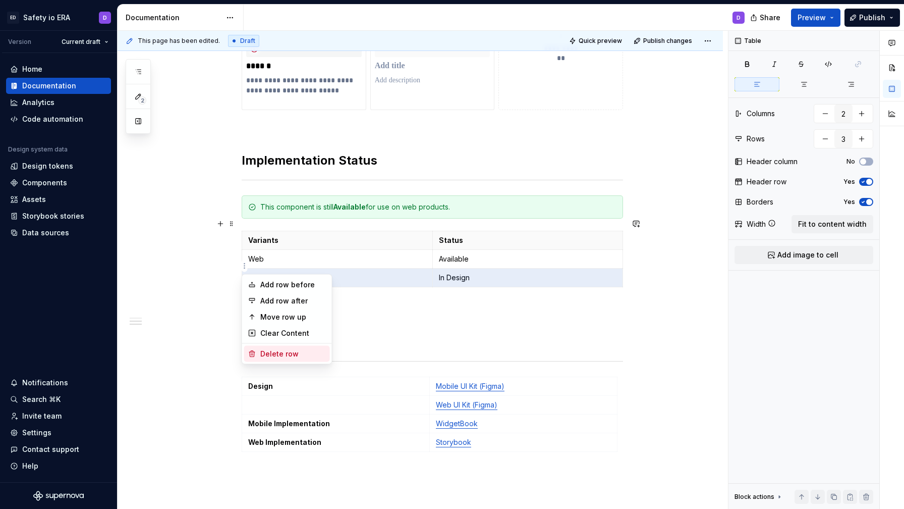
click at [285, 353] on div "Delete row" at bounding box center [293, 354] width 66 height 10
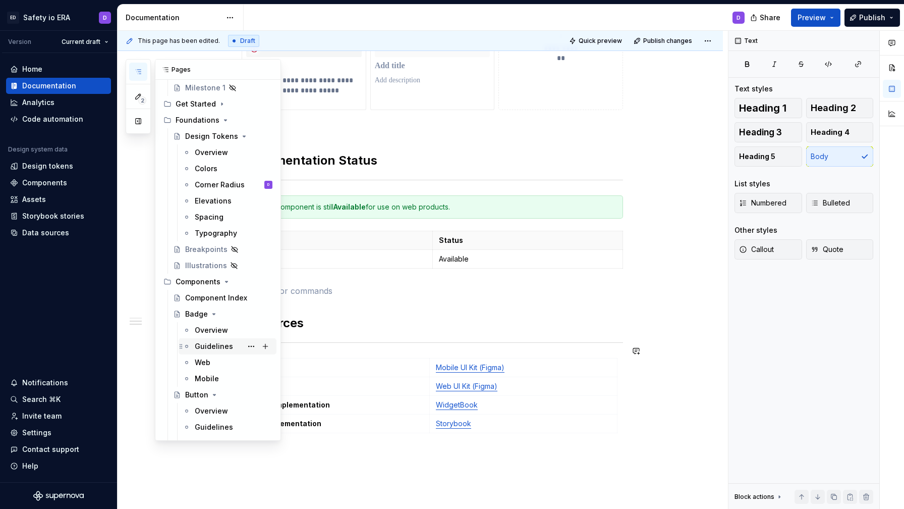
scroll to position [96, 0]
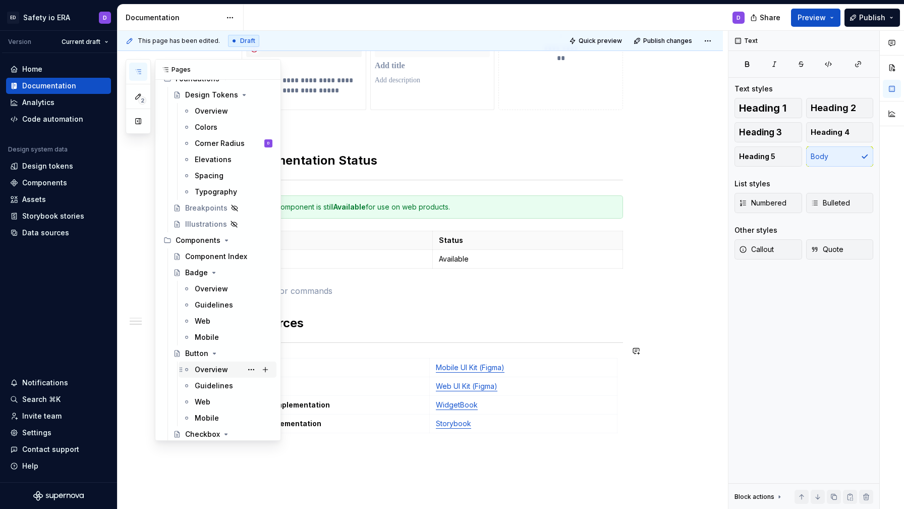
click at [218, 365] on div "Overview" at bounding box center [211, 369] width 33 height 10
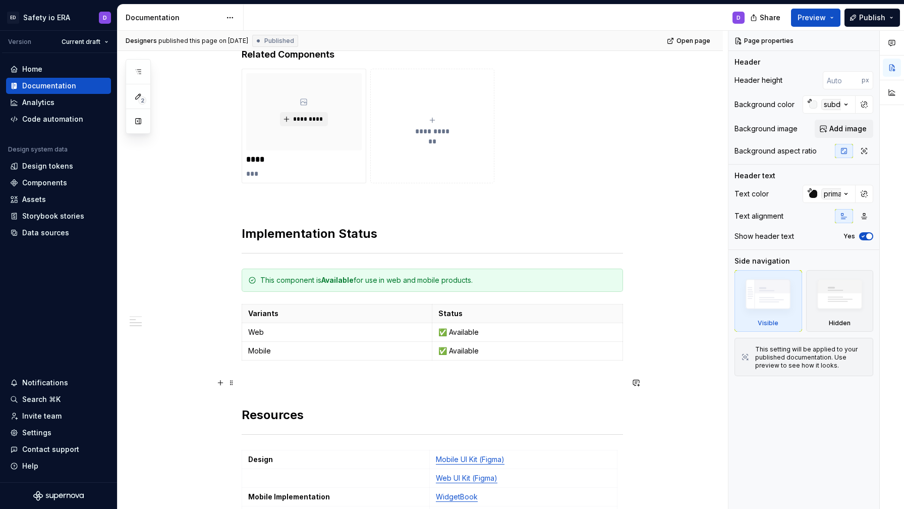
scroll to position [485, 0]
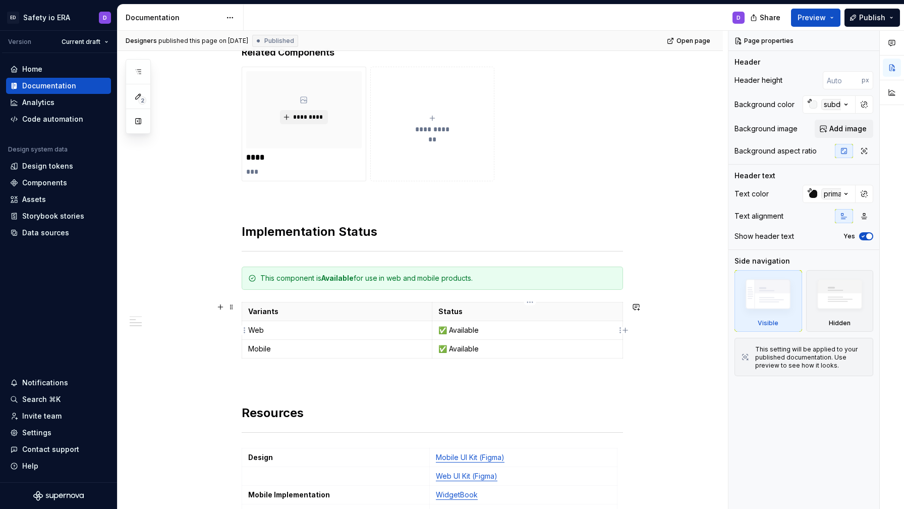
click at [454, 331] on p "✅ Available" at bounding box center [528, 330] width 178 height 10
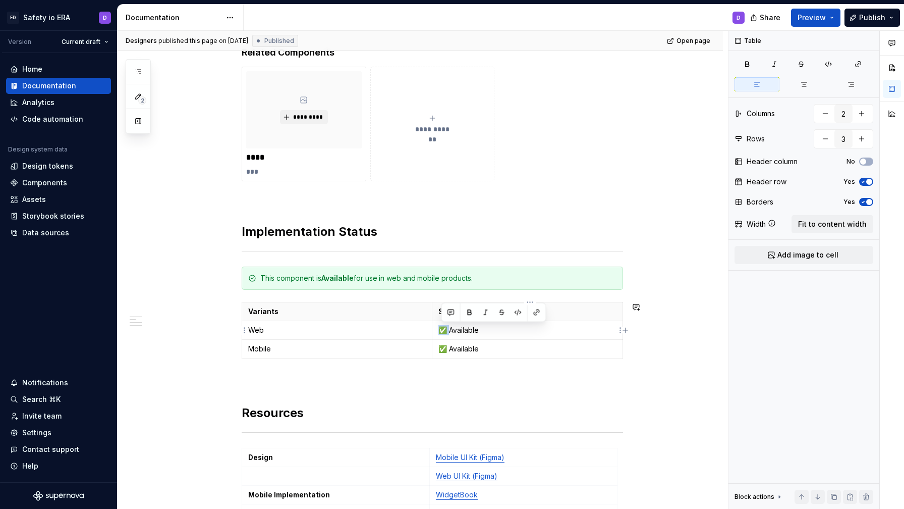
copy p "✅"
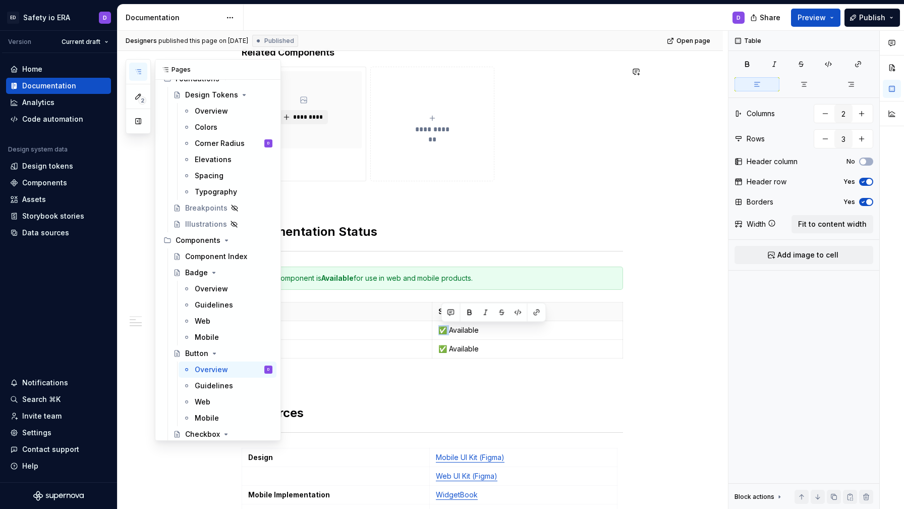
click at [141, 71] on icon "button" at bounding box center [138, 72] width 8 height 8
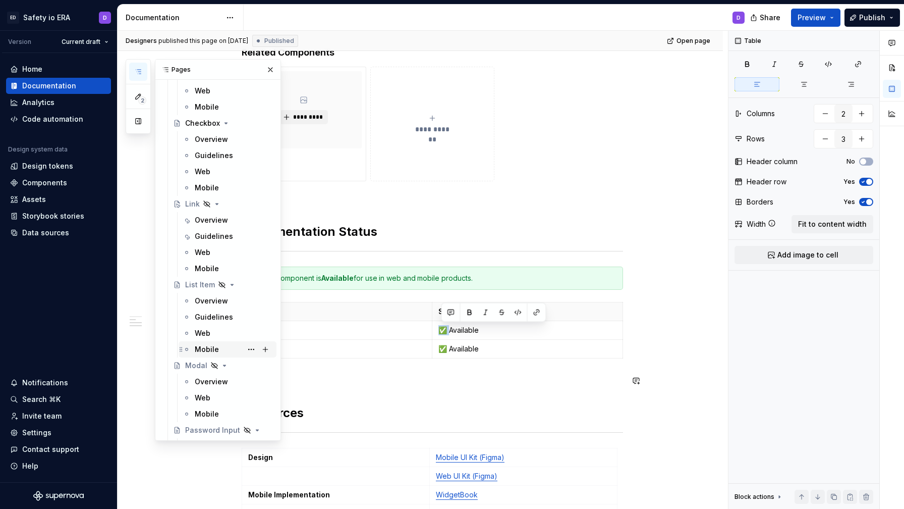
scroll to position [408, 0]
click at [221, 222] on div "Overview" at bounding box center [211, 219] width 33 height 10
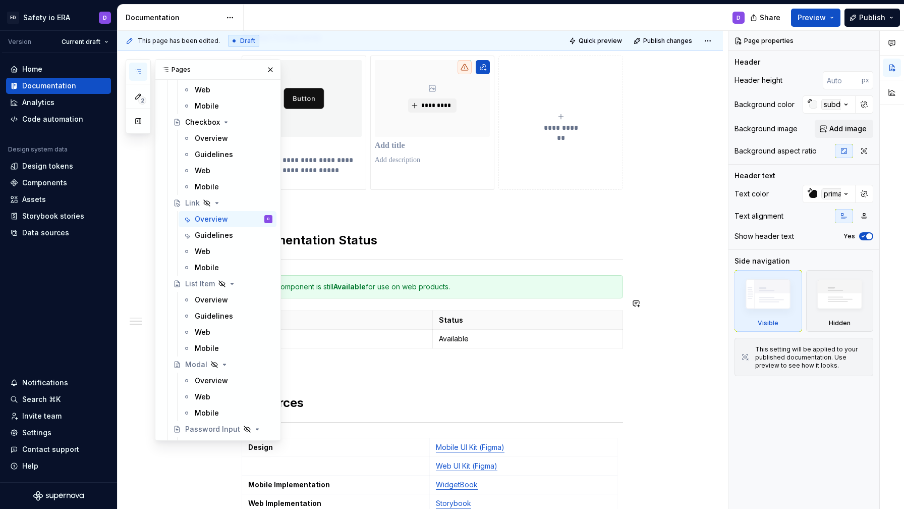
scroll to position [424, 0]
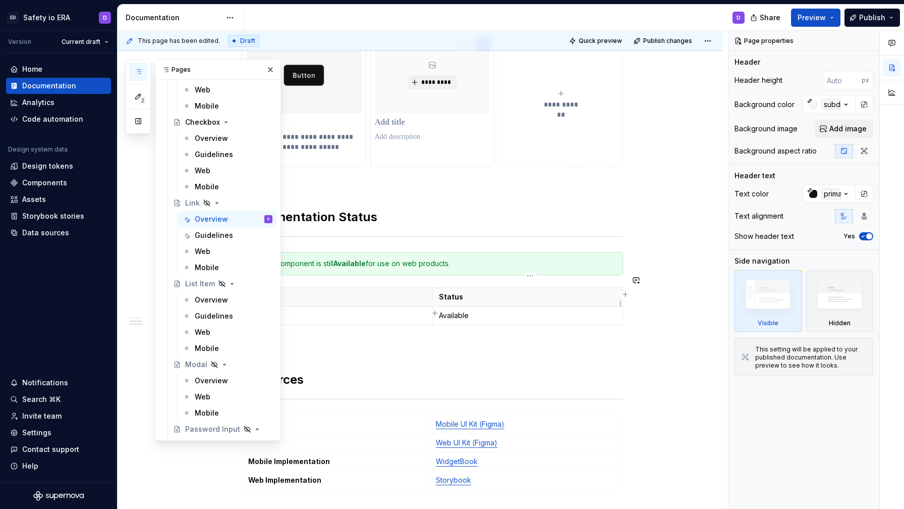
click at [444, 310] on p "Available" at bounding box center [528, 315] width 178 height 10
type textarea "*"
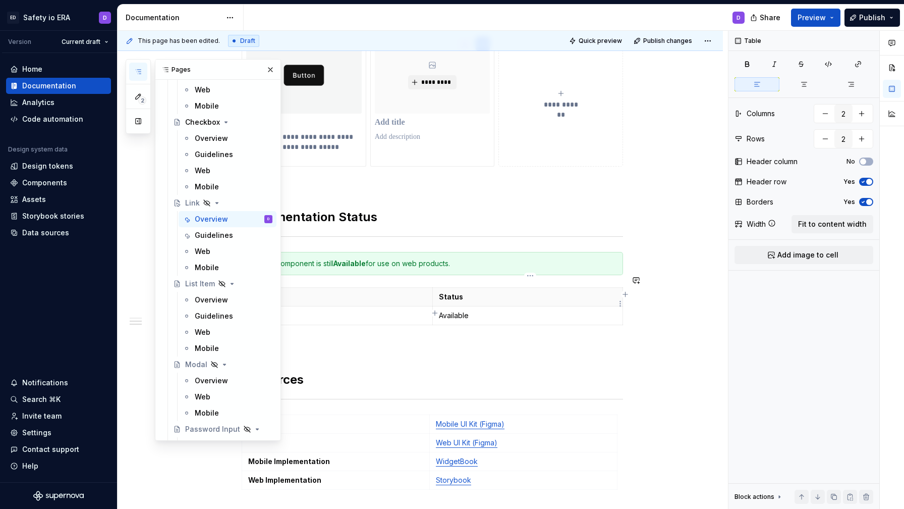
paste div
click at [551, 210] on h2 "Implementation Status" at bounding box center [433, 217] width 382 height 16
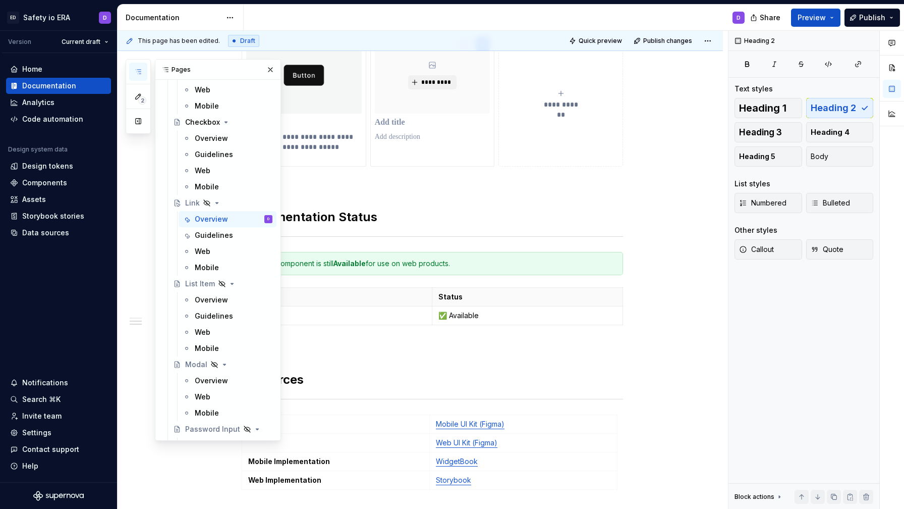
type textarea "*"
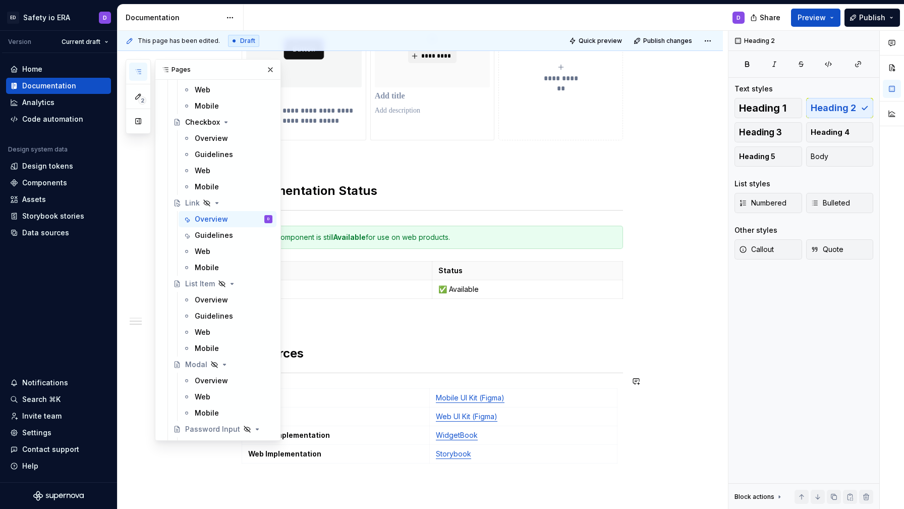
scroll to position [465, 0]
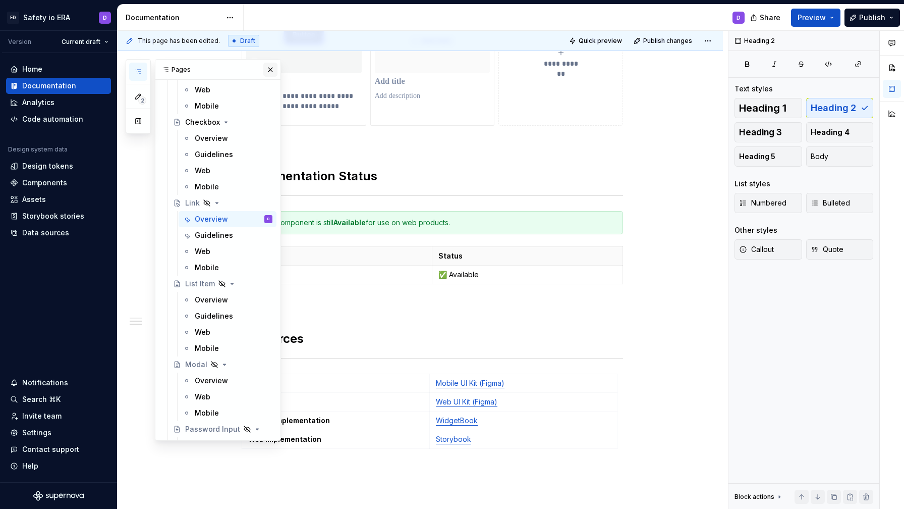
click at [269, 69] on button "button" at bounding box center [270, 70] width 14 height 14
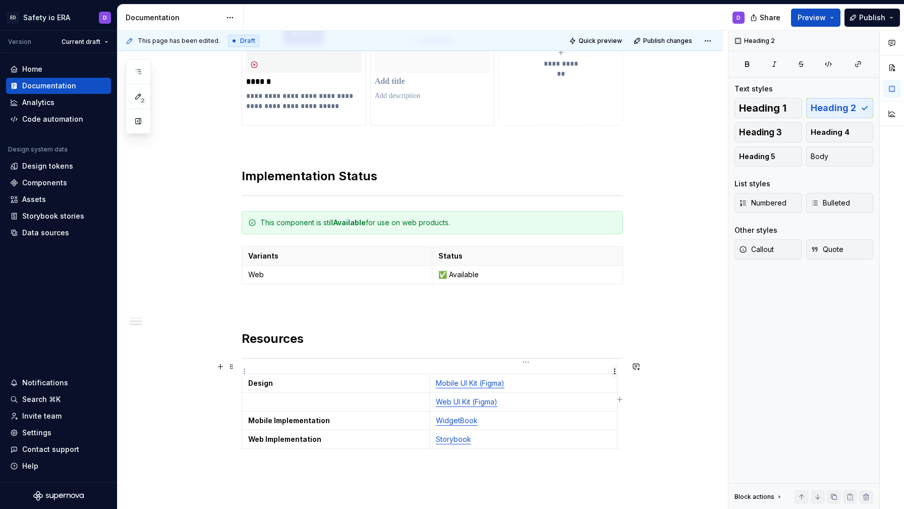
click at [614, 372] on html "ED Safety io ERA D Version Current draft Home Documentation Analytics Code auto…" at bounding box center [452, 254] width 904 height 509
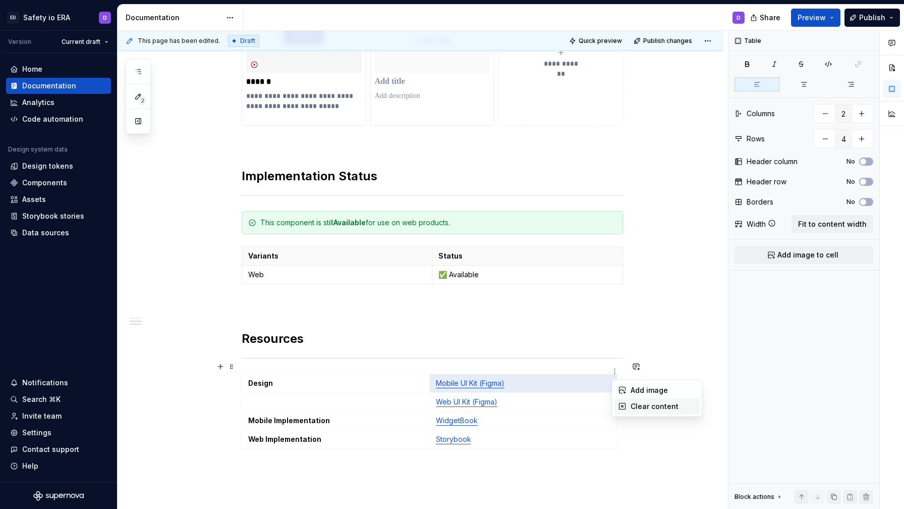
click at [629, 407] on div "Clear content" at bounding box center [658, 406] width 86 height 16
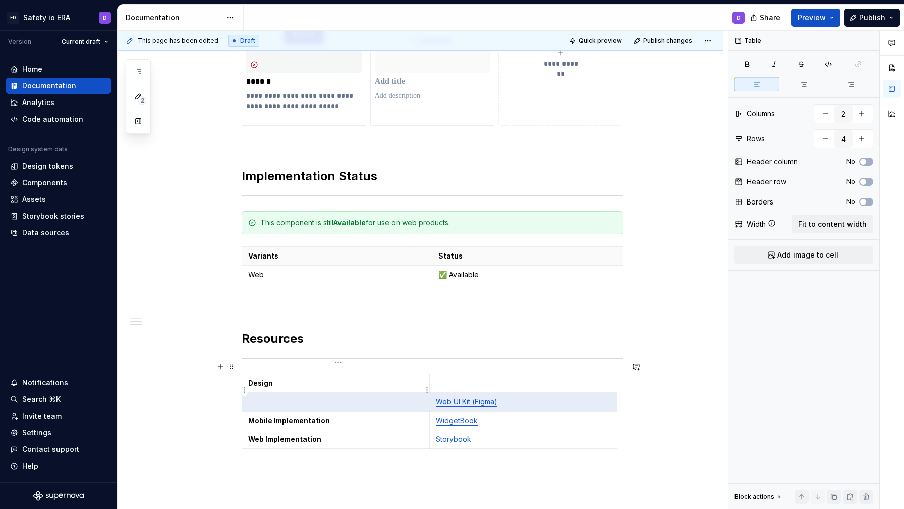
drag, startPoint x: 516, startPoint y: 391, endPoint x: 417, endPoint y: 391, distance: 98.4
click at [417, 393] on tr "Web UI Kit (Figma)" at bounding box center [429, 402] width 375 height 19
click at [519, 396] on td "Web UI Kit (Figma)" at bounding box center [523, 402] width 188 height 19
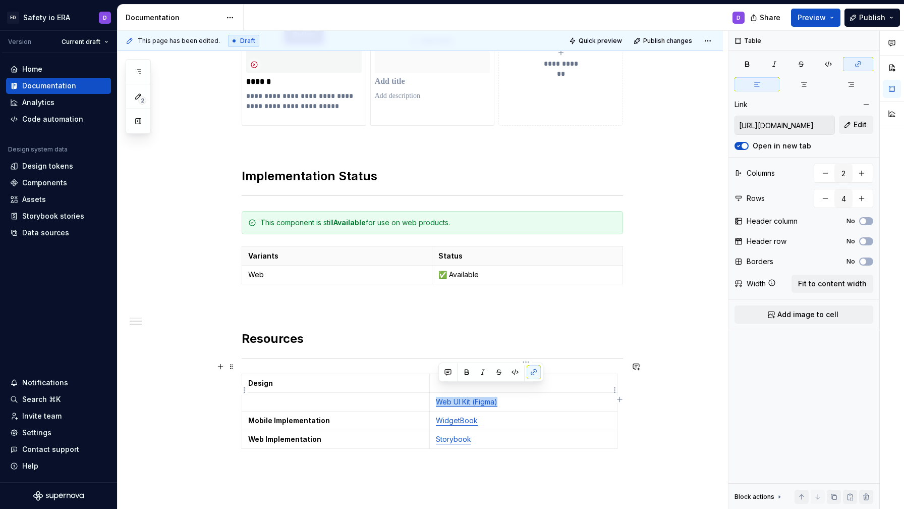
drag, startPoint x: 513, startPoint y: 391, endPoint x: 439, endPoint y: 392, distance: 73.7
click at [439, 397] on p "Web UI Kit (Figma)" at bounding box center [523, 402] width 175 height 10
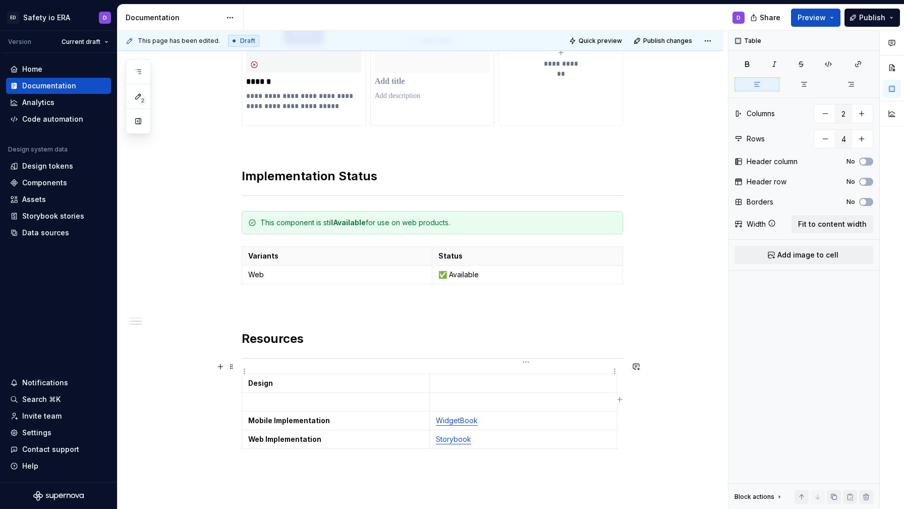
click at [445, 378] on p at bounding box center [523, 383] width 175 height 10
click at [245, 392] on html "ED Safety io ERA D Version Current draft Home Documentation Analytics Code auto…" at bounding box center [452, 254] width 904 height 509
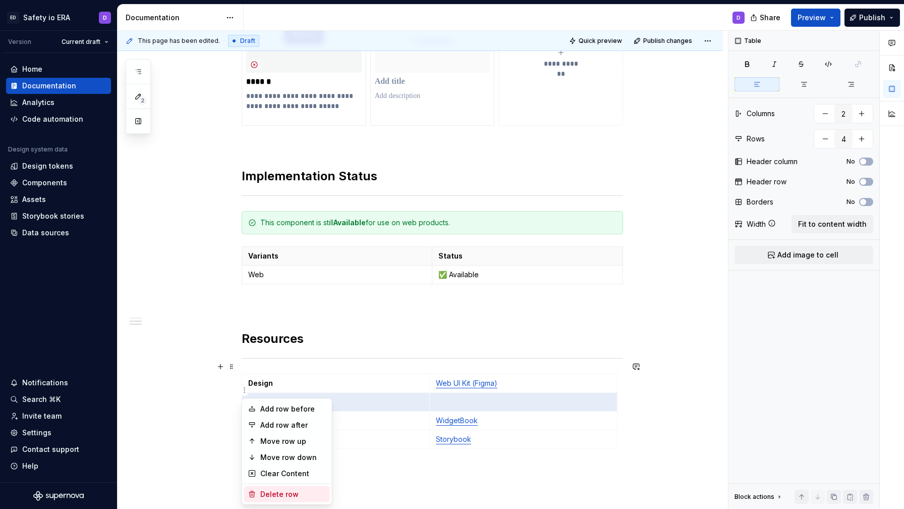
click at [279, 492] on div "Delete row" at bounding box center [293, 494] width 66 height 10
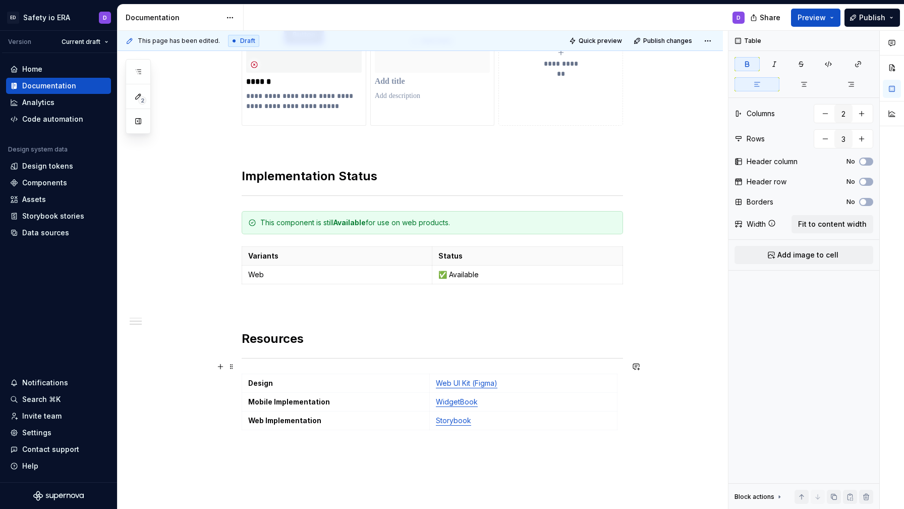
click at [243, 408] on div "**********" at bounding box center [421, 154] width 606 height 889
click at [246, 389] on html "ED Safety io ERA D Version Current draft Home Documentation Analytics Code auto…" at bounding box center [452, 254] width 904 height 509
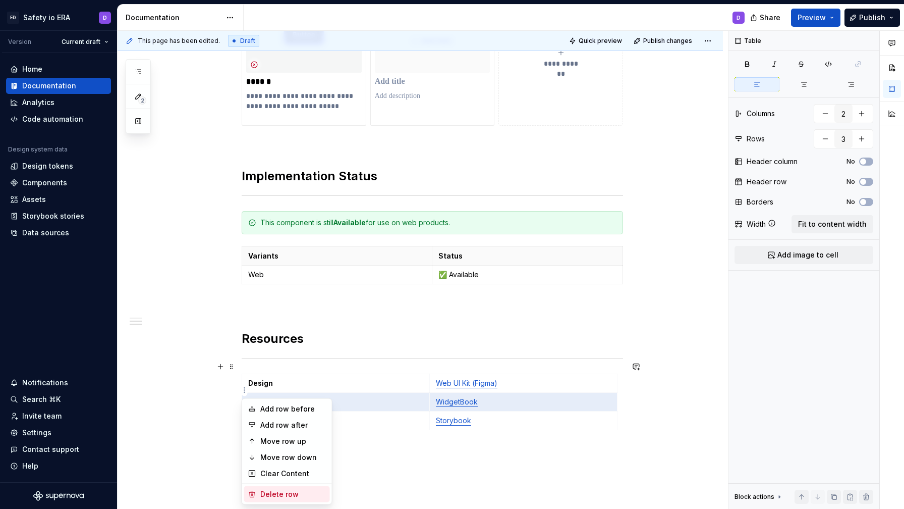
click at [284, 490] on div "Delete row" at bounding box center [293, 494] width 66 height 10
type input "2"
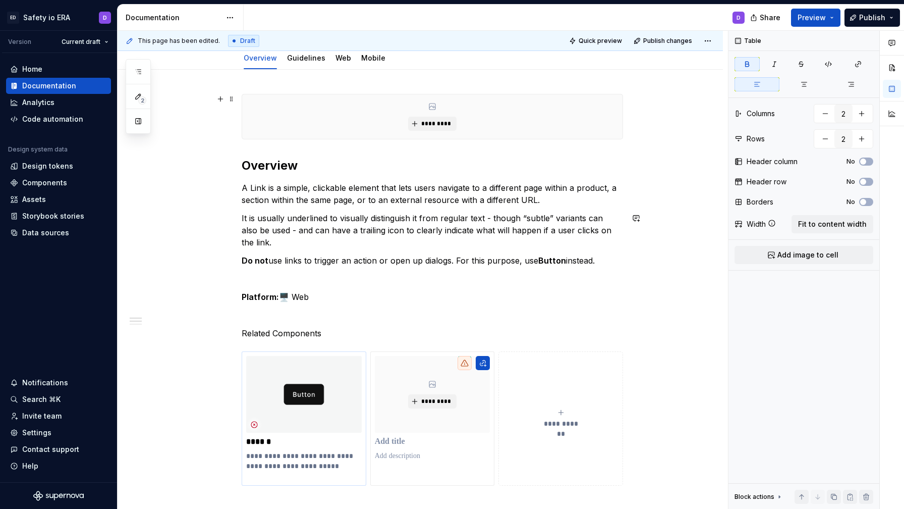
scroll to position [0, 0]
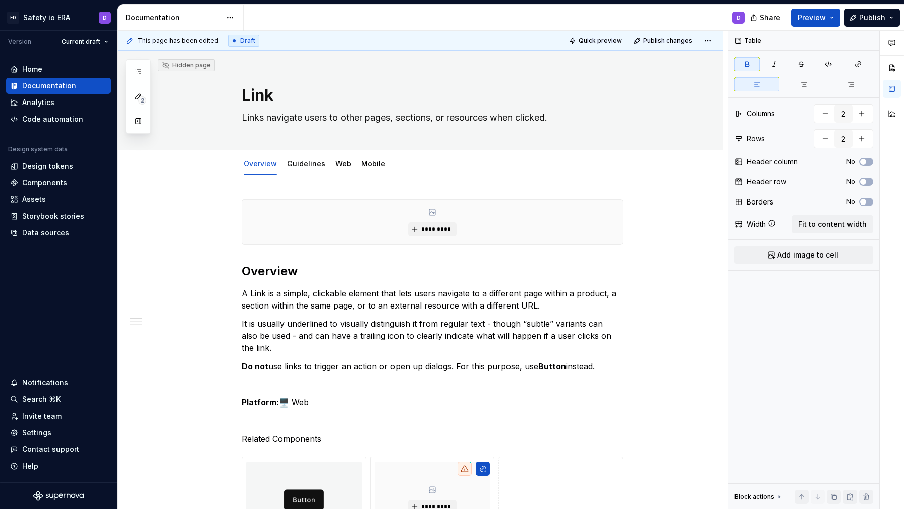
type textarea "*"
